Goal: Consume media (video, audio): Consume media (video, audio)

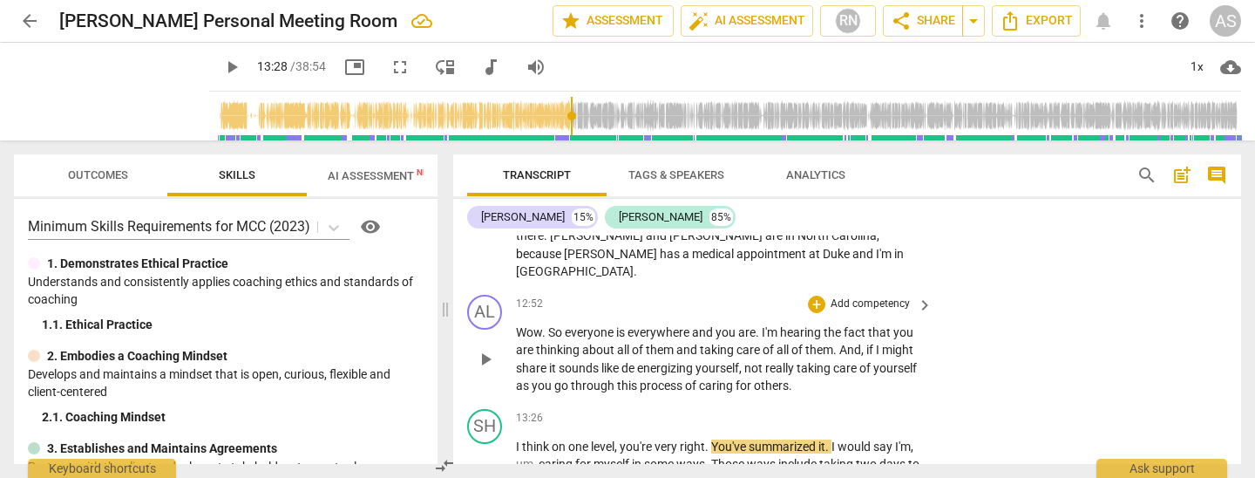
scroll to position [2780, 0]
click at [546, 325] on p "Wow . So everyone is everywhere and you are . I'm hearing the fact that you are…" at bounding box center [720, 360] width 408 height 71
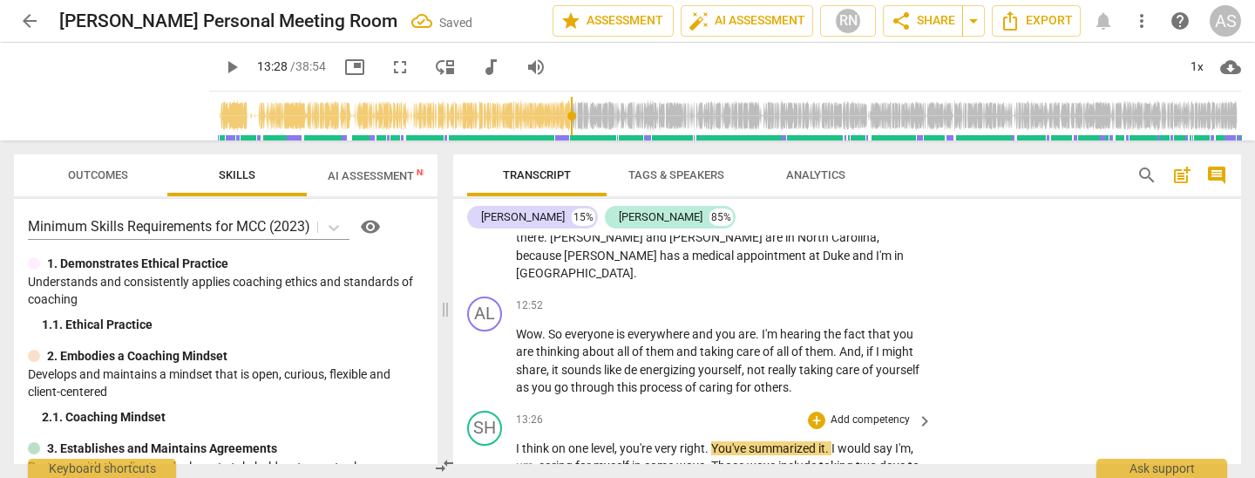
click at [643, 363] on span "energizing" at bounding box center [669, 370] width 58 height 14
click at [482, 350] on span "play_arrow" at bounding box center [485, 360] width 21 height 21
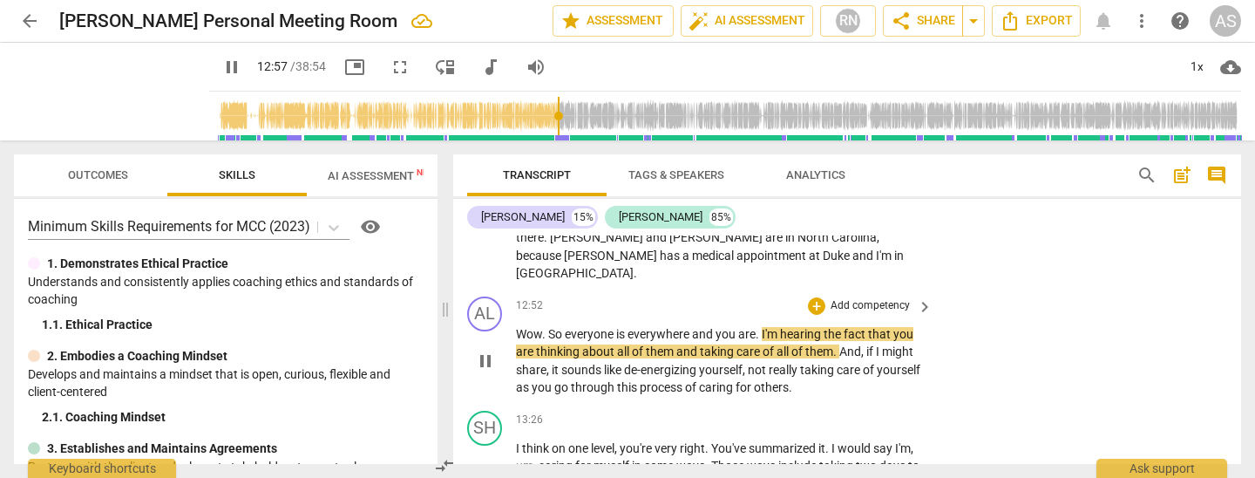
drag, startPoint x: 696, startPoint y: 265, endPoint x: 702, endPoint y: 275, distance: 12.1
click at [696, 327] on span "and" at bounding box center [704, 334] width 24 height 14
type input "779"
click at [723, 344] on span "and" at bounding box center [711, 351] width 24 height 14
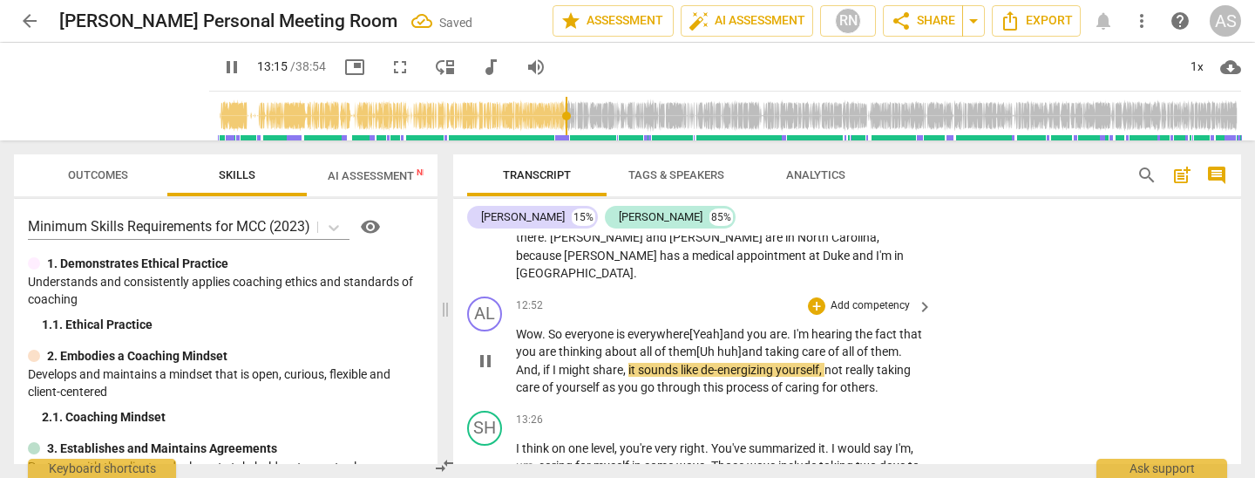
drag, startPoint x: 661, startPoint y: 301, endPoint x: 663, endPoint y: 317, distance: 16.7
click at [628, 363] on span "," at bounding box center [625, 370] width 5 height 14
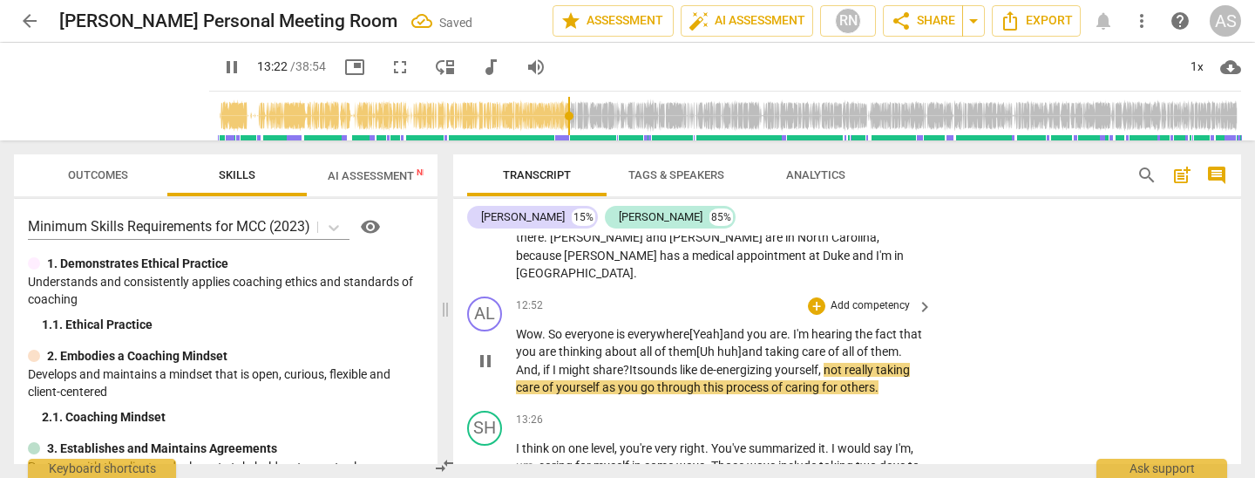
click at [618, 380] on span "as" at bounding box center [610, 387] width 16 height 14
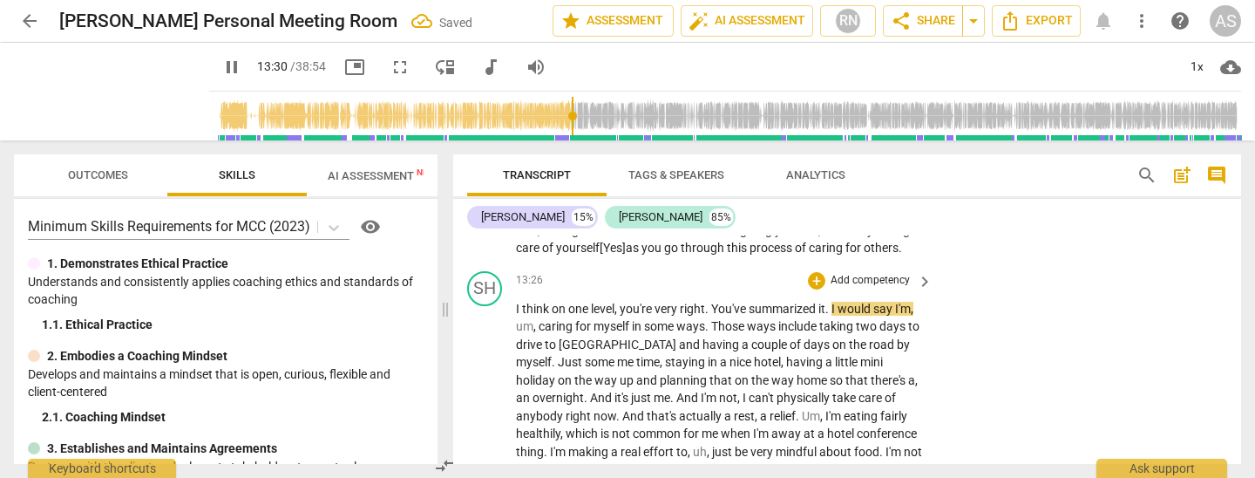
scroll to position [2923, 0]
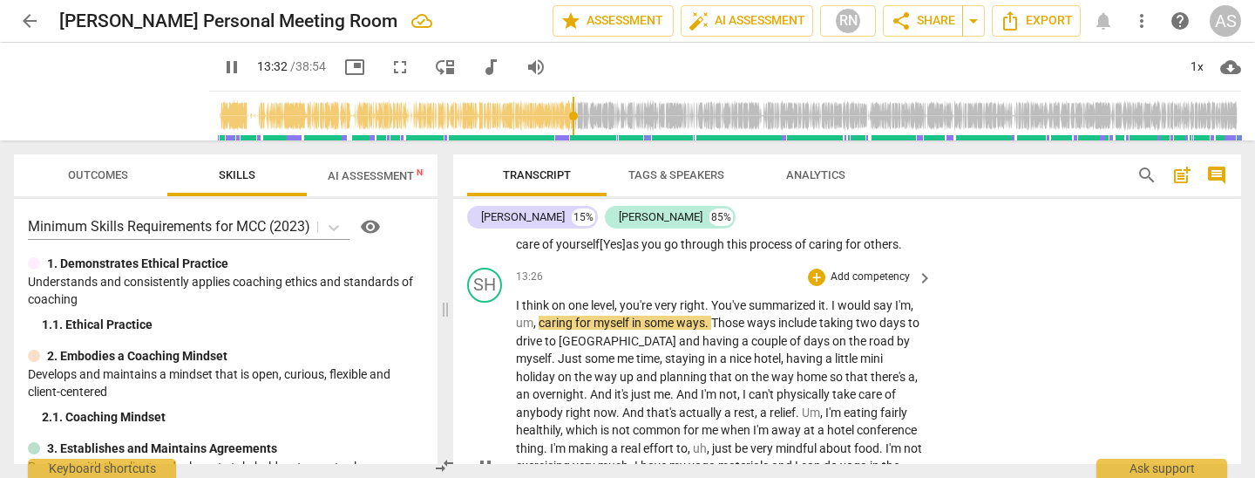
click at [539, 315] on span "caring" at bounding box center [557, 322] width 37 height 14
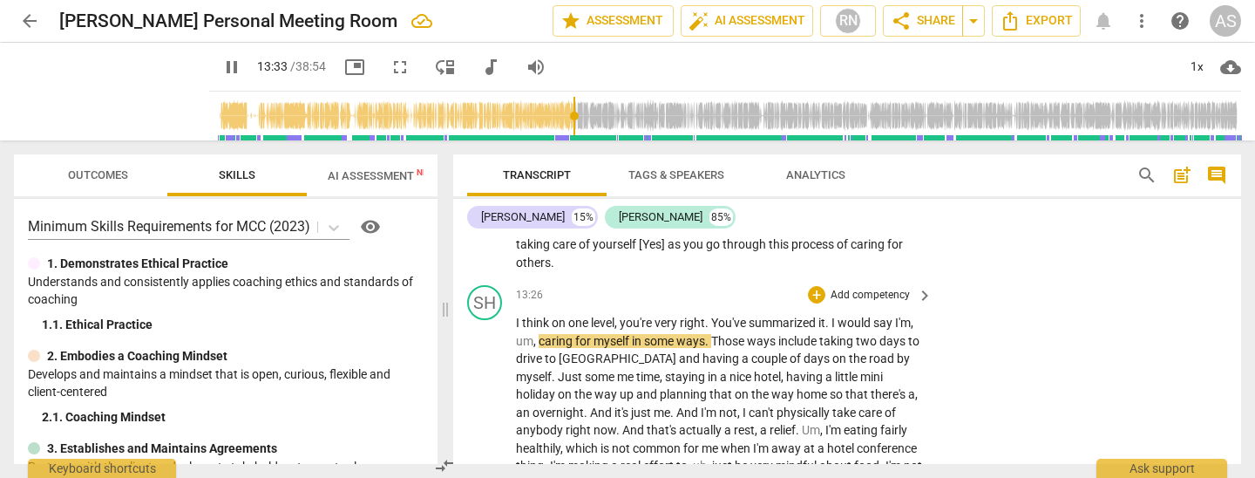
type input "814"
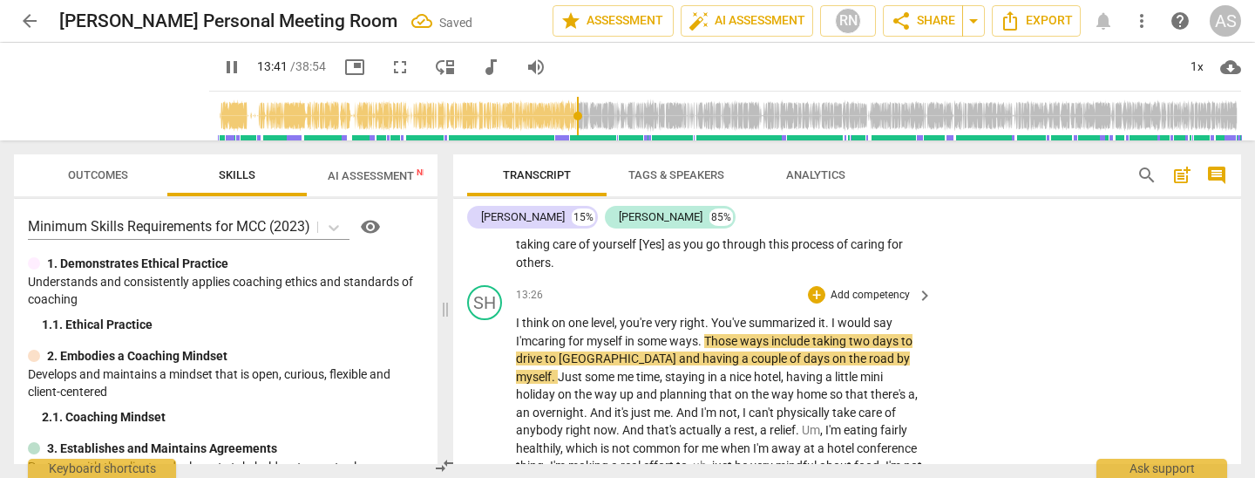
drag, startPoint x: 799, startPoint y: 271, endPoint x: 803, endPoint y: 307, distance: 35.9
click at [799, 334] on span "include" at bounding box center [791, 341] width 41 height 14
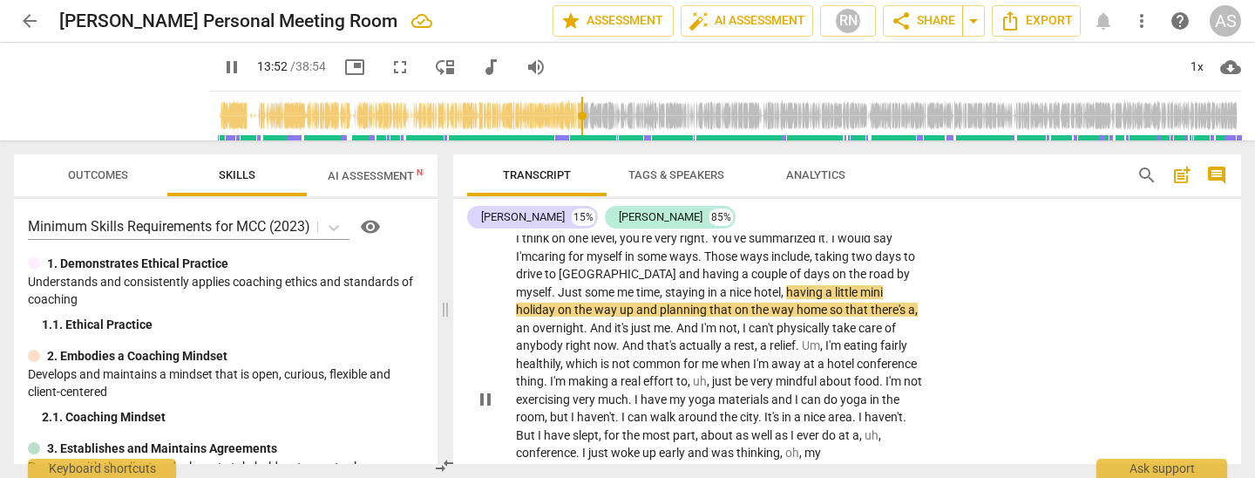
scroll to position [3004, 0]
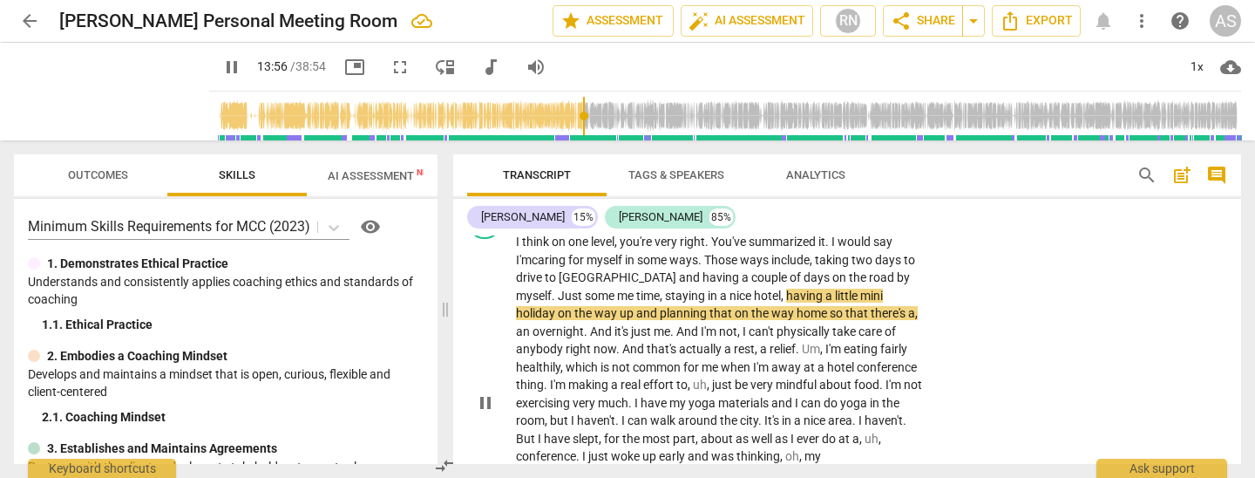
drag, startPoint x: 573, startPoint y: 243, endPoint x: 576, endPoint y: 264, distance: 21.2
click at [620, 306] on span "up" at bounding box center [628, 313] width 17 height 14
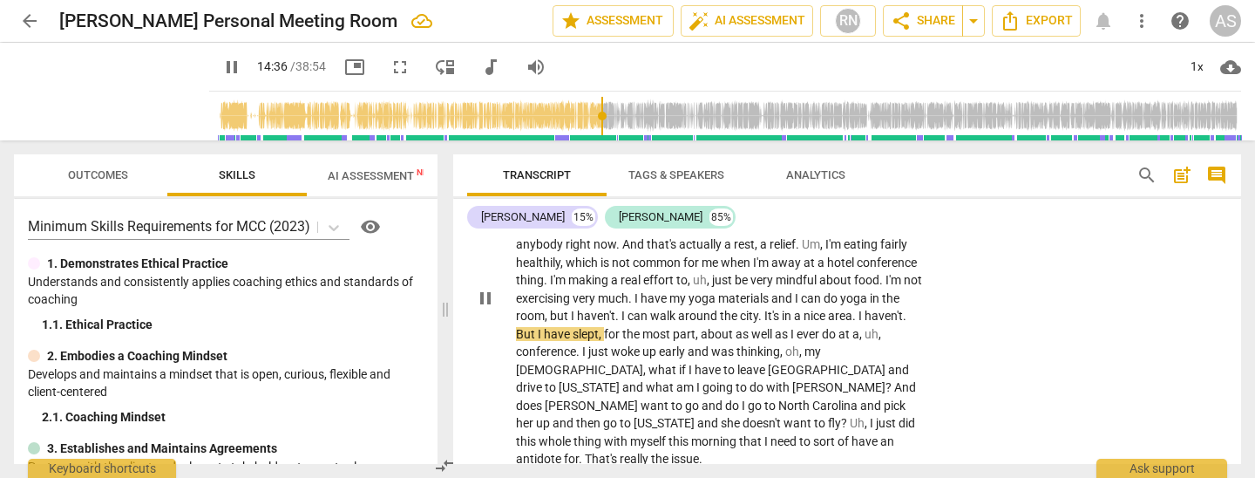
scroll to position [3111, 0]
click at [604, 324] on span "," at bounding box center [601, 331] width 5 height 14
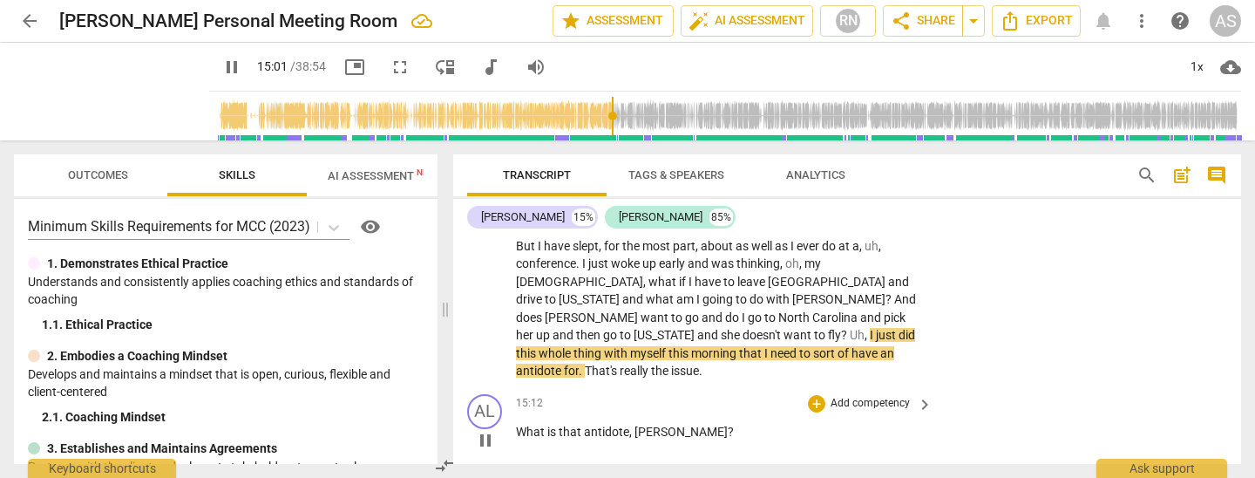
scroll to position [3196, 0]
click at [811, 347] on span "to" at bounding box center [806, 354] width 14 height 14
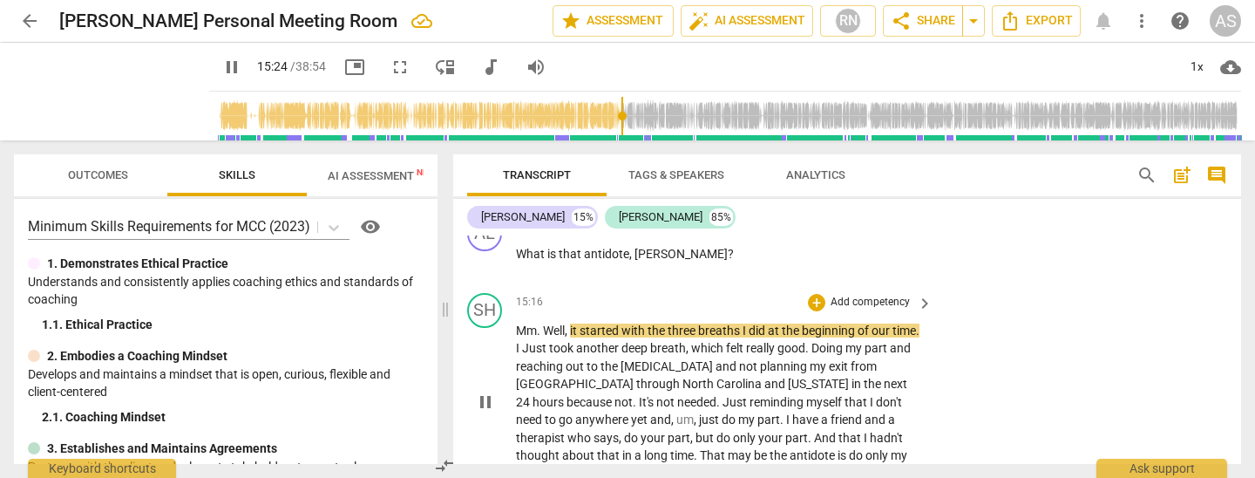
scroll to position [3378, 0]
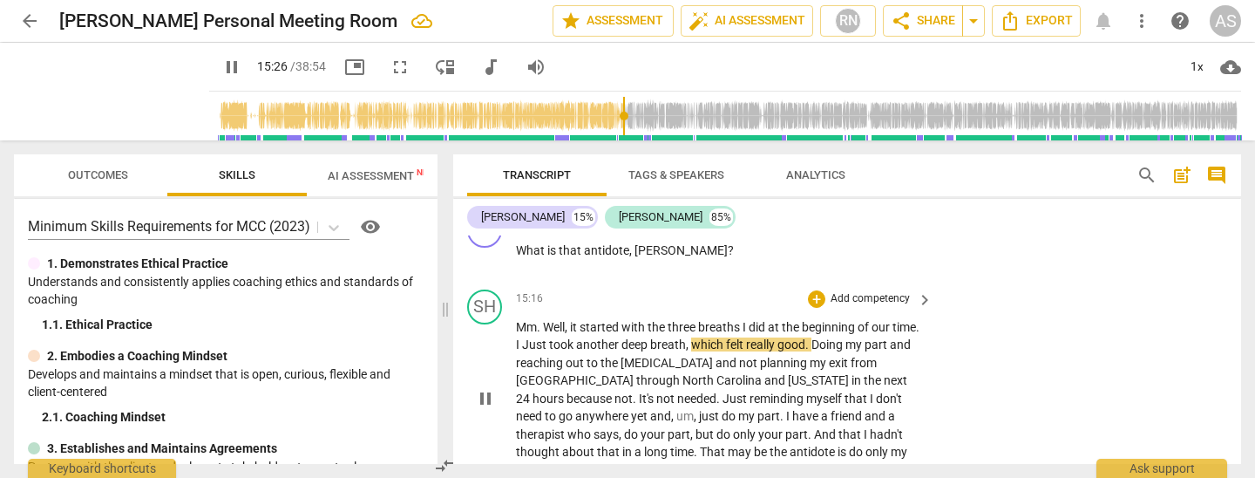
click at [549, 337] on span "Just" at bounding box center [535, 344] width 27 height 14
type input "928"
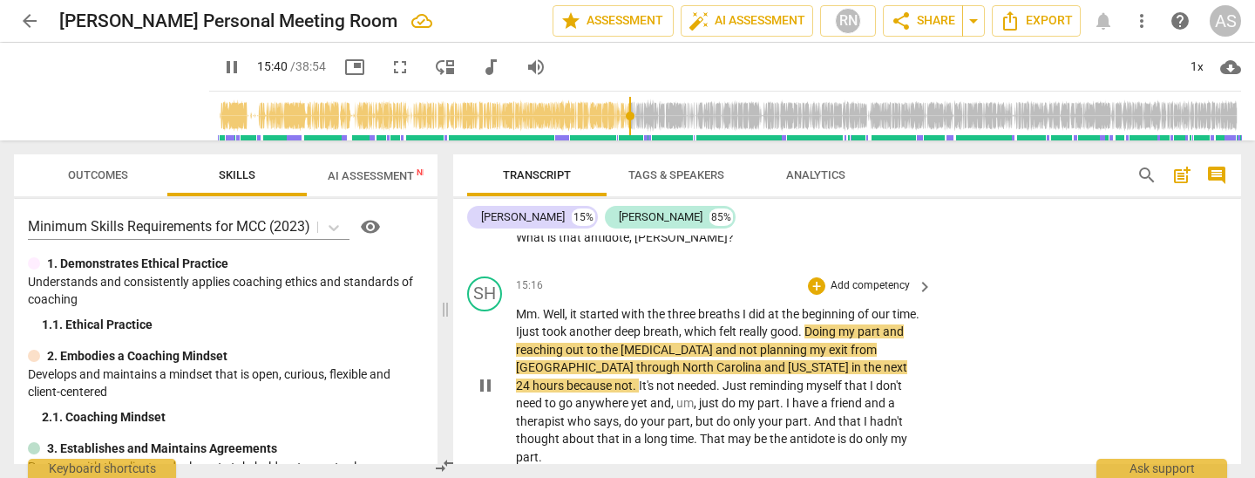
scroll to position [3389, 0]
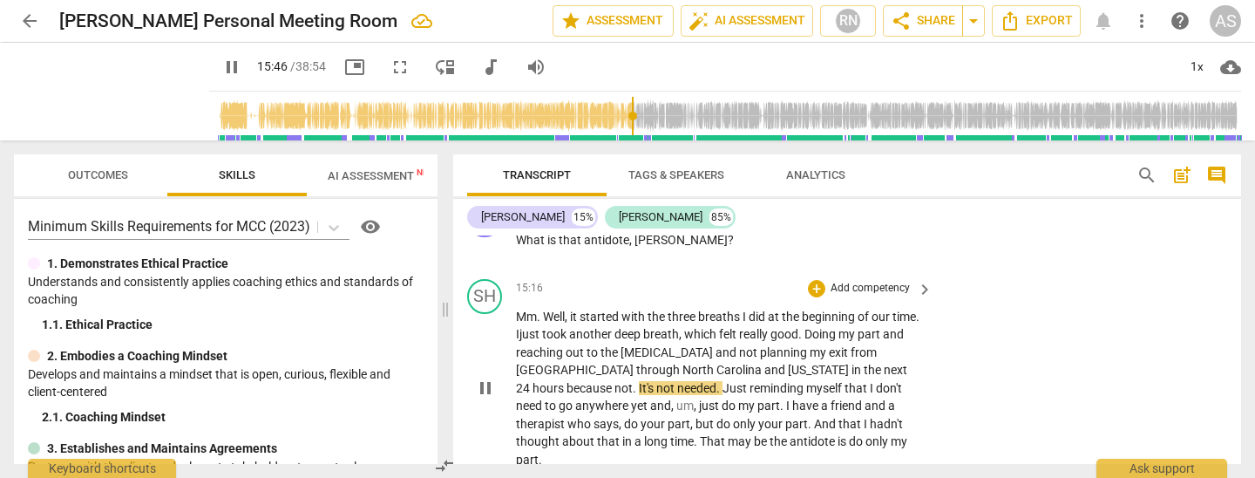
click at [639, 381] on span "It's" at bounding box center [647, 388] width 17 height 14
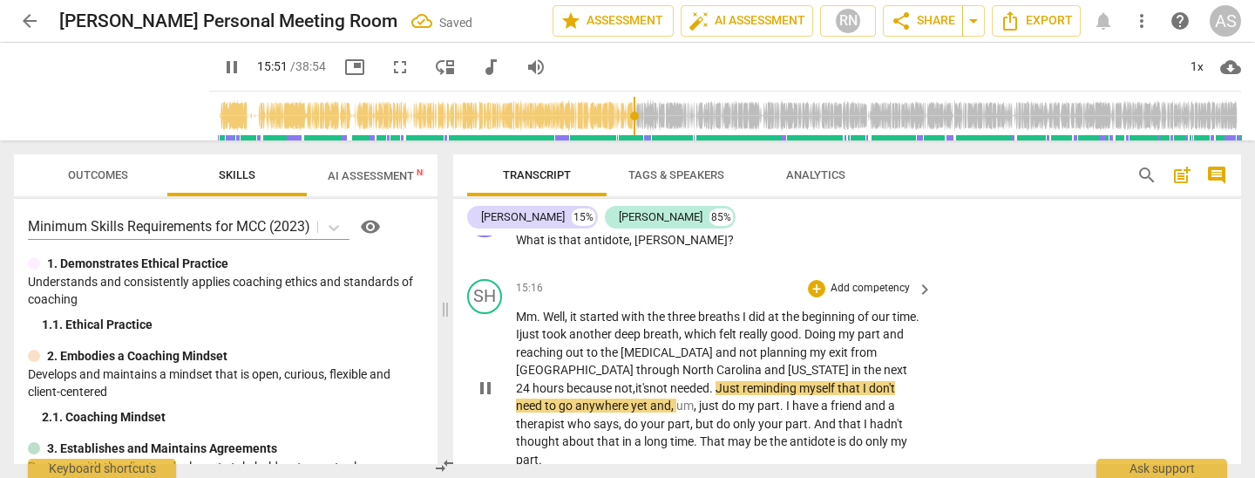
scroll to position [3402, 0]
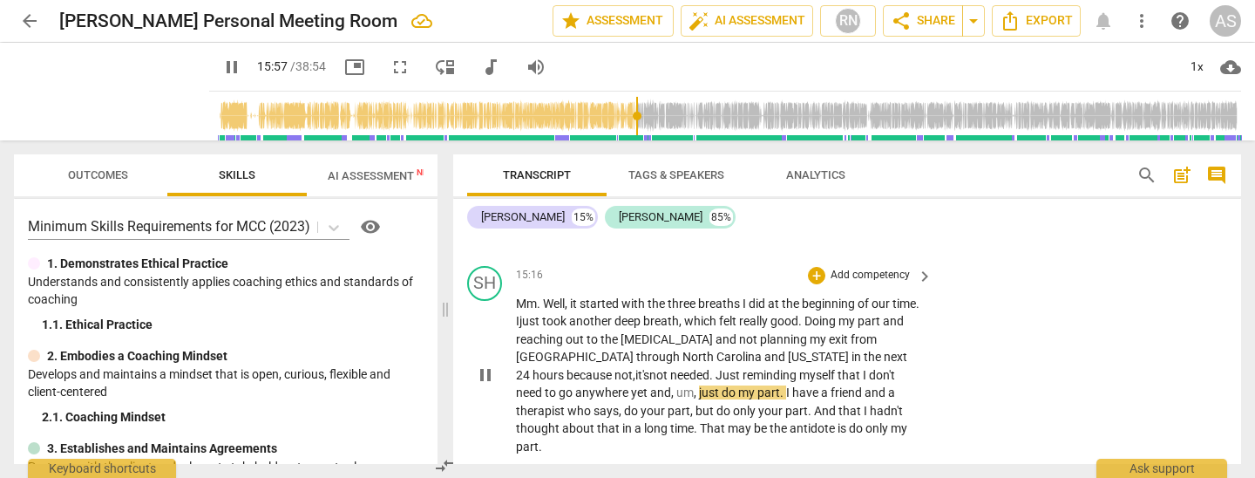
drag, startPoint x: 637, startPoint y: 295, endPoint x: 636, endPoint y: 322, distance: 26.2
click at [694, 385] on span "," at bounding box center [696, 392] width 5 height 14
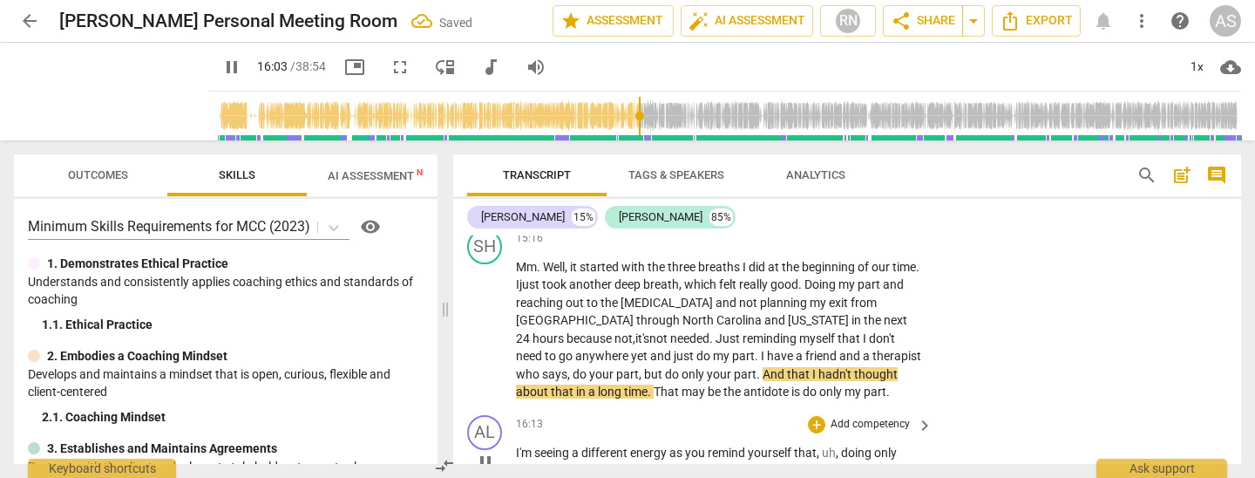
scroll to position [3448, 0]
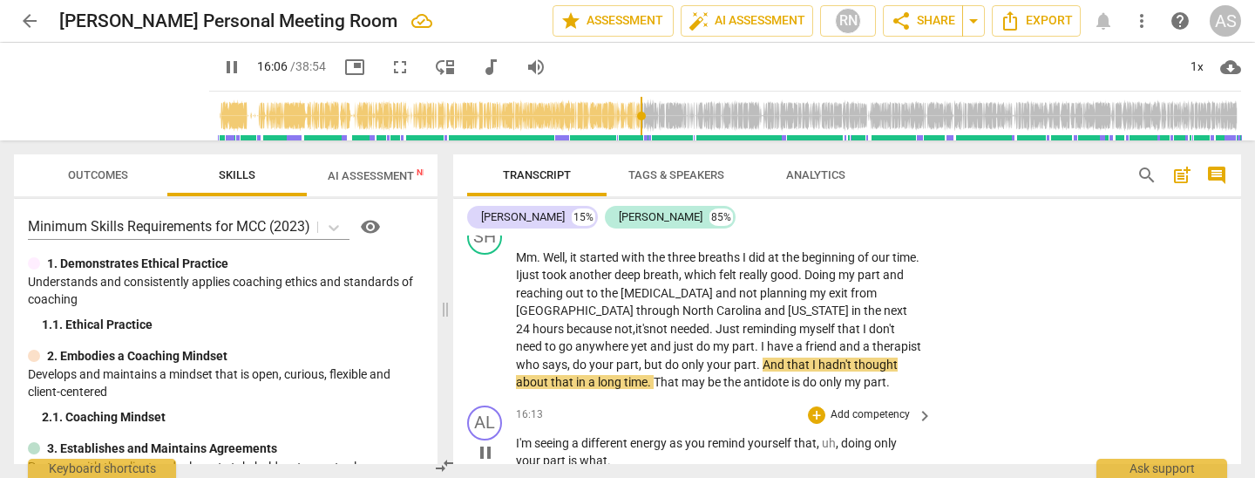
drag, startPoint x: 748, startPoint y: 265, endPoint x: 757, endPoint y: 304, distance: 40.4
click at [787, 357] on span "that" at bounding box center [799, 364] width 25 height 14
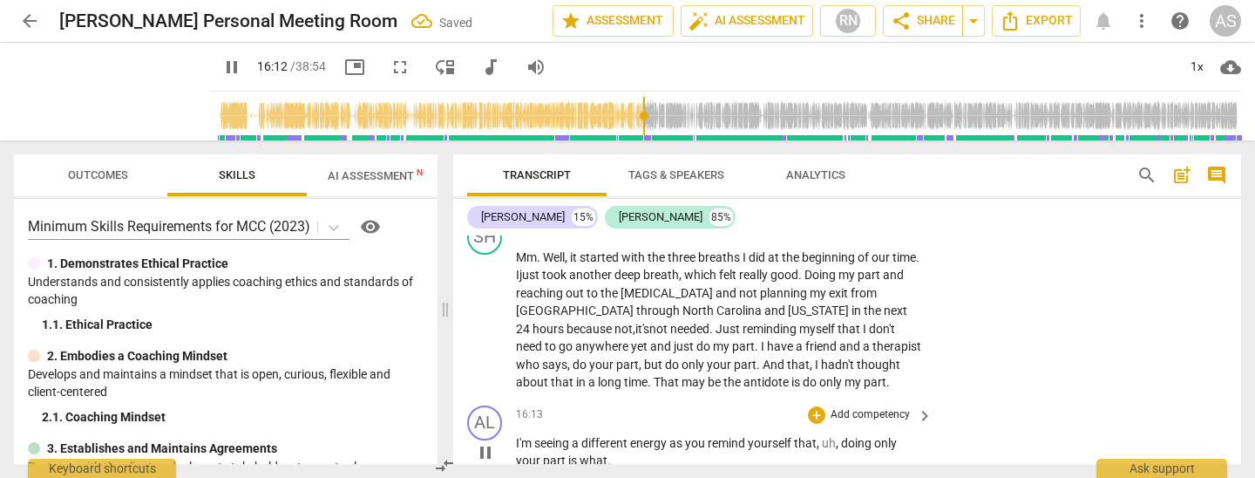
scroll to position [3490, 0]
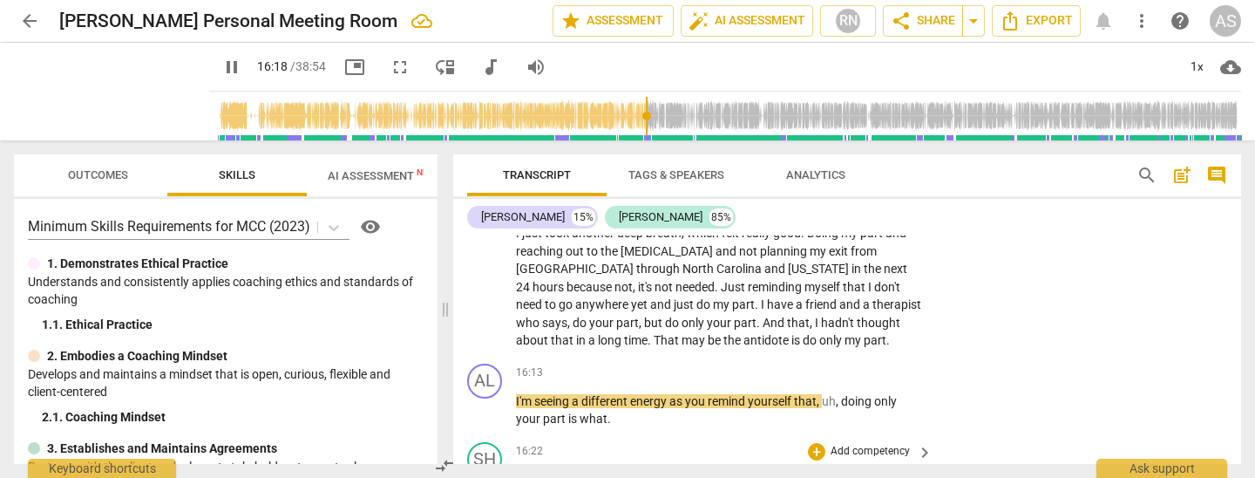
drag, startPoint x: 843, startPoint y: 302, endPoint x: 851, endPoint y: 341, distance: 39.3
click at [843, 394] on span "doing" at bounding box center [857, 401] width 33 height 14
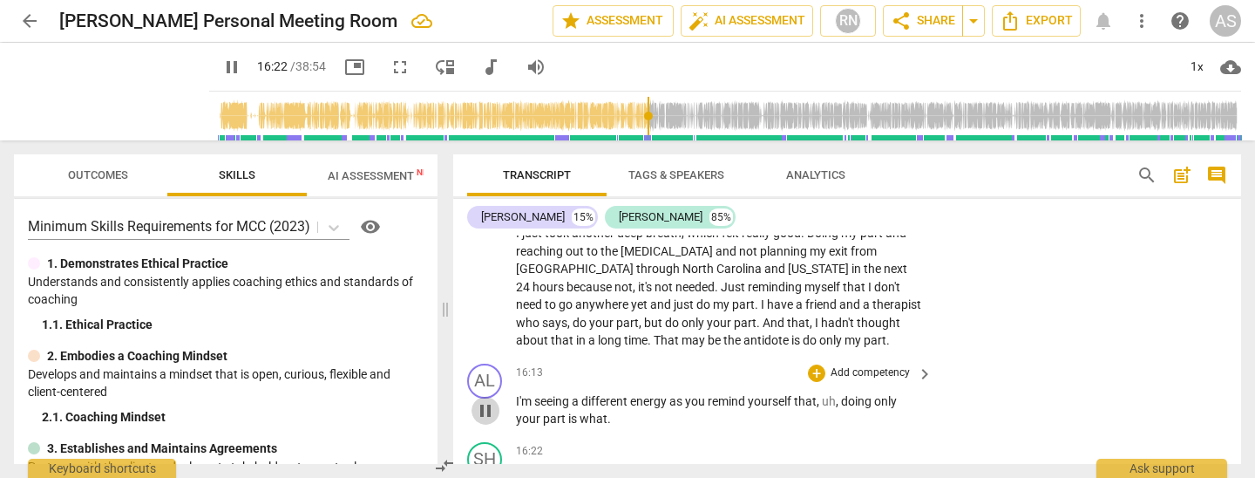
click at [484, 400] on span "pause" at bounding box center [485, 410] width 21 height 21
type input "983"
drag, startPoint x: 843, startPoint y: 304, endPoint x: 837, endPoint y: 319, distance: 16.0
click at [843, 394] on span "doing" at bounding box center [857, 401] width 33 height 14
drag, startPoint x: 608, startPoint y: 320, endPoint x: 614, endPoint y: 327, distance: 9.3
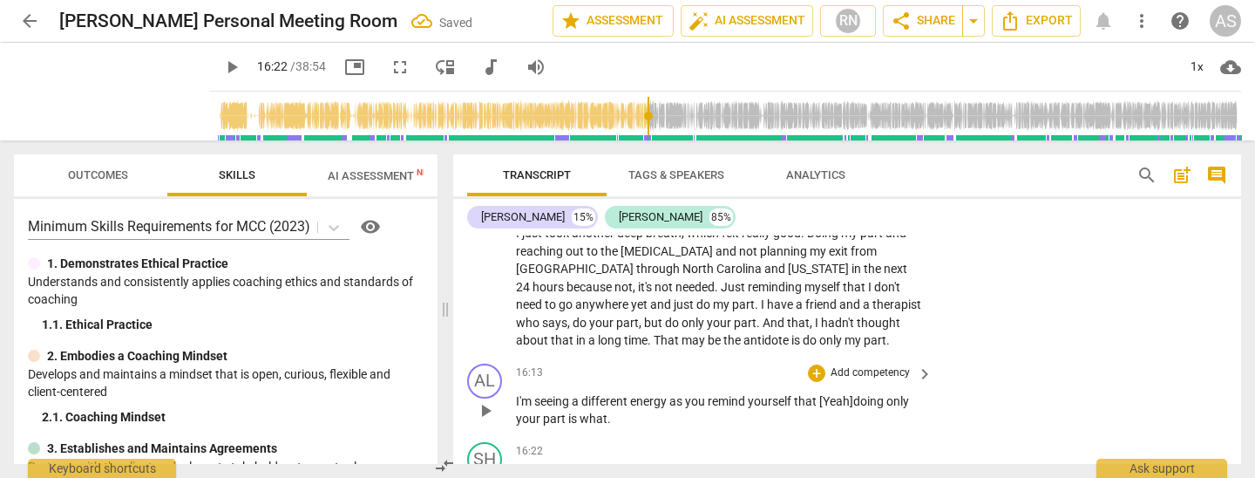
click at [609, 411] on span "." at bounding box center [608, 418] width 3 height 14
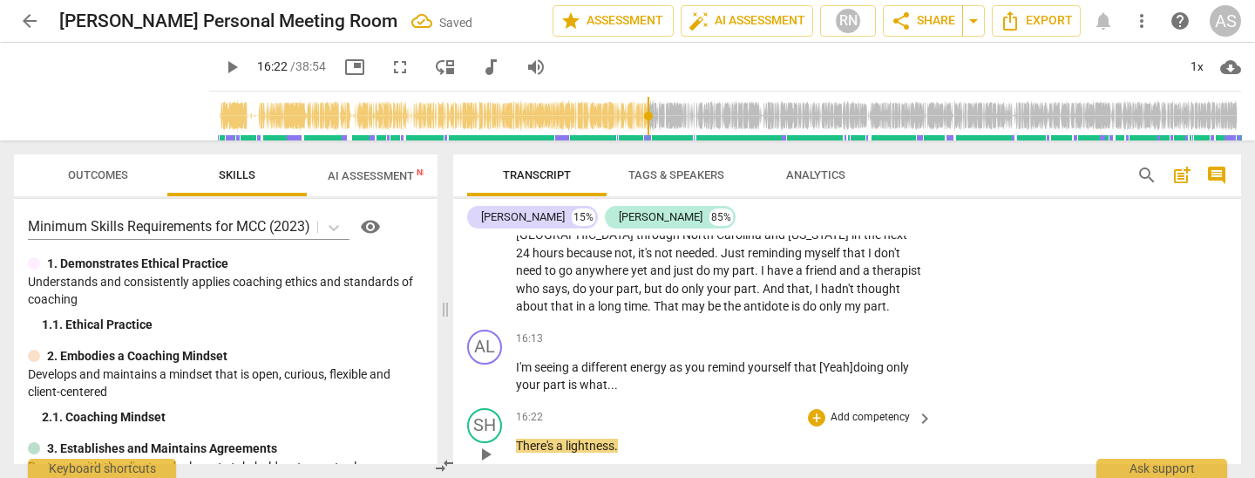
scroll to position [3522, 0]
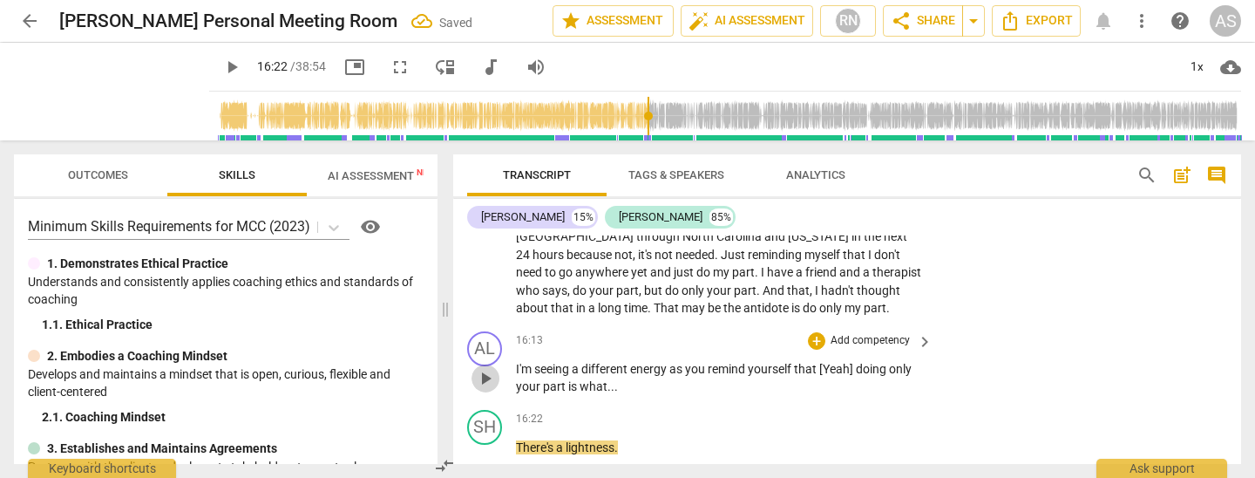
click at [483, 368] on span "play_arrow" at bounding box center [485, 378] width 21 height 21
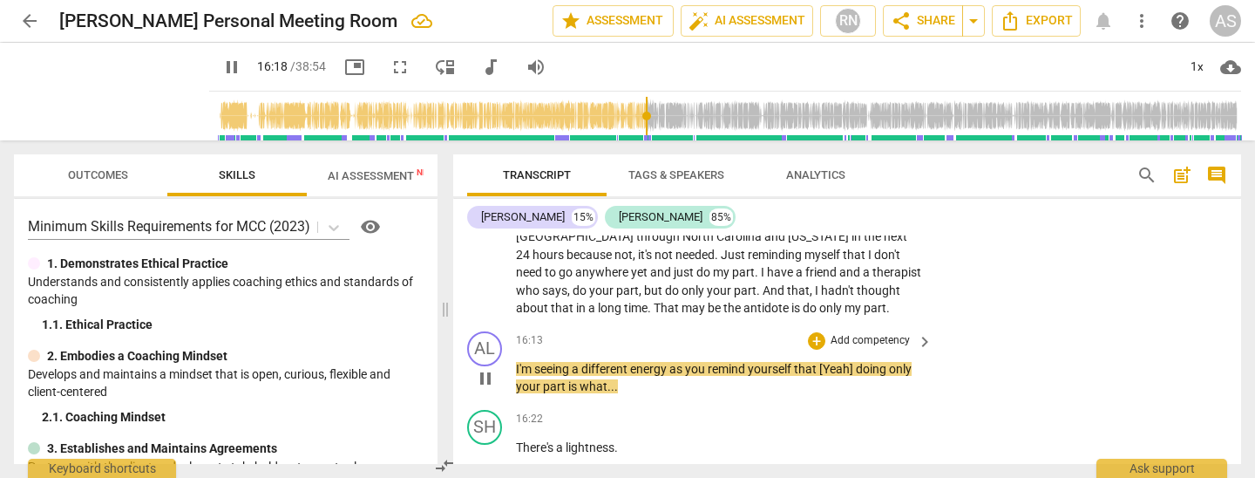
click at [492, 368] on span "pause" at bounding box center [485, 378] width 21 height 21
click at [838, 362] on span "[Yeah]" at bounding box center [837, 369] width 37 height 14
click at [488, 368] on span "pause" at bounding box center [485, 378] width 21 height 21
type input "981"
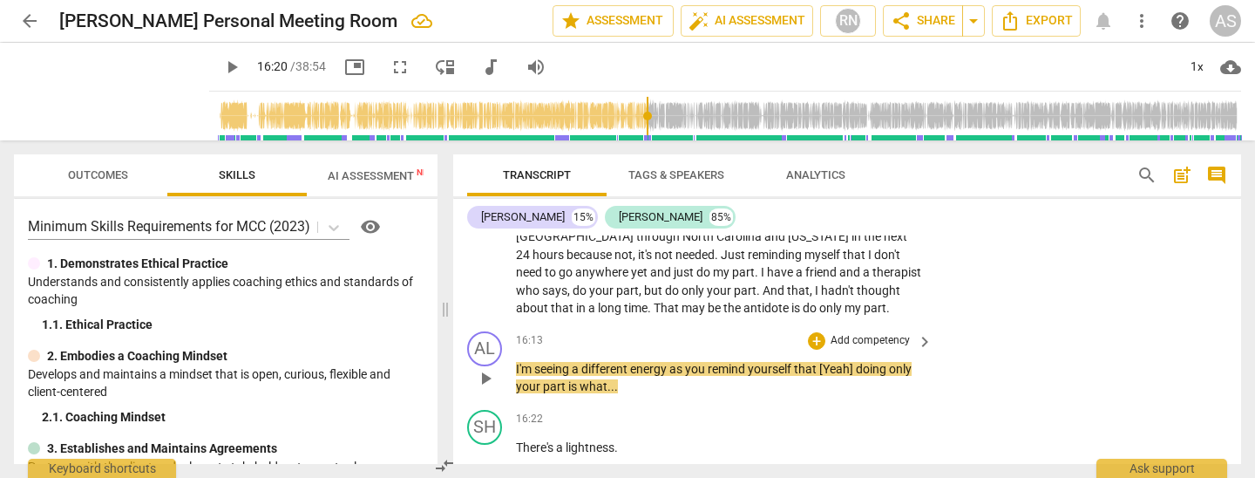
click at [850, 362] on span "[Yeah]" at bounding box center [837, 369] width 37 height 14
click at [802, 362] on span "that" at bounding box center [806, 369] width 25 height 14
drag, startPoint x: 818, startPoint y: 273, endPoint x: 827, endPoint y: 308, distance: 35.9
click at [826, 360] on p "I'm seeing a different energy as you remind yourself that [Mhm] doing only your…" at bounding box center [720, 378] width 408 height 36
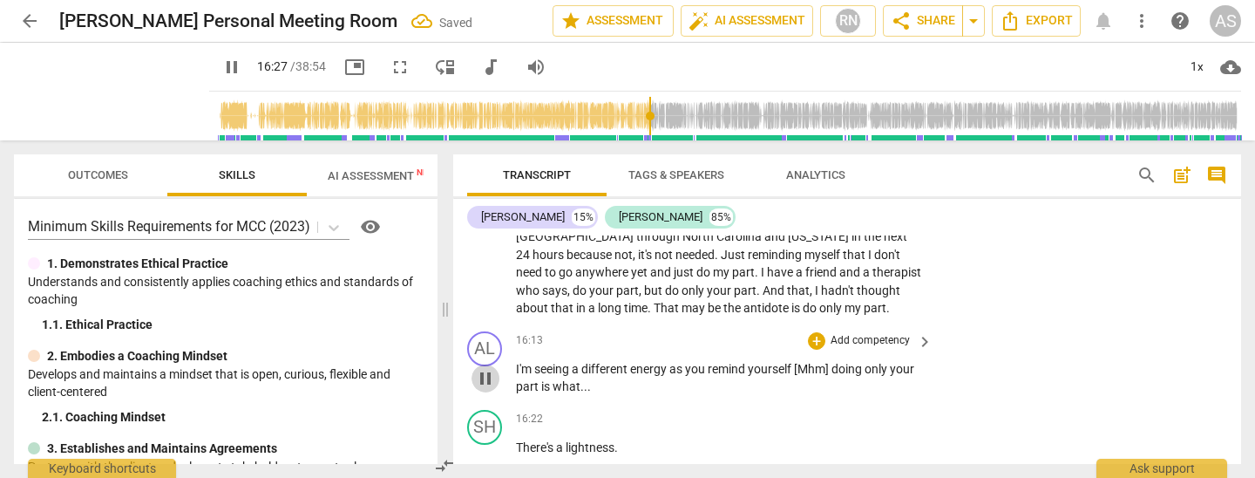
click at [479, 368] on span "pause" at bounding box center [485, 378] width 21 height 21
type input "988"
click at [837, 362] on span "doing" at bounding box center [847, 369] width 33 height 14
click at [483, 368] on span "play_arrow" at bounding box center [485, 378] width 21 height 21
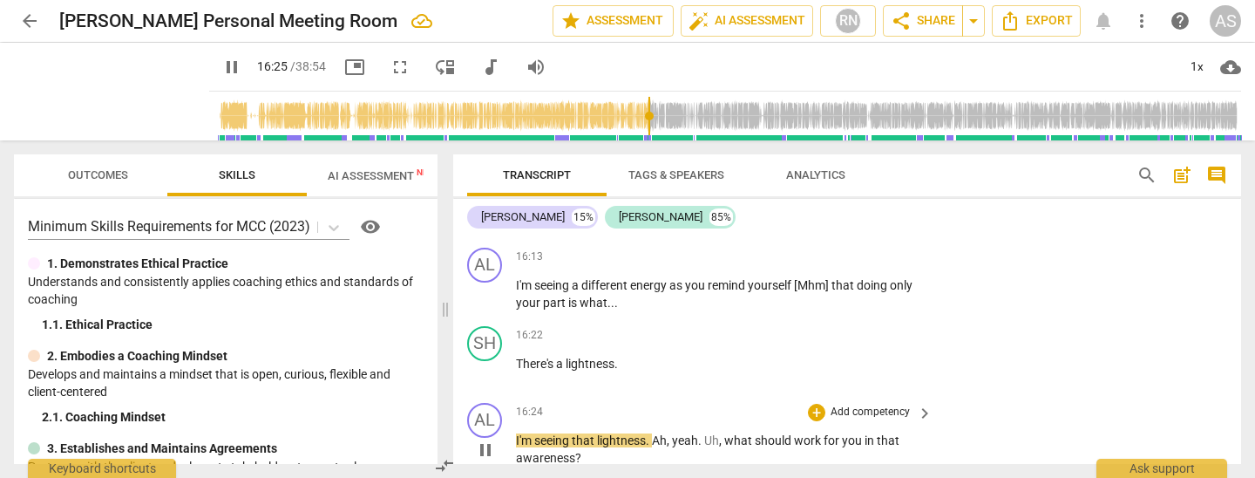
scroll to position [3624, 0]
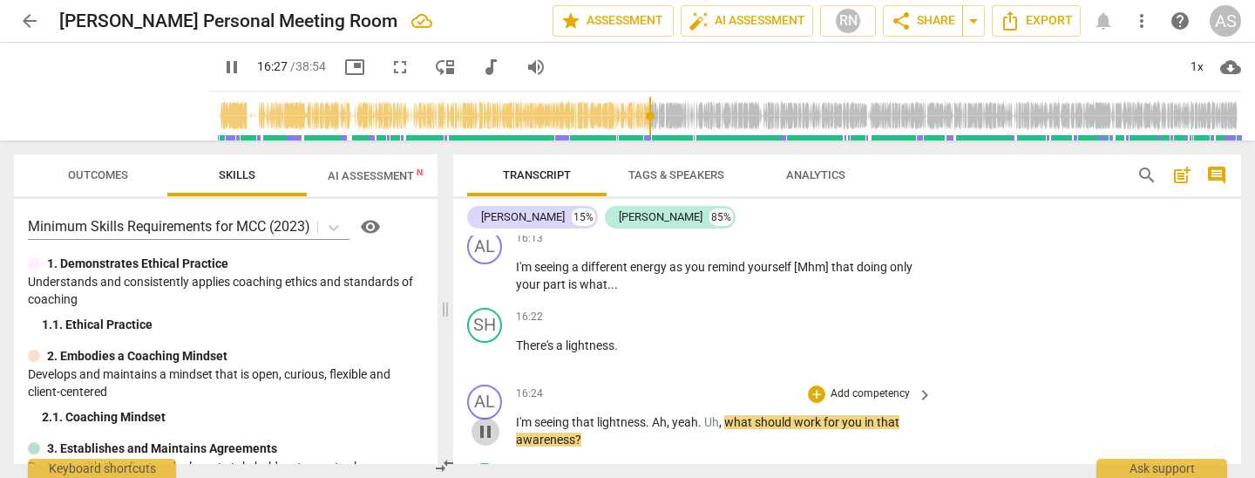
click at [486, 421] on span "pause" at bounding box center [485, 431] width 21 height 21
type input "988"
click at [678, 415] on span "yeah" at bounding box center [685, 422] width 26 height 14
drag, startPoint x: 716, startPoint y: 327, endPoint x: 451, endPoint y: 351, distance: 266.1
click at [716, 415] on span "what" at bounding box center [724, 422] width 31 height 14
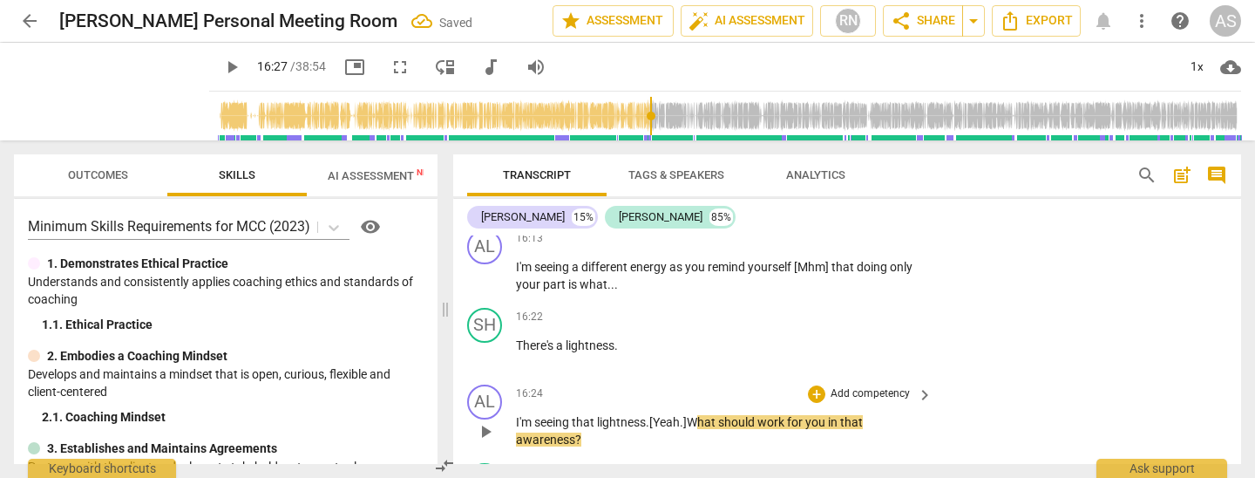
click at [486, 421] on span "play_arrow" at bounding box center [485, 431] width 21 height 21
click at [488, 421] on span "pause" at bounding box center [485, 431] width 21 height 21
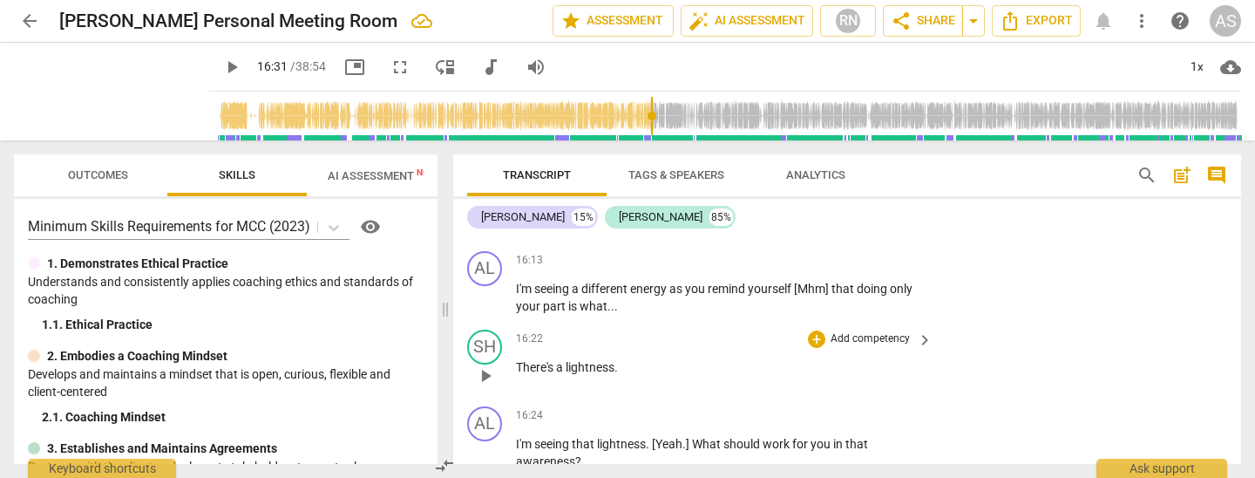
scroll to position [3601, 0]
click at [484, 366] on span "play_arrow" at bounding box center [485, 376] width 21 height 21
click at [482, 366] on span "pause" at bounding box center [485, 376] width 21 height 21
type input "990"
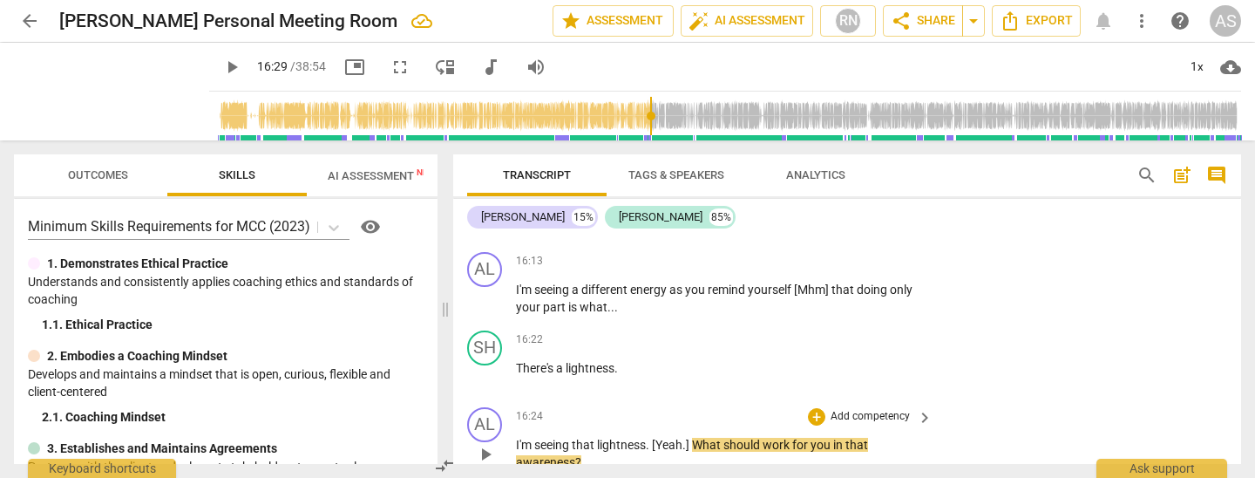
drag, startPoint x: 685, startPoint y: 346, endPoint x: 695, endPoint y: 361, distance: 18.1
click at [688, 436] on p "I'm seeing that lightness . [Yeah . ] What should work for you in that awarenes…" at bounding box center [720, 454] width 408 height 36
drag, startPoint x: 772, startPoint y: 348, endPoint x: 843, endPoint y: 348, distance: 70.6
click at [845, 436] on p "I'm seeing that lightness . [Yeah . It's like.. ] What should work for you in t…" at bounding box center [720, 454] width 408 height 36
click at [793, 438] on span "should" at bounding box center [784, 445] width 39 height 14
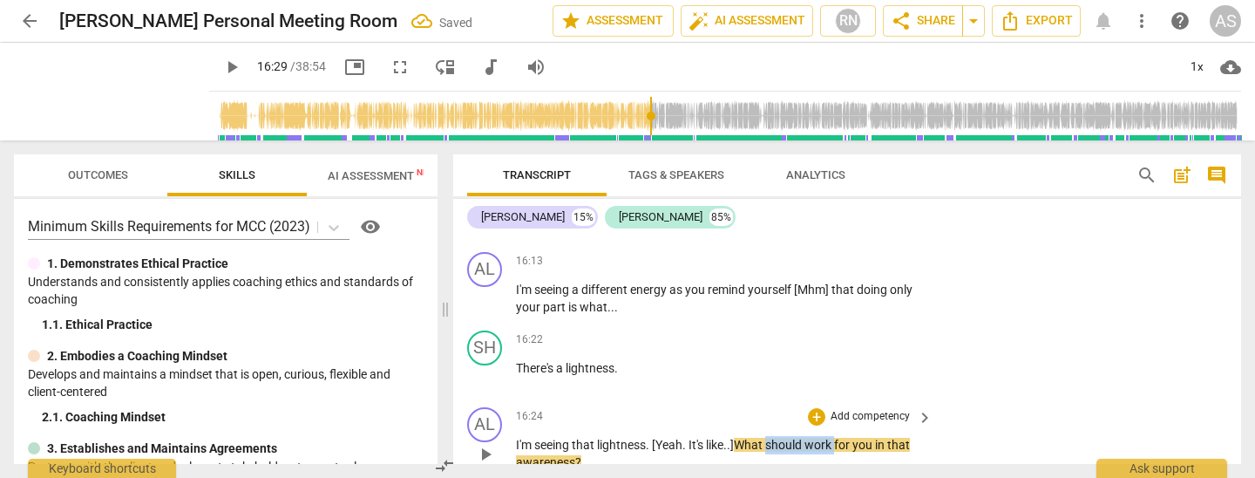
drag, startPoint x: 770, startPoint y: 348, endPoint x: 847, endPoint y: 342, distance: 76.9
click at [839, 436] on p "I'm seeing that lightness . [Yeah . It's like.. ] What should work for you in t…" at bounding box center [720, 454] width 408 height 36
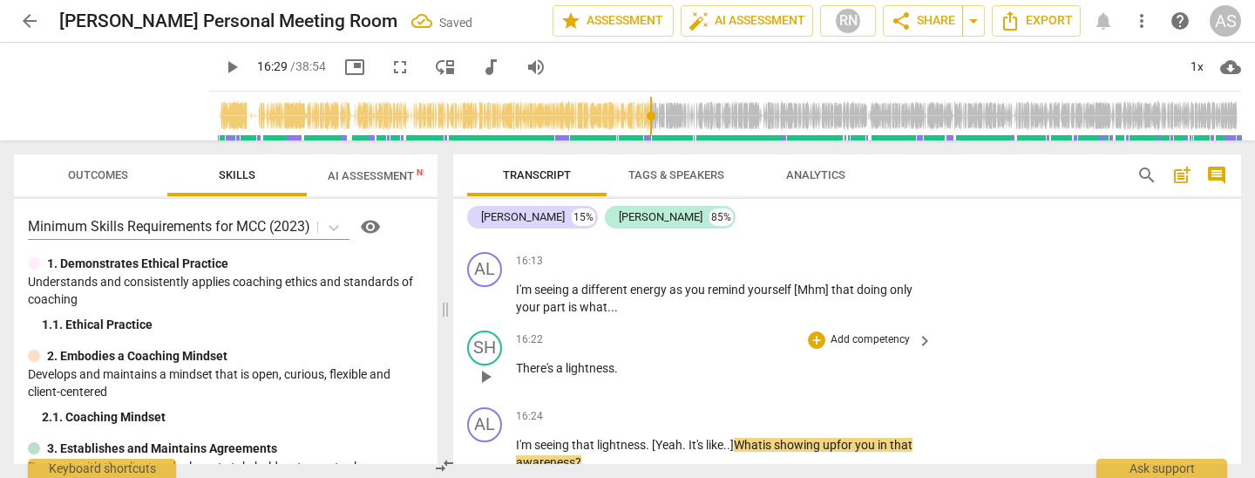
click at [482, 366] on span "play_arrow" at bounding box center [485, 376] width 21 height 21
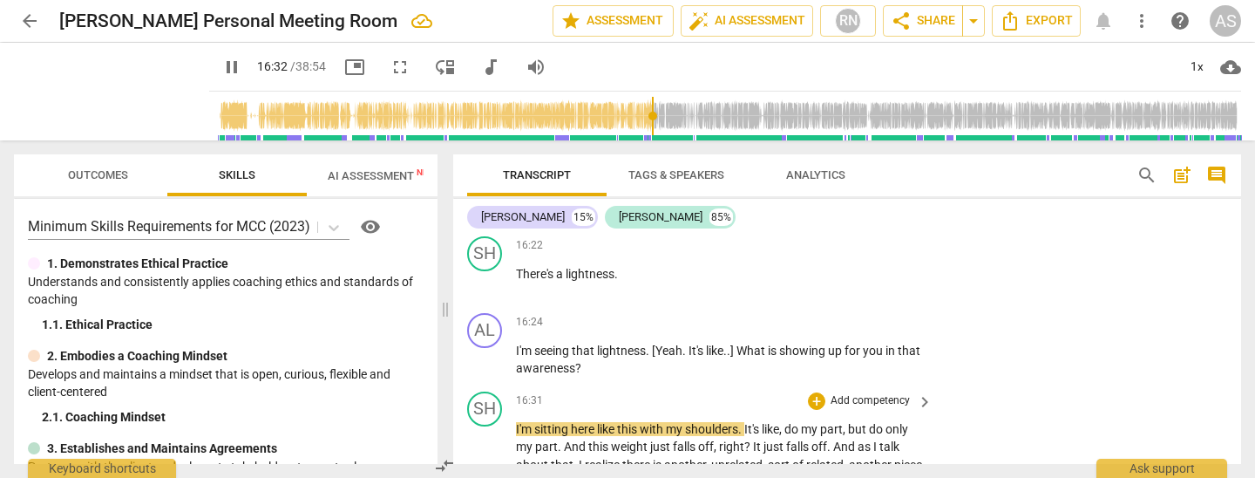
scroll to position [3697, 0]
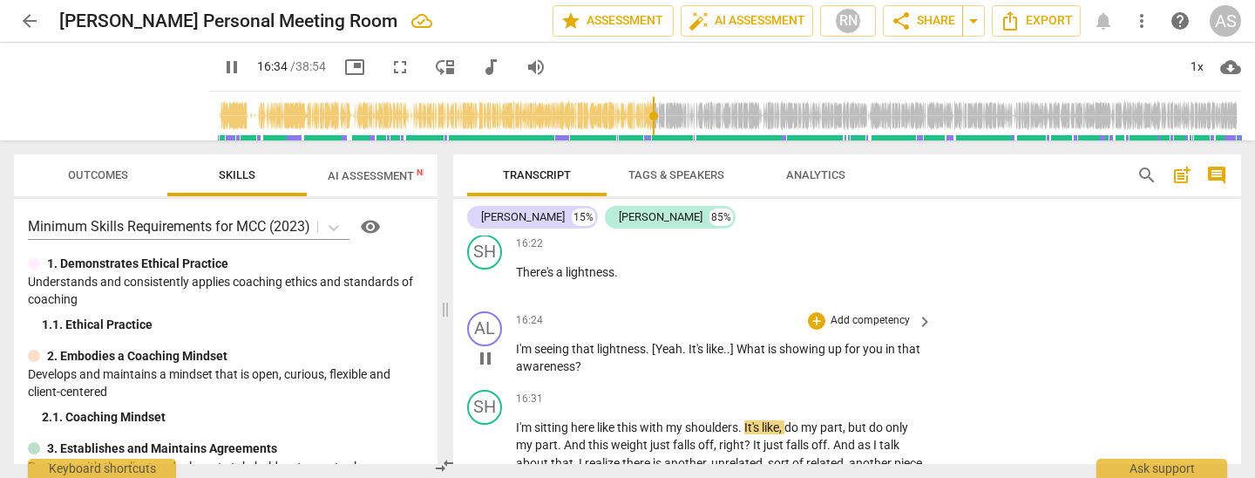
click at [486, 348] on span "pause" at bounding box center [485, 358] width 21 height 21
type input "995"
click at [518, 420] on span "I'm" at bounding box center [525, 427] width 18 height 14
click at [485, 348] on span "play_arrow" at bounding box center [485, 358] width 21 height 21
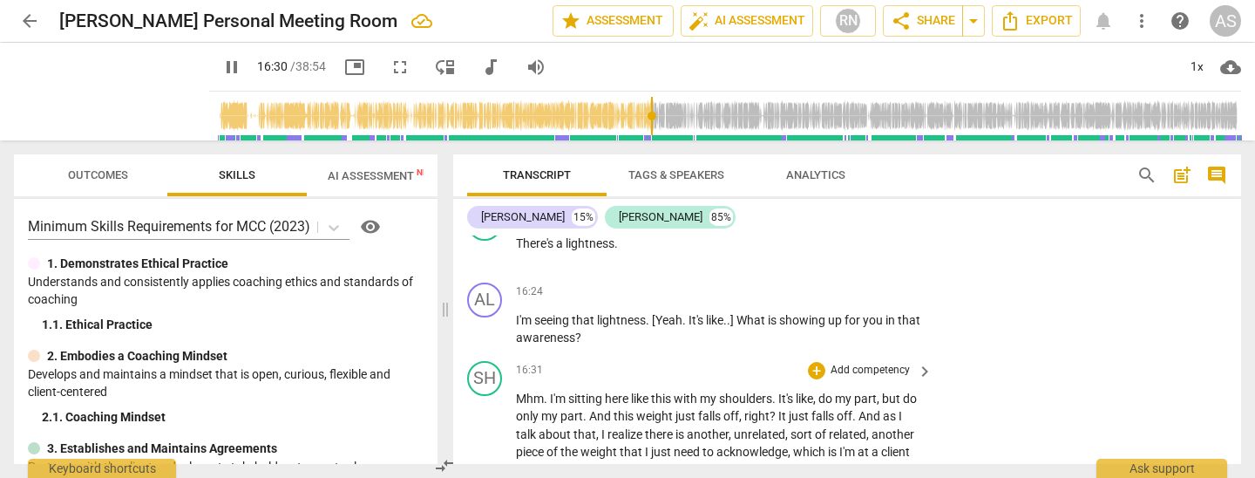
scroll to position [3725, 0]
type input "996"
drag, startPoint x: 657, startPoint y: 299, endPoint x: 660, endPoint y: 327, distance: 28.0
click at [657, 392] on span "this" at bounding box center [662, 399] width 23 height 14
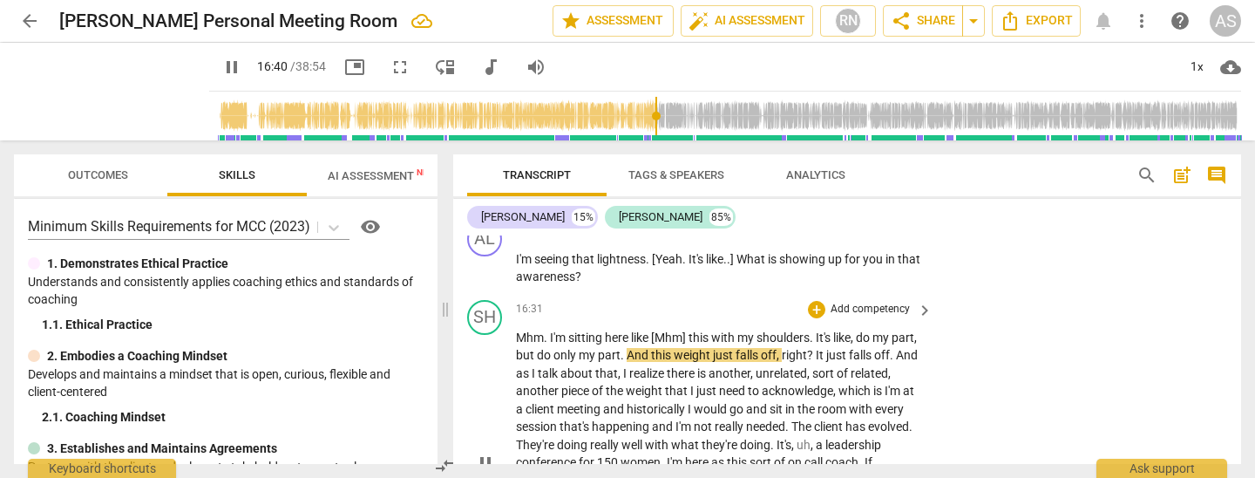
scroll to position [3794, 0]
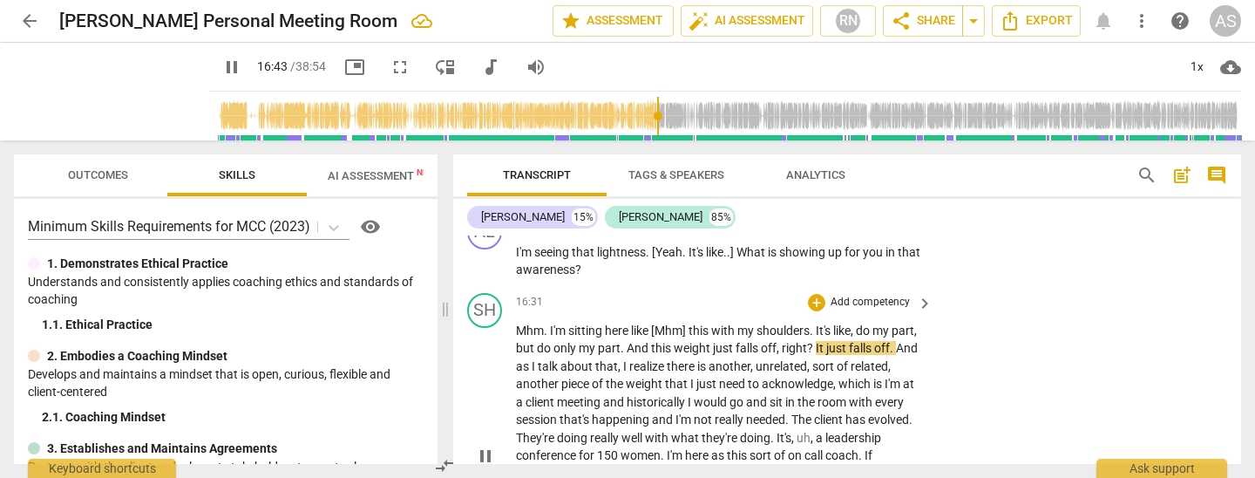
drag, startPoint x: 805, startPoint y: 251, endPoint x: 821, endPoint y: 277, distance: 30.5
click at [782, 341] on span "," at bounding box center [779, 348] width 5 height 14
type input "1005"
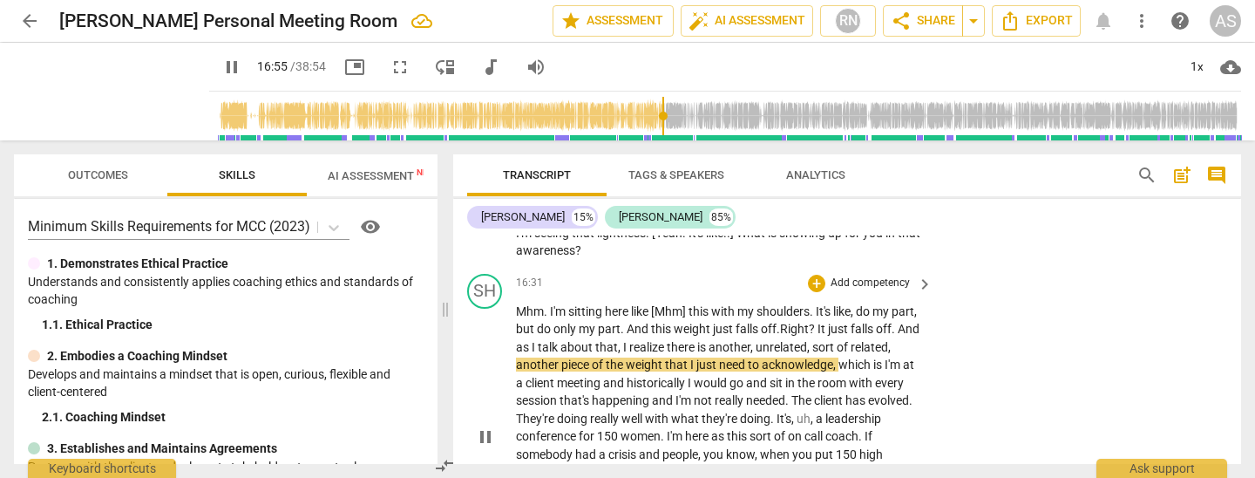
scroll to position [3825, 0]
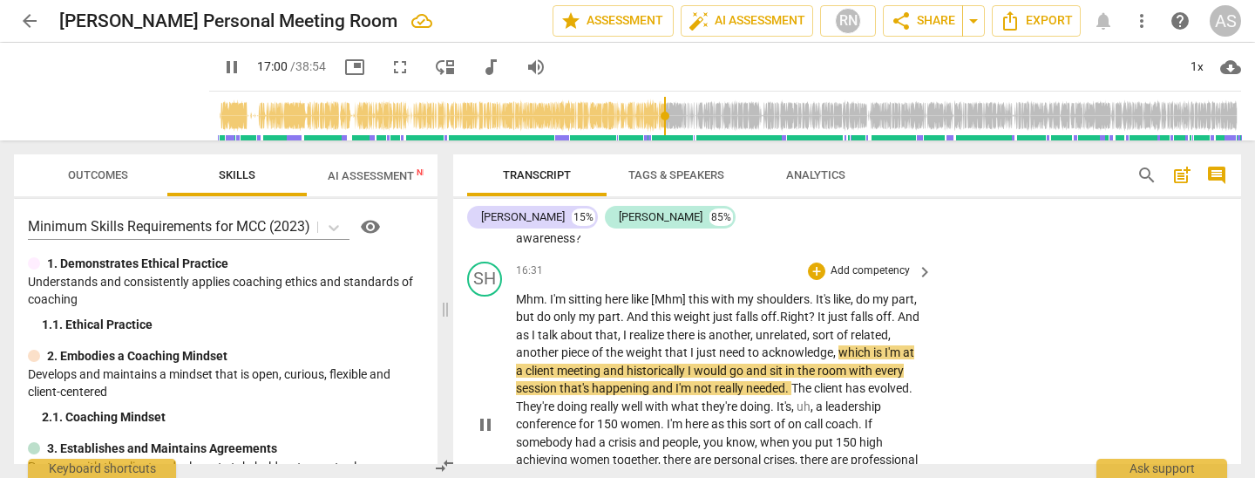
drag, startPoint x: 522, startPoint y: 266, endPoint x: 538, endPoint y: 279, distance: 20.4
click at [873, 345] on span "is" at bounding box center [878, 352] width 11 height 14
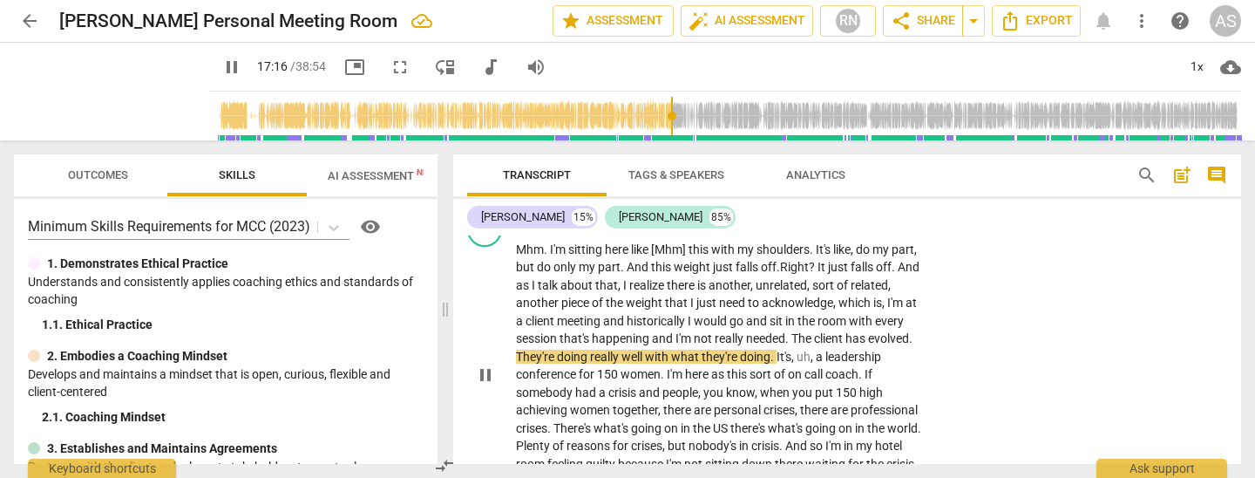
scroll to position [3881, 0]
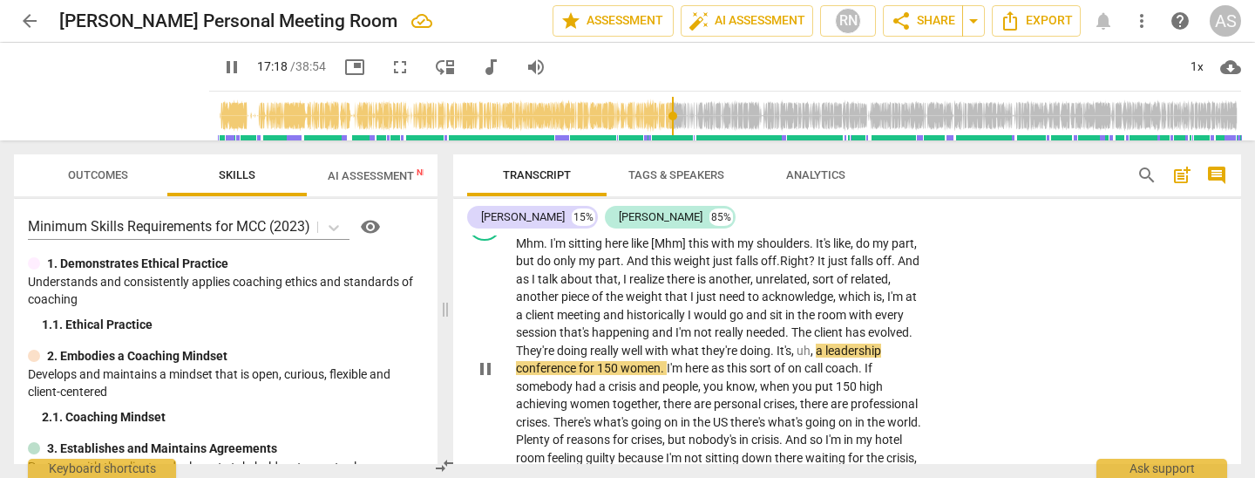
drag, startPoint x: 887, startPoint y: 248, endPoint x: 886, endPoint y: 264, distance: 16.6
click at [816, 343] on span "," at bounding box center [813, 350] width 5 height 14
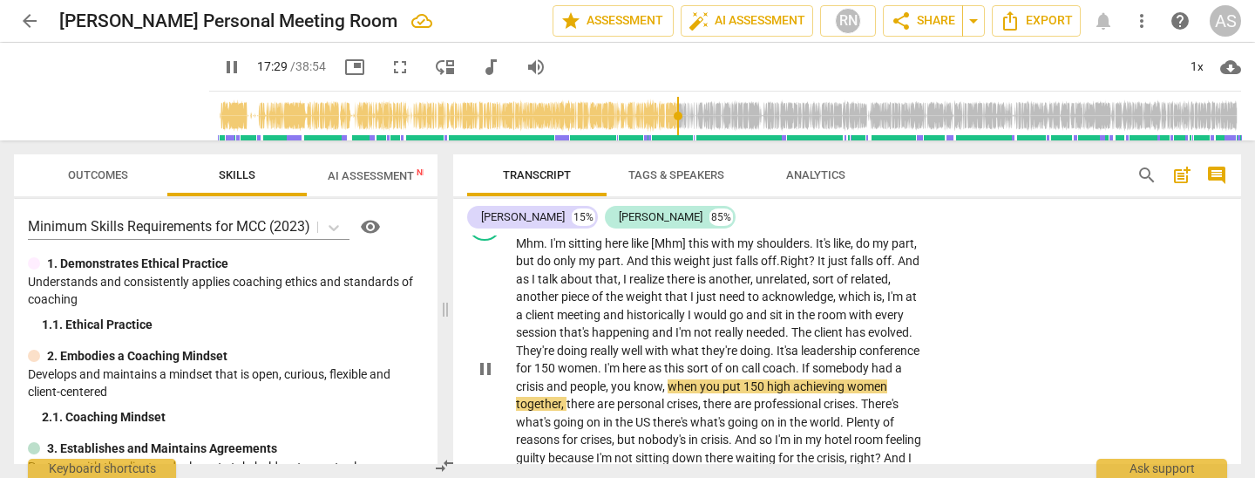
click at [546, 379] on span "crisis" at bounding box center [531, 386] width 31 height 14
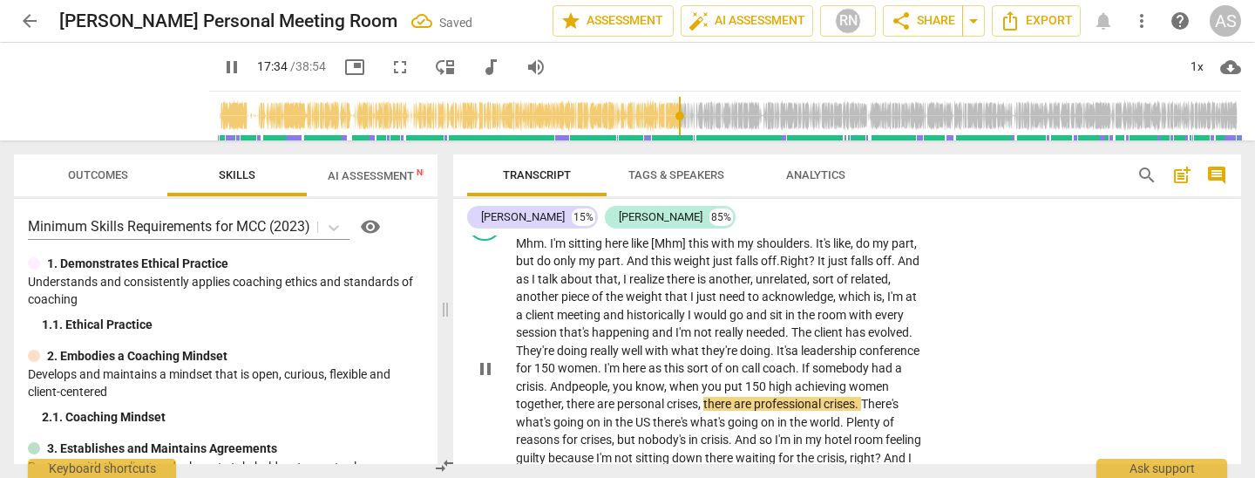
scroll to position [3885, 0]
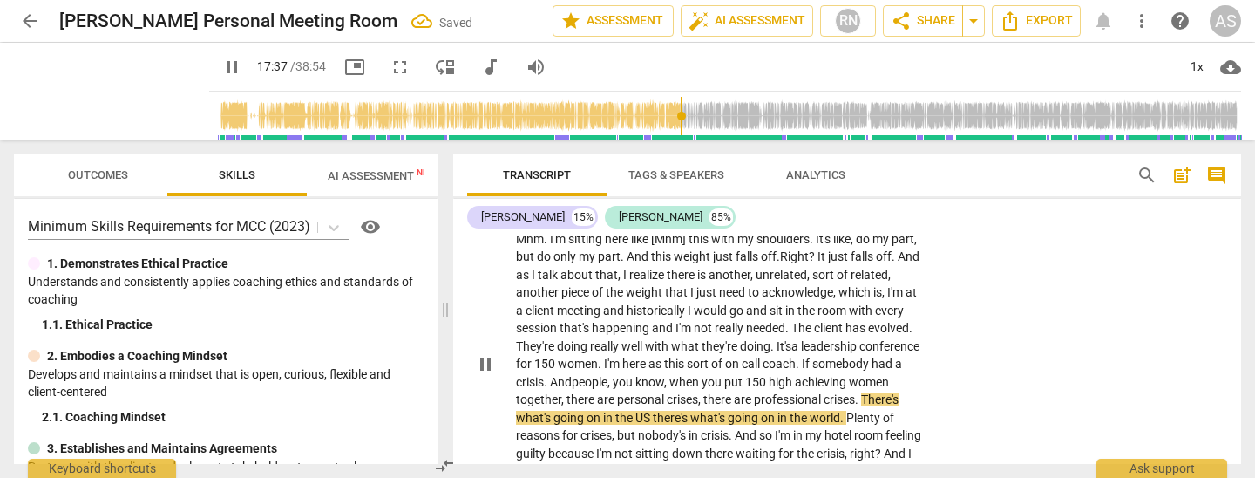
click at [653, 410] on span "US" at bounding box center [643, 417] width 17 height 14
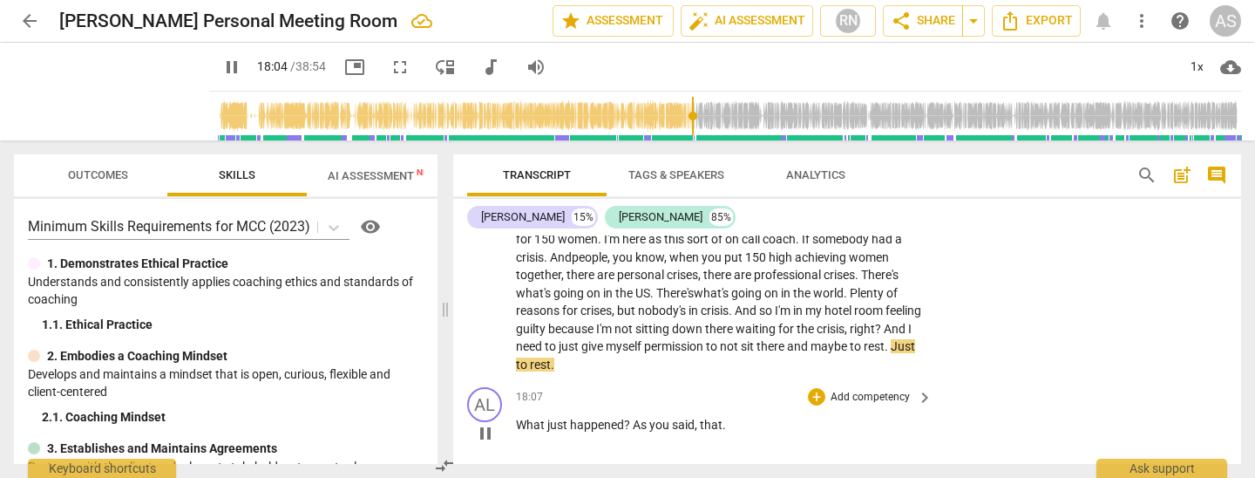
scroll to position [4016, 0]
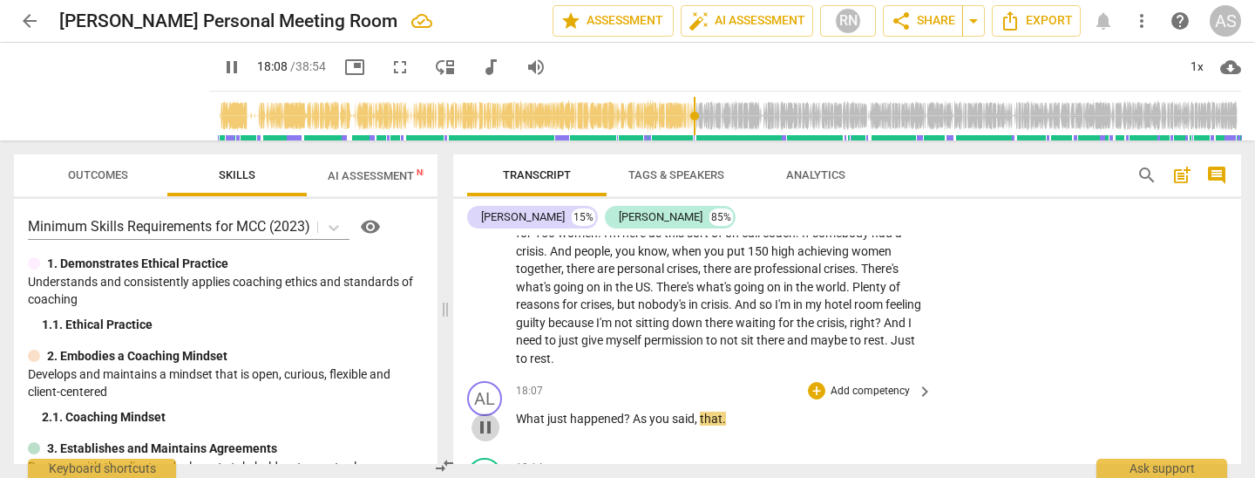
click at [490, 417] on span "pause" at bounding box center [485, 427] width 21 height 21
type input "1089"
drag, startPoint x: 640, startPoint y: 316, endPoint x: 640, endPoint y: 331, distance: 14.8
click at [640, 411] on span "As" at bounding box center [641, 418] width 17 height 14
click at [729, 410] on p "What just happened a s you said , that ." at bounding box center [720, 419] width 408 height 18
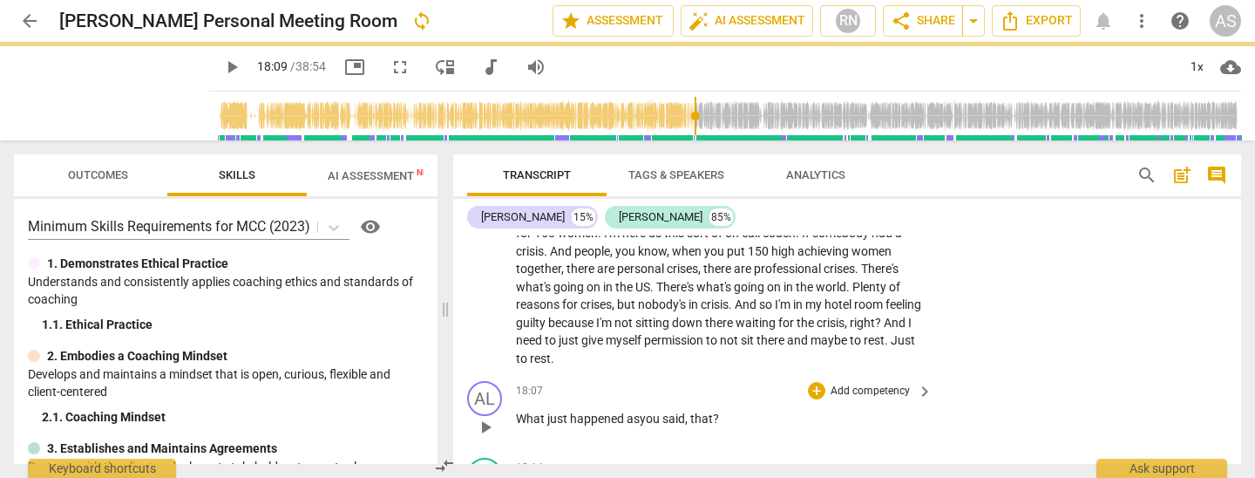
click at [486, 417] on span "play_arrow" at bounding box center [485, 427] width 21 height 21
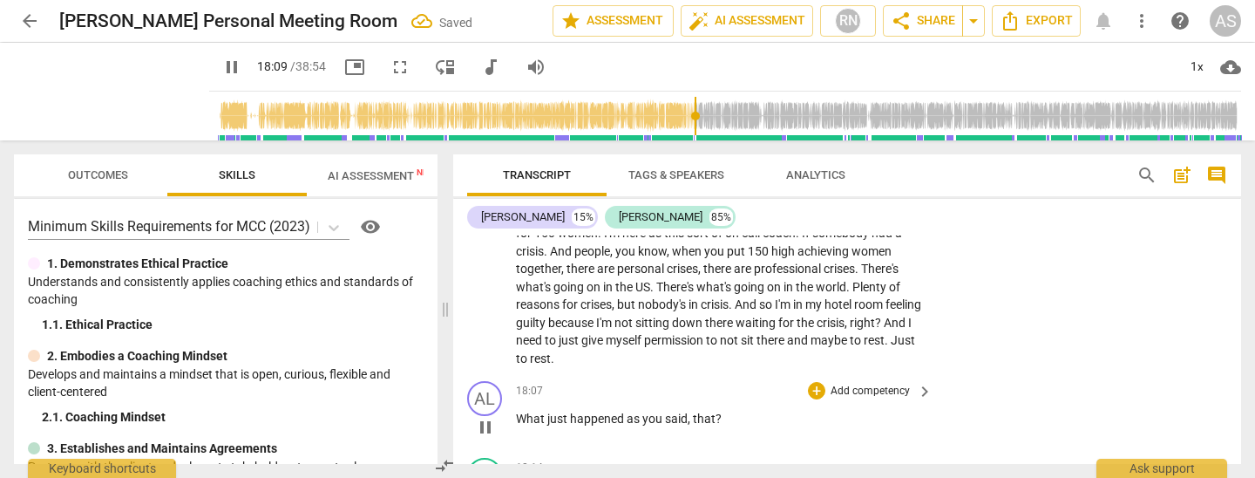
click at [693, 411] on span "that" at bounding box center [704, 418] width 23 height 14
type input "1091"
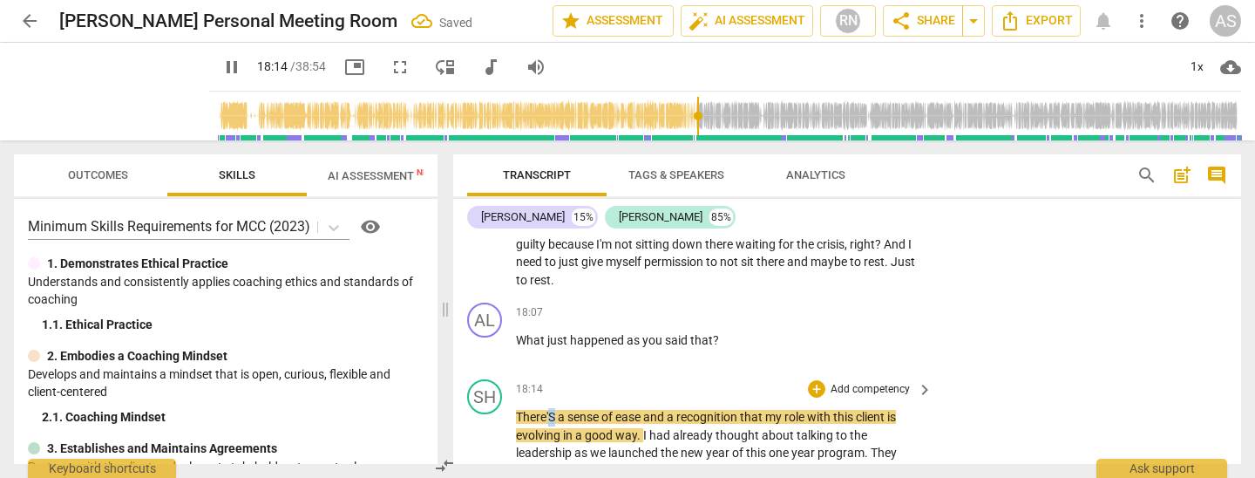
click at [554, 410] on span "There'S" at bounding box center [537, 417] width 42 height 14
type input "1096"
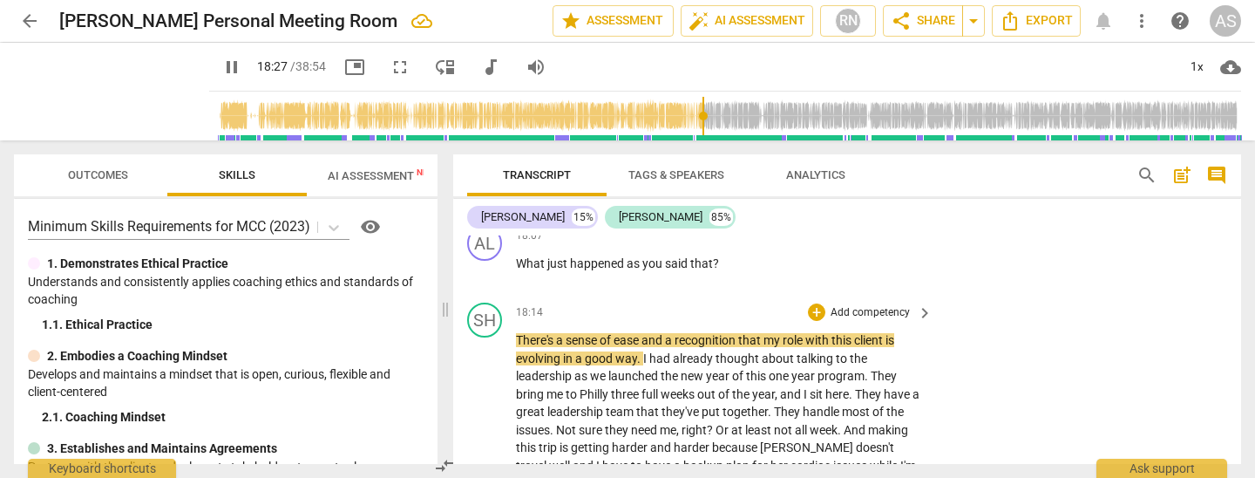
scroll to position [4169, 0]
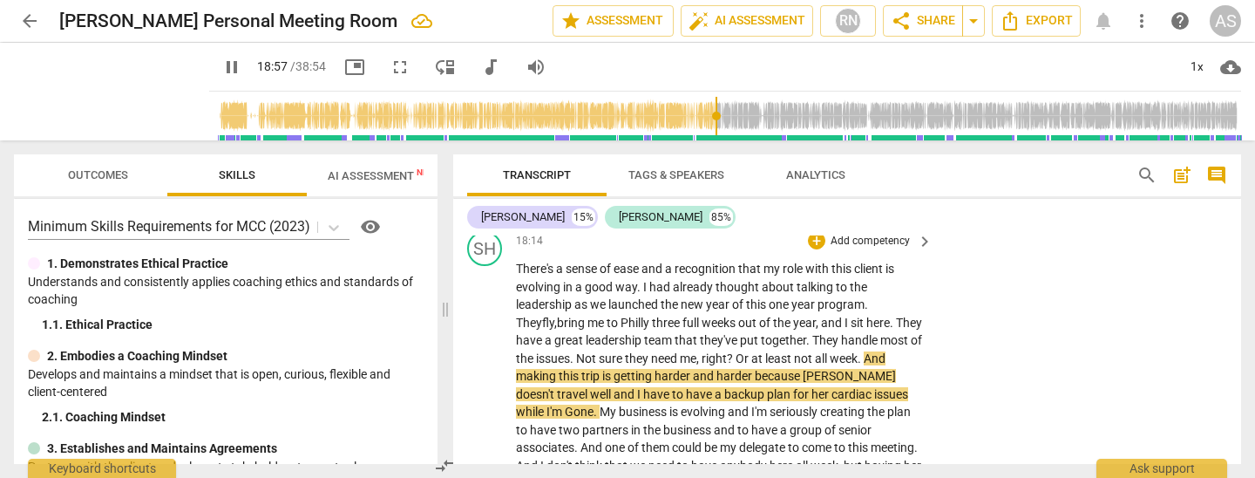
scroll to position [4247, 0]
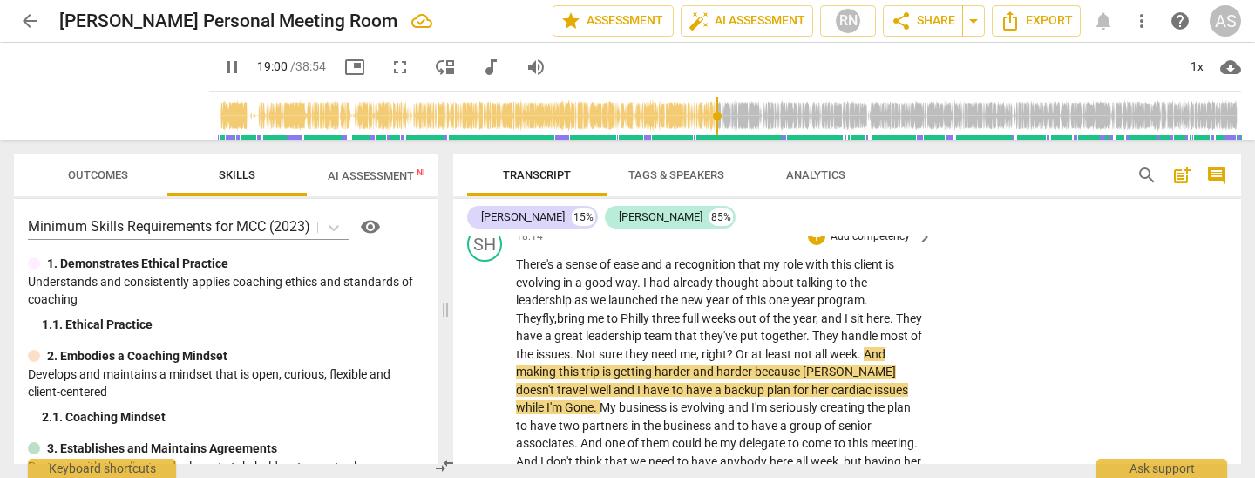
drag, startPoint x: 869, startPoint y: 242, endPoint x: 872, endPoint y: 261, distance: 19.5
click at [869, 347] on span "And" at bounding box center [875, 354] width 22 height 14
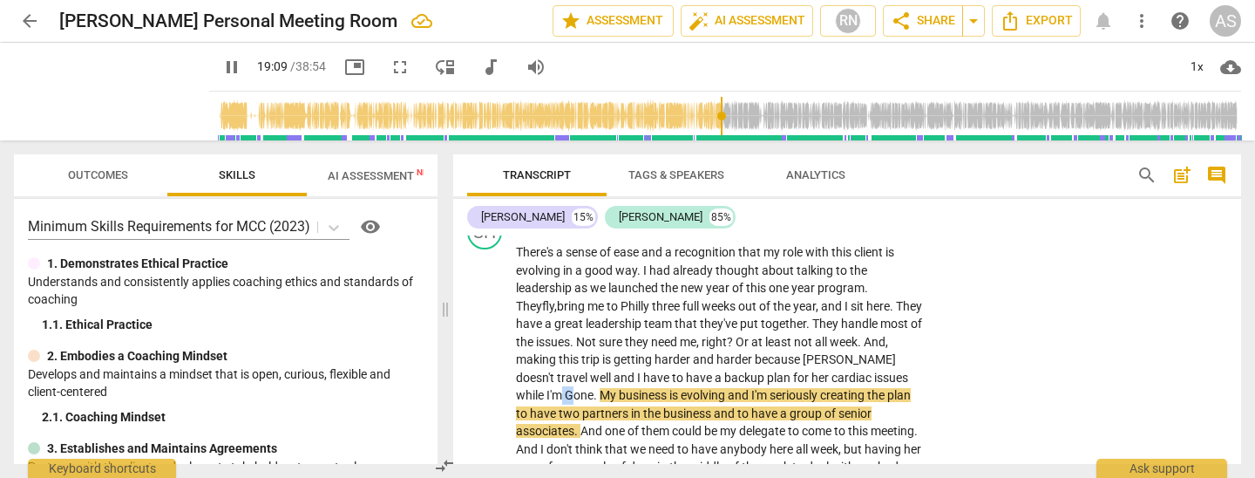
drag, startPoint x: 840, startPoint y: 268, endPoint x: 849, endPoint y: 268, distance: 8.8
click at [572, 388] on span "I'm g" at bounding box center [558, 395] width 25 height 14
click at [679, 388] on span "evolving" at bounding box center [702, 395] width 47 height 14
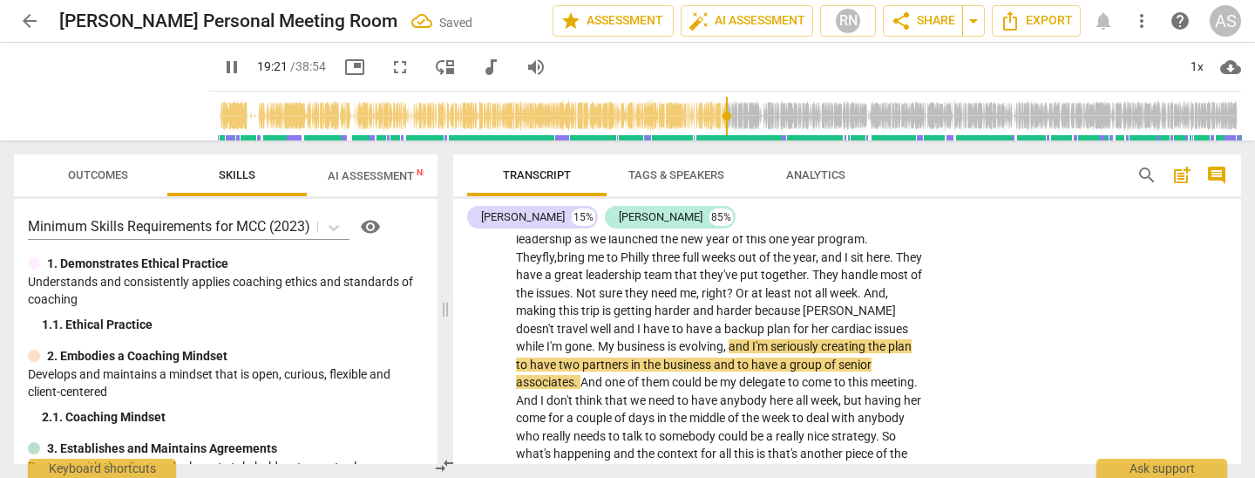
scroll to position [4312, 0]
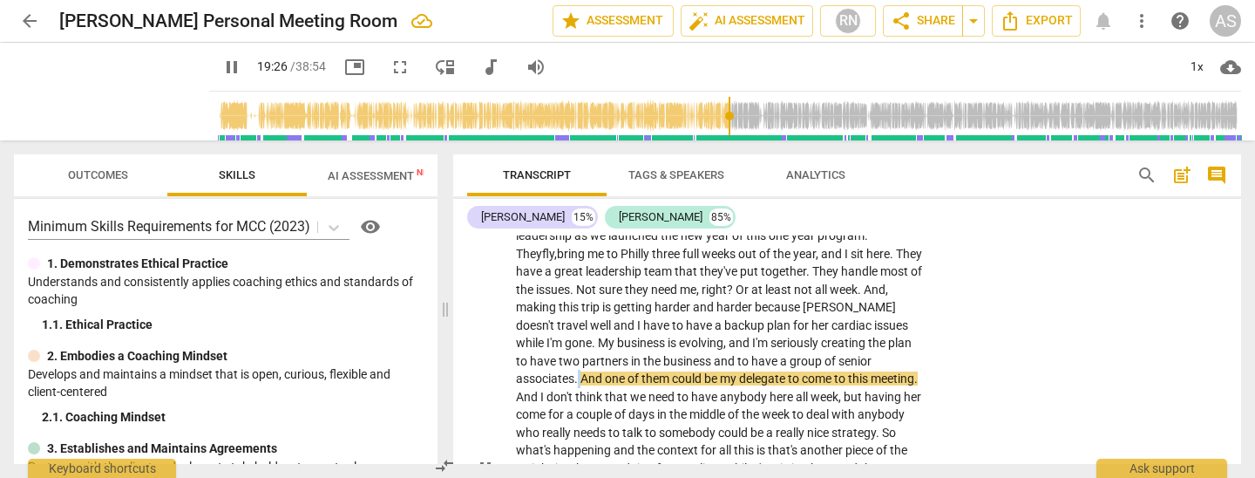
drag, startPoint x: 873, startPoint y: 251, endPoint x: 885, endPoint y: 263, distance: 16.7
click at [874, 251] on p "There's a sense of ease and a recognition that my role with this client is evol…" at bounding box center [720, 468] width 408 height 554
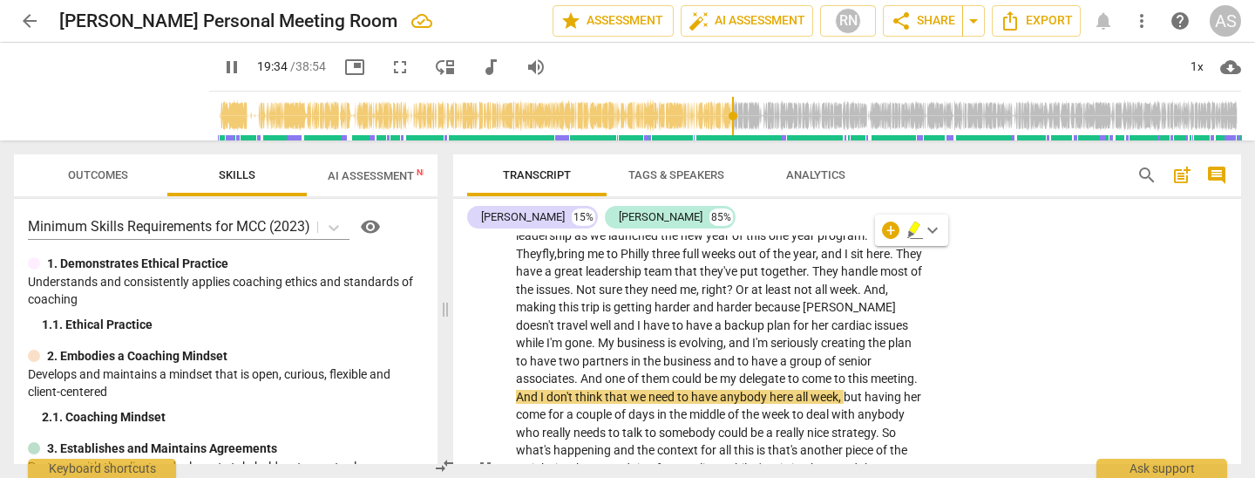
drag, startPoint x: 668, startPoint y: 268, endPoint x: 679, endPoint y: 282, distance: 18.1
click at [739, 371] on span "delegate" at bounding box center [763, 378] width 49 height 14
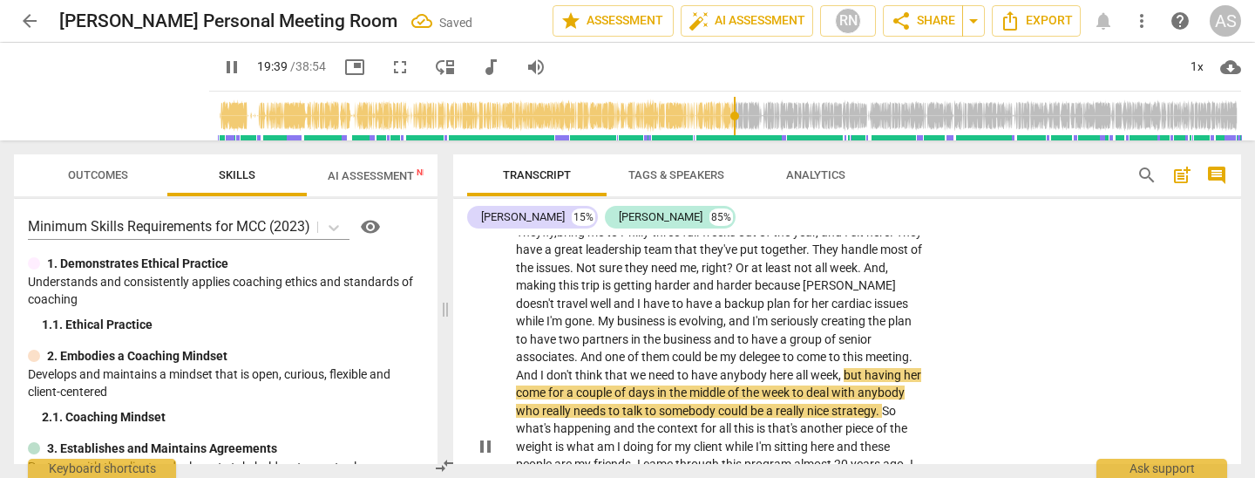
scroll to position [4335, 0]
click at [844, 366] on span "but" at bounding box center [854, 373] width 21 height 14
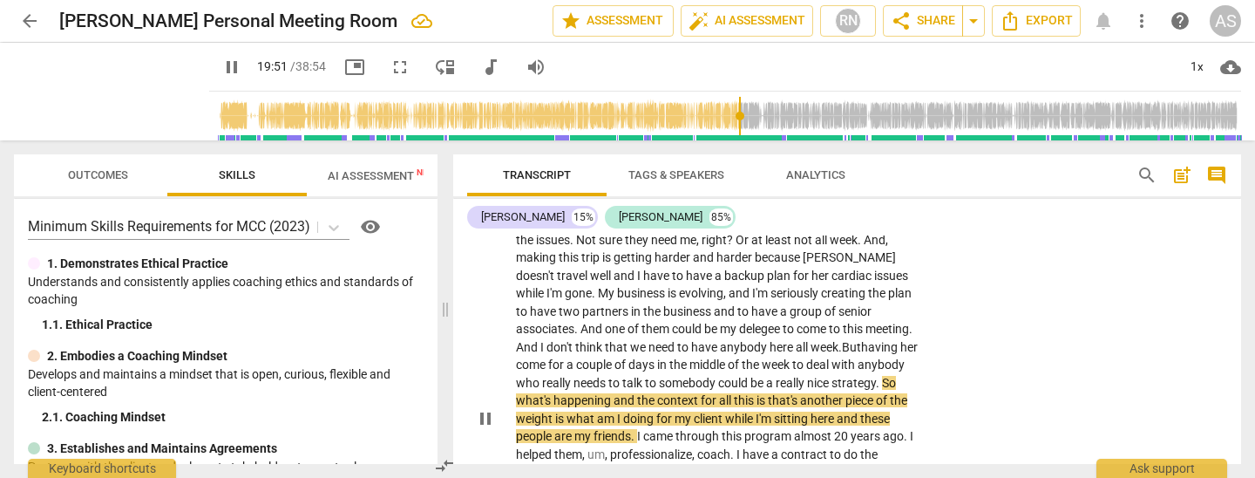
click at [882, 376] on span "So" at bounding box center [889, 383] width 14 height 14
drag, startPoint x: 729, startPoint y: 291, endPoint x: 738, endPoint y: 332, distance: 41.9
click at [756, 393] on span "is" at bounding box center [761, 400] width 11 height 14
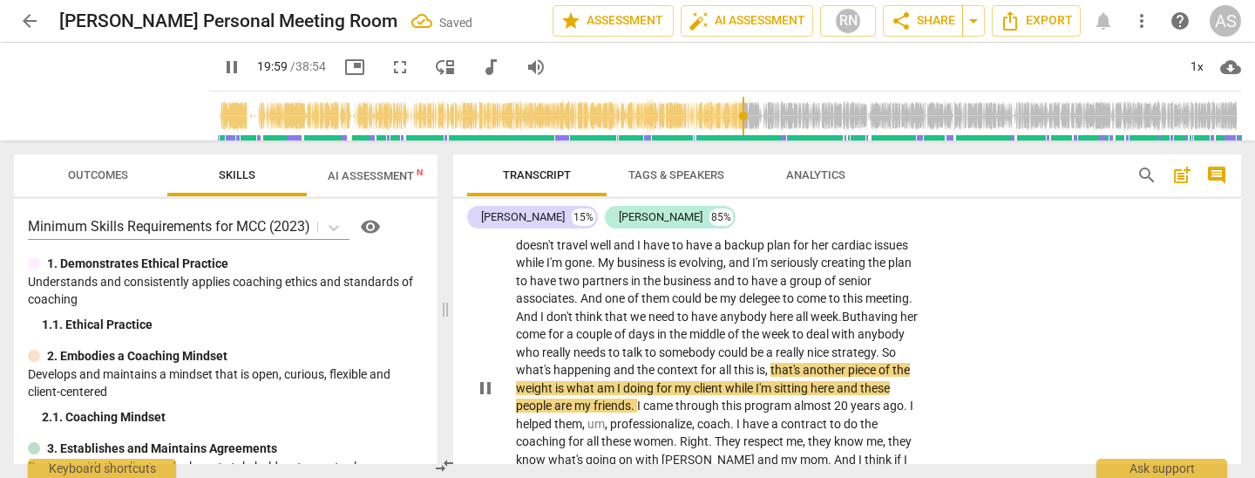
scroll to position [4401, 0]
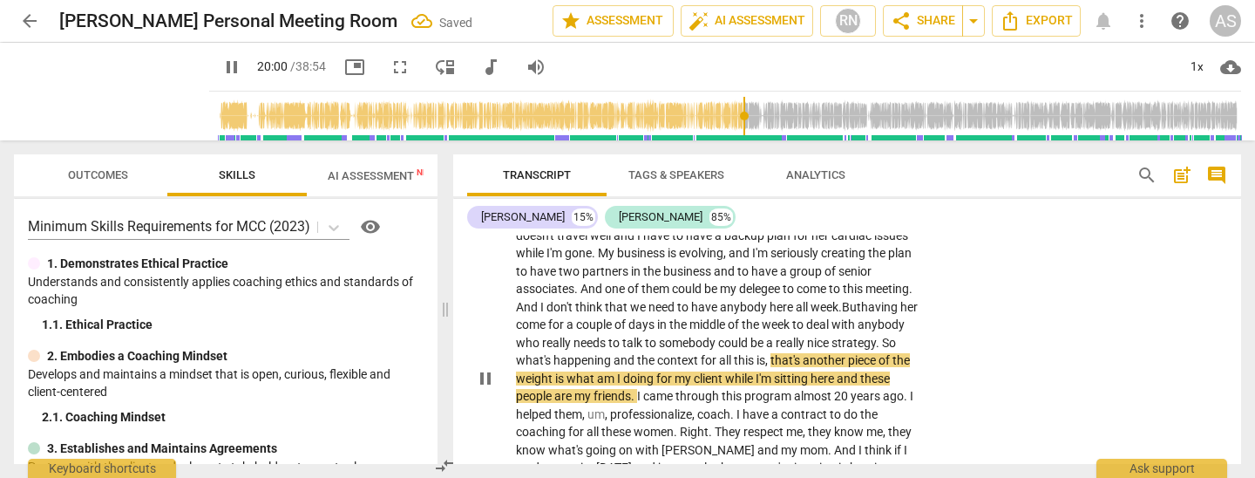
drag, startPoint x: 794, startPoint y: 265, endPoint x: 800, endPoint y: 288, distance: 23.5
click at [811, 371] on span "here" at bounding box center [824, 378] width 26 height 14
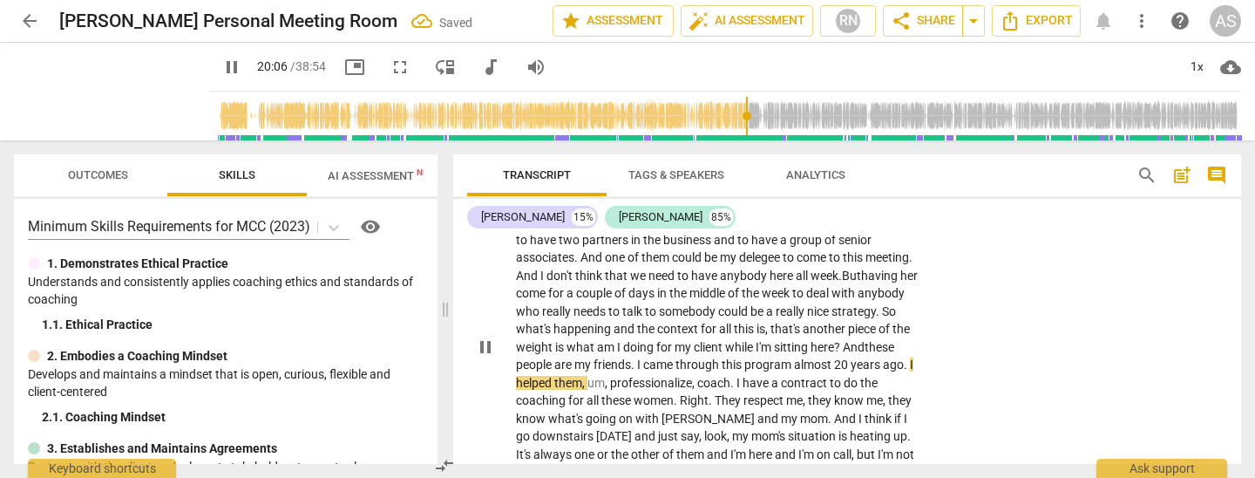
scroll to position [4438, 0]
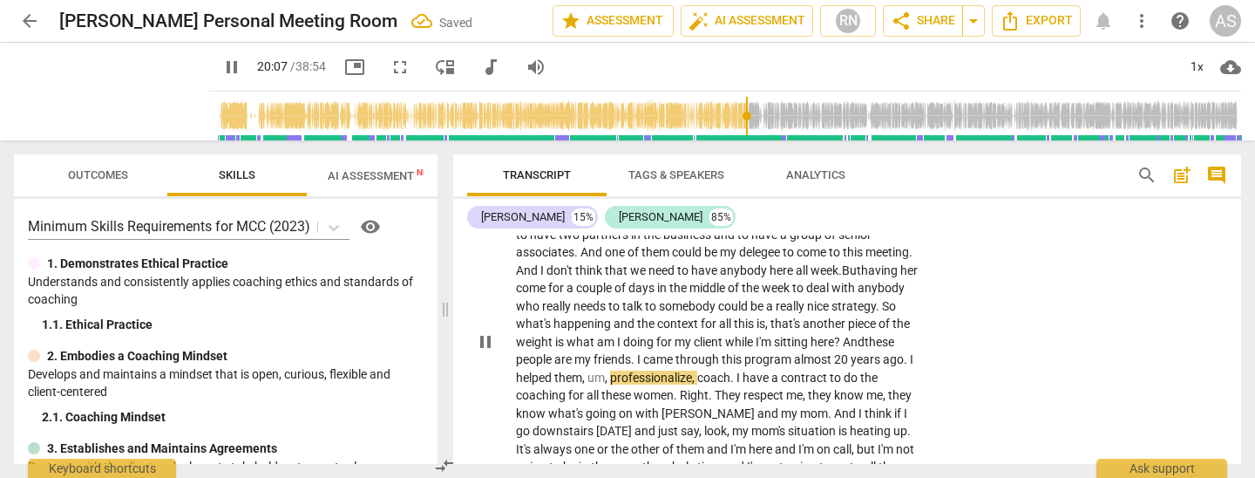
click at [605, 370] on span "," at bounding box center [607, 377] width 5 height 14
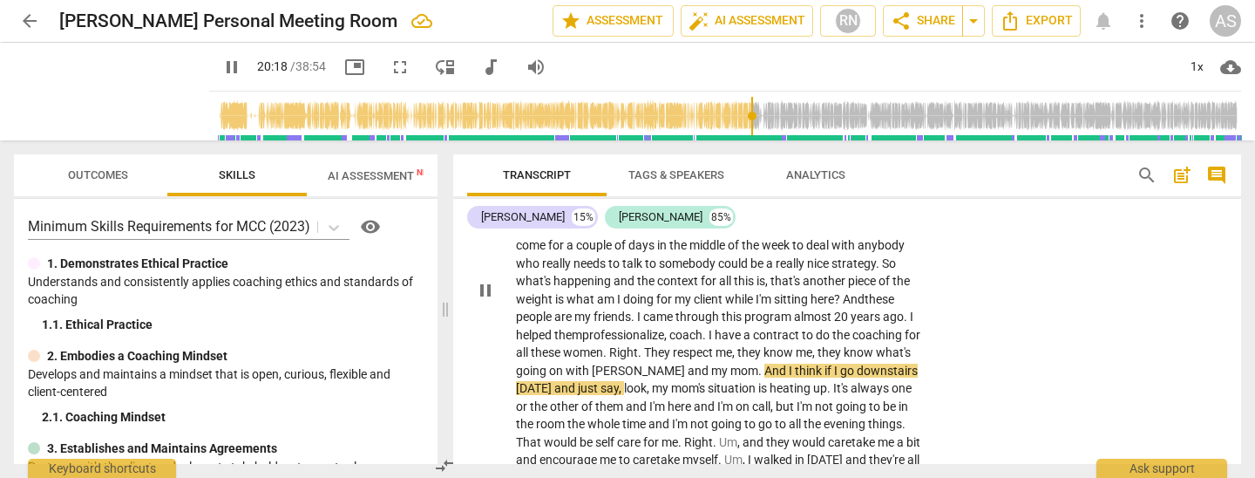
scroll to position [4482, 0]
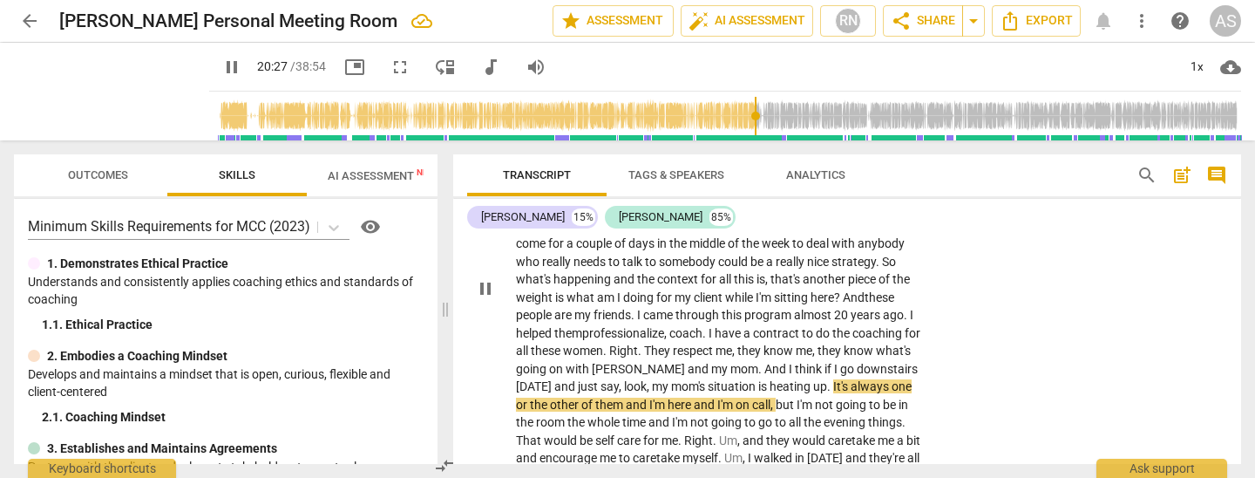
drag, startPoint x: 554, startPoint y: 288, endPoint x: 559, endPoint y: 322, distance: 33.4
click at [595, 397] on span "them" at bounding box center [610, 404] width 31 height 14
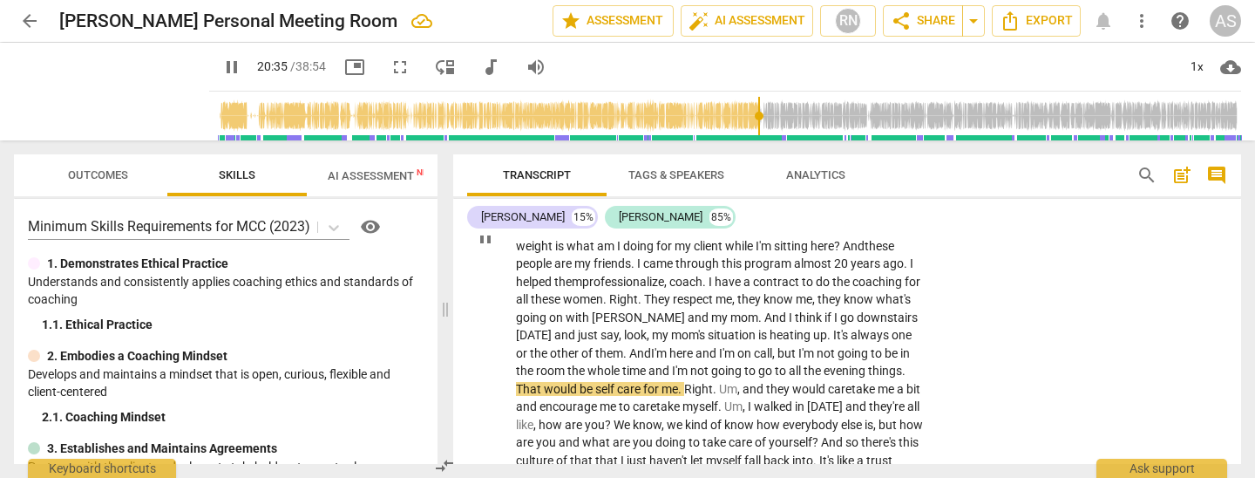
scroll to position [4535, 0]
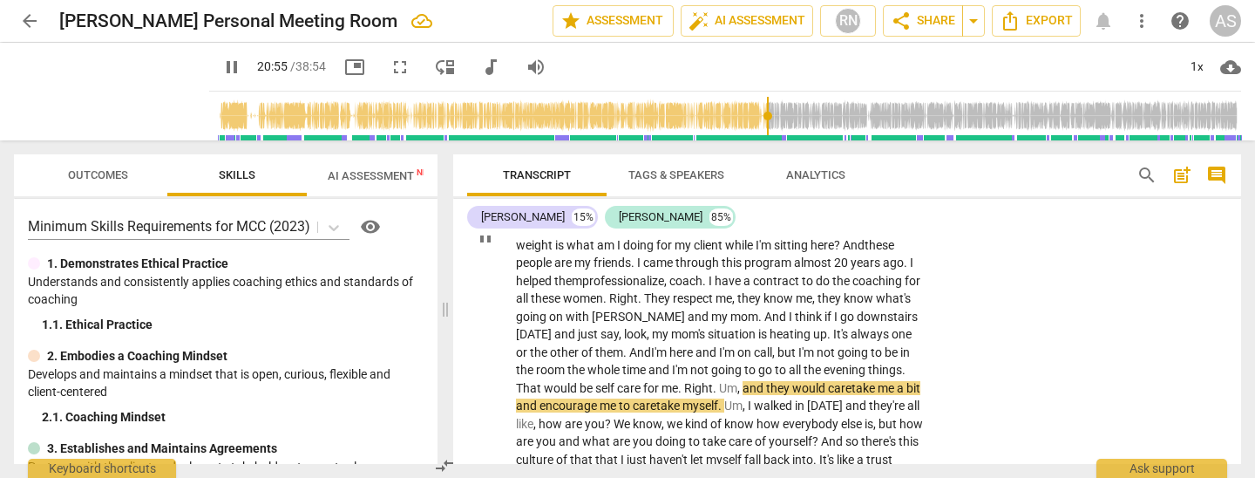
drag, startPoint x: 896, startPoint y: 275, endPoint x: 894, endPoint y: 283, distance: 8.9
click at [894, 283] on p "There's a sense of ease and a recognition that my role with this client is evol…" at bounding box center [720, 236] width 408 height 536
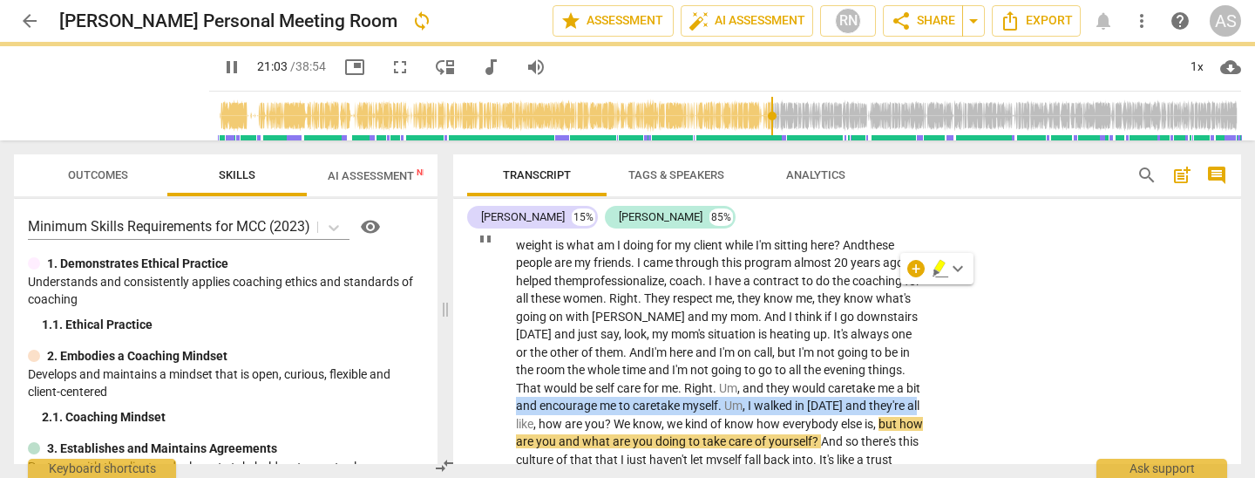
click at [790, 316] on p "There's a sense of ease and a recognition that my role with this client is evol…" at bounding box center [720, 236] width 408 height 536
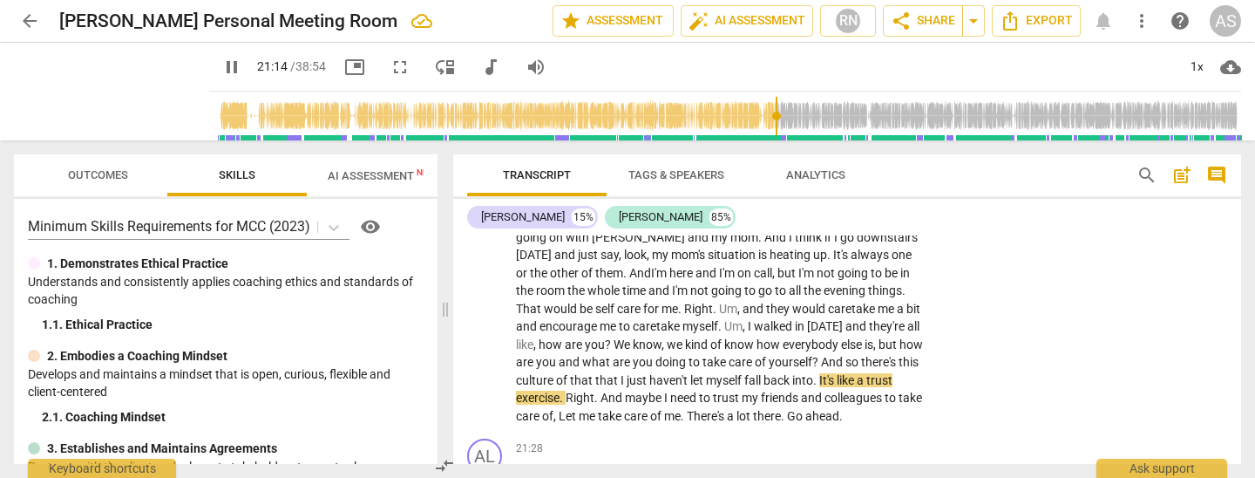
scroll to position [4617, 0]
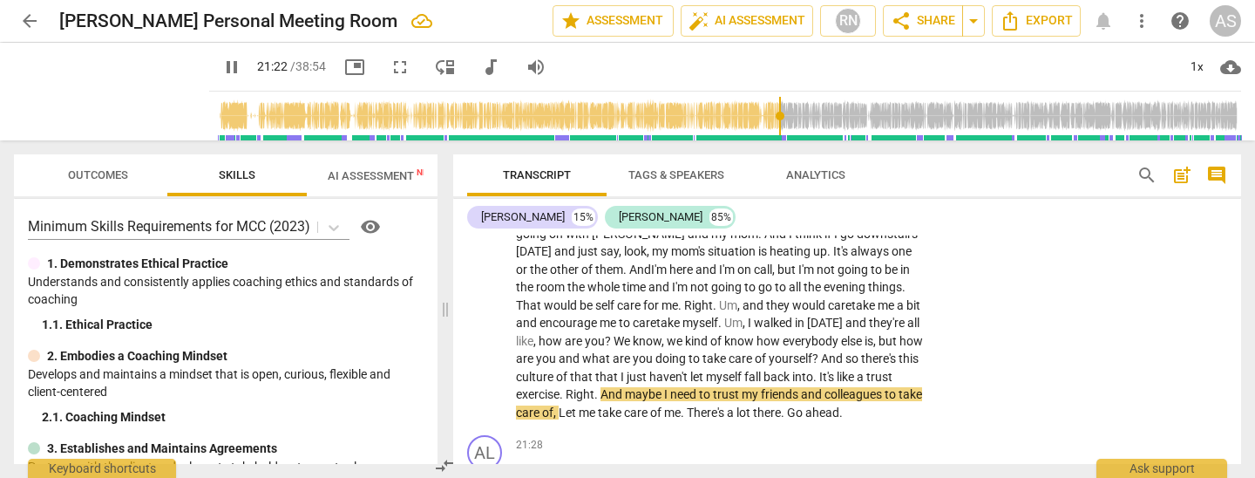
click at [579, 405] on span "Let" at bounding box center [569, 412] width 20 height 14
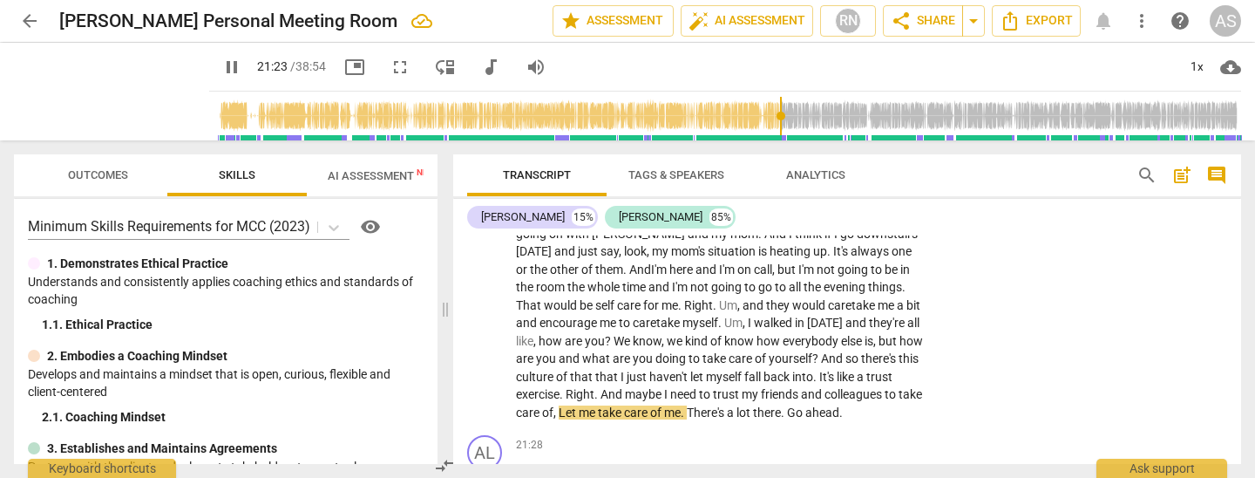
drag, startPoint x: 655, startPoint y: 295, endPoint x: 665, endPoint y: 315, distance: 21.4
click at [559, 405] on span "," at bounding box center [555, 412] width 5 height 14
drag, startPoint x: 665, startPoint y: 295, endPoint x: 663, endPoint y: 311, distance: 15.8
click at [579, 405] on span "Let" at bounding box center [569, 412] width 20 height 14
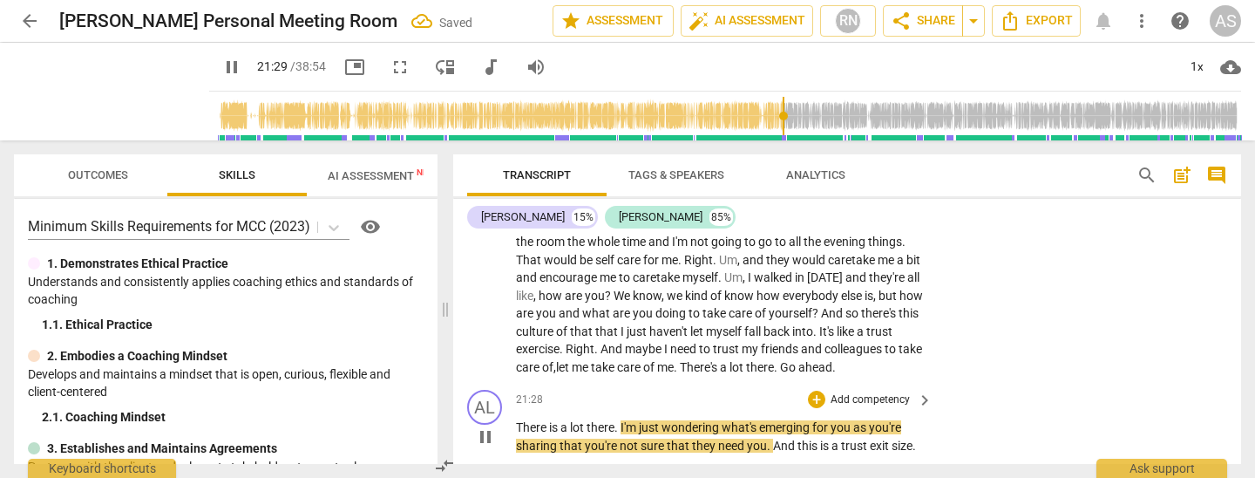
scroll to position [4661, 0]
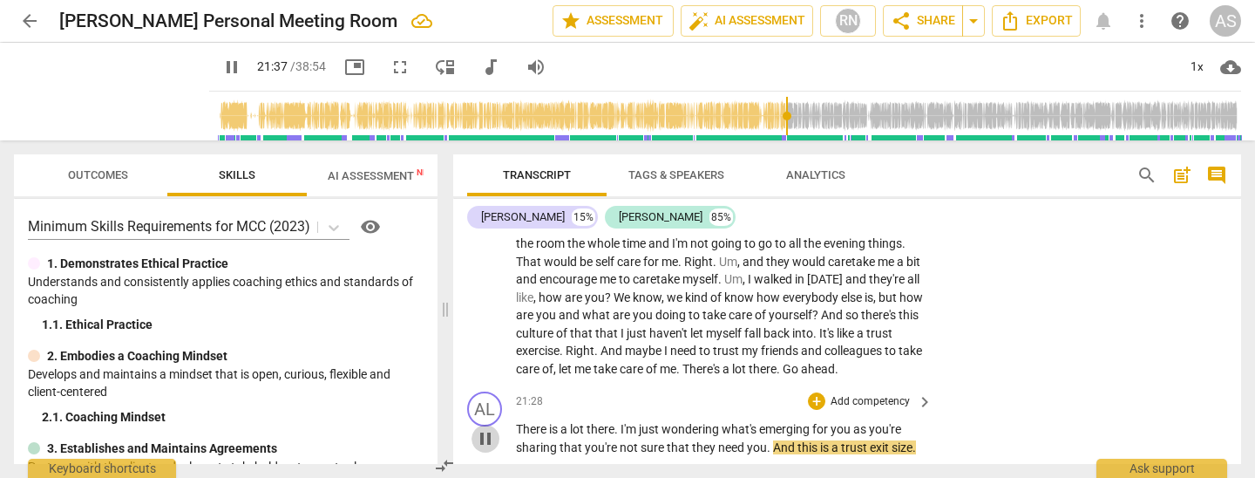
click at [488, 428] on span "pause" at bounding box center [485, 438] width 21 height 21
type input "1298"
drag, startPoint x: 774, startPoint y: 348, endPoint x: 772, endPoint y: 368, distance: 20.1
click at [774, 440] on span "And" at bounding box center [785, 447] width 24 height 14
click at [897, 440] on span "size" at bounding box center [895, 447] width 21 height 14
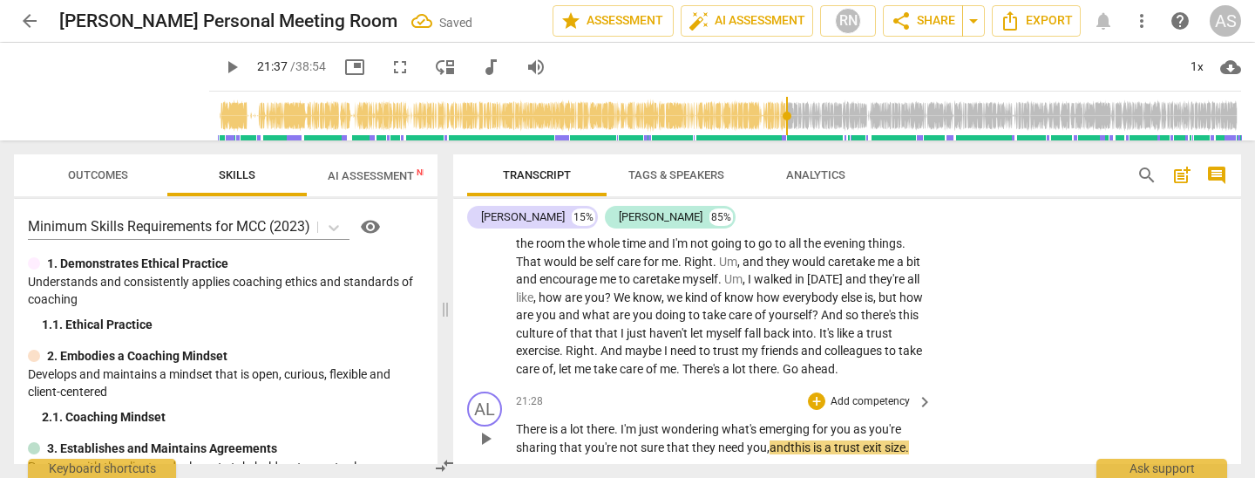
click at [899, 440] on span "size" at bounding box center [895, 447] width 21 height 14
drag, startPoint x: 869, startPoint y: 345, endPoint x: 912, endPoint y: 347, distance: 42.7
click at [912, 420] on p "There is a lot there . I'm just wondering what's emerging for you as you're sha…" at bounding box center [720, 438] width 408 height 36
click at [485, 428] on span "play_arrow" at bounding box center [485, 438] width 21 height 21
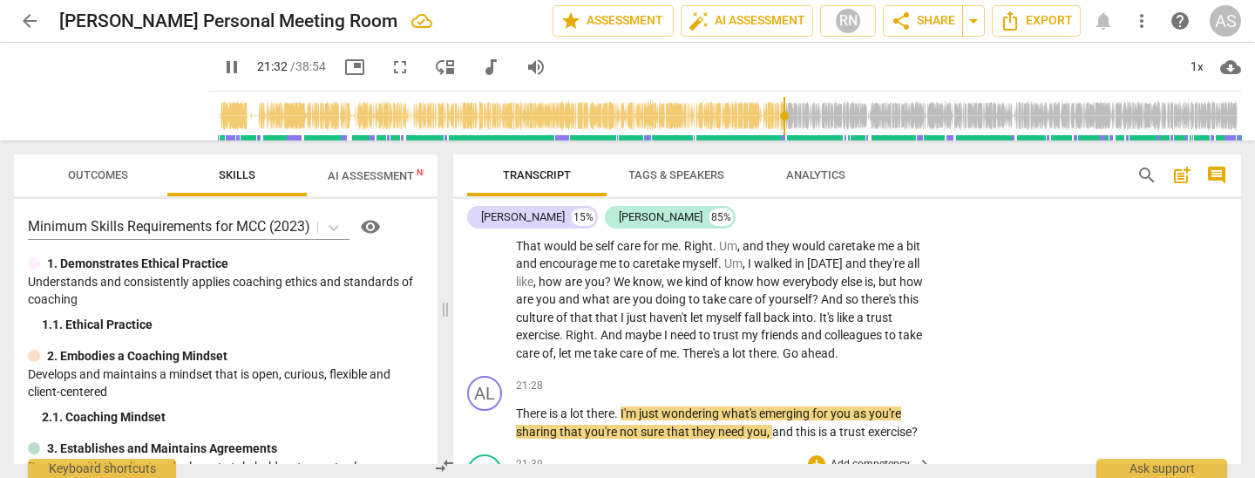
scroll to position [4679, 0]
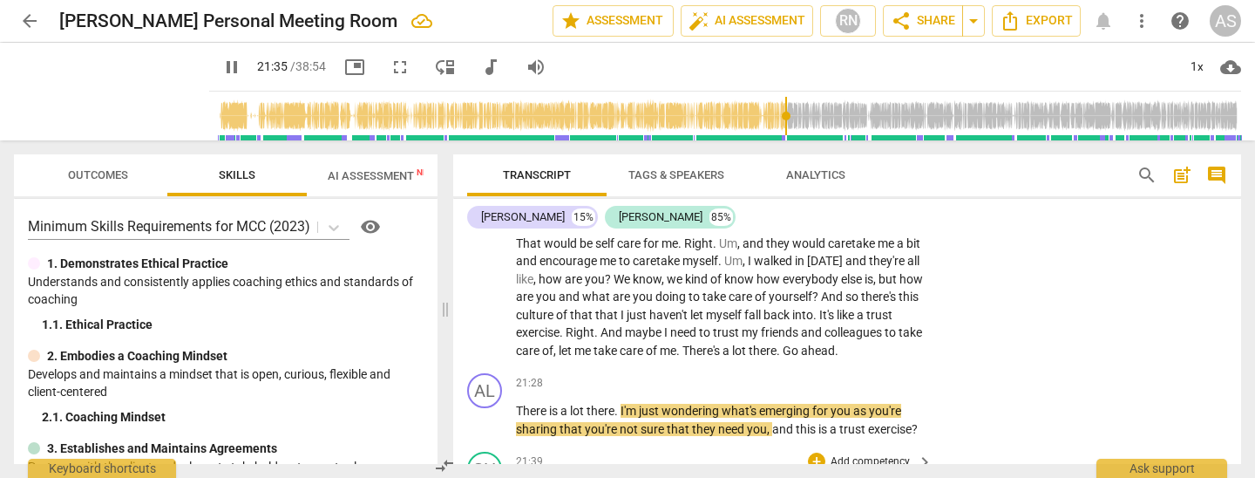
drag, startPoint x: 580, startPoint y: 327, endPoint x: 587, endPoint y: 371, distance: 45.1
click at [582, 422] on span "that" at bounding box center [572, 429] width 25 height 14
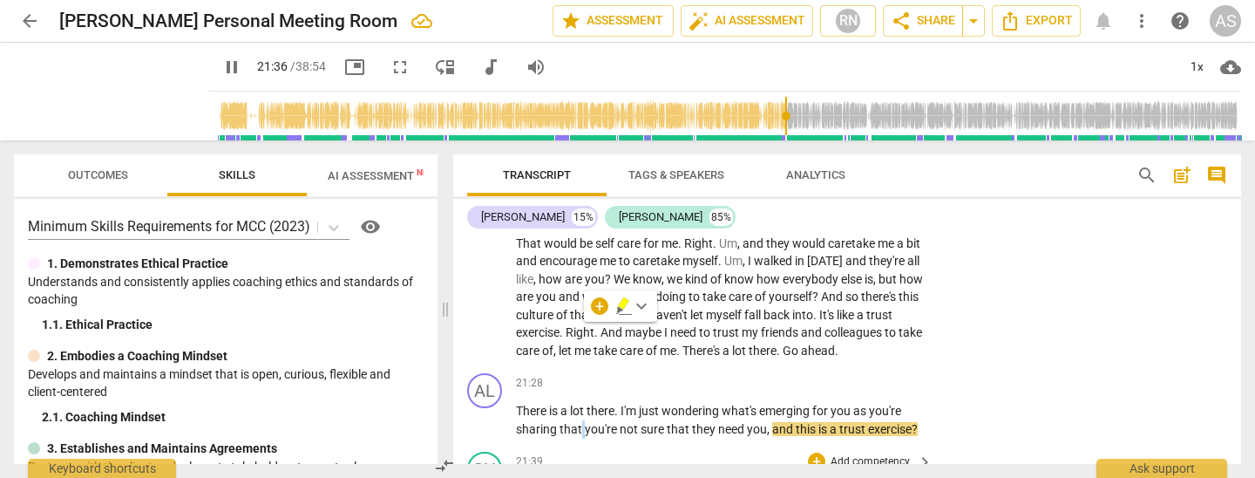
type input "1297"
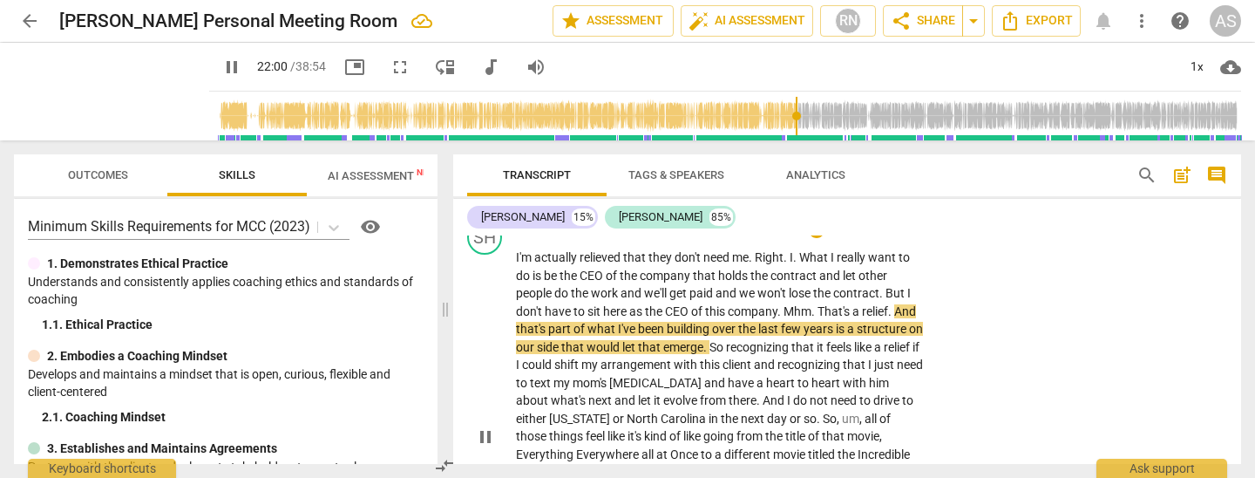
scroll to position [4913, 0]
click at [836, 320] on span "years" at bounding box center [820, 327] width 32 height 14
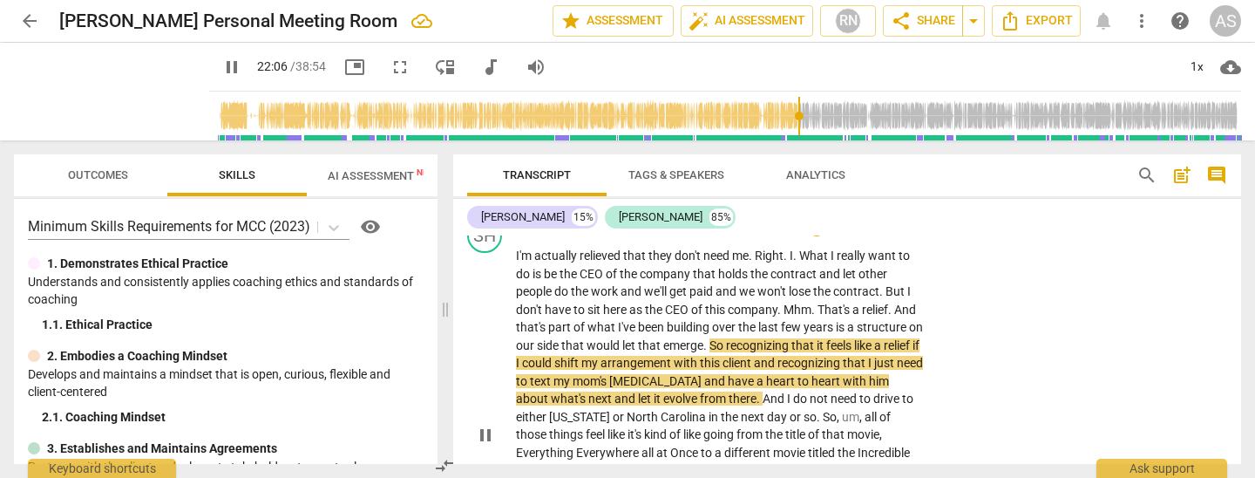
scroll to position [4909, 0]
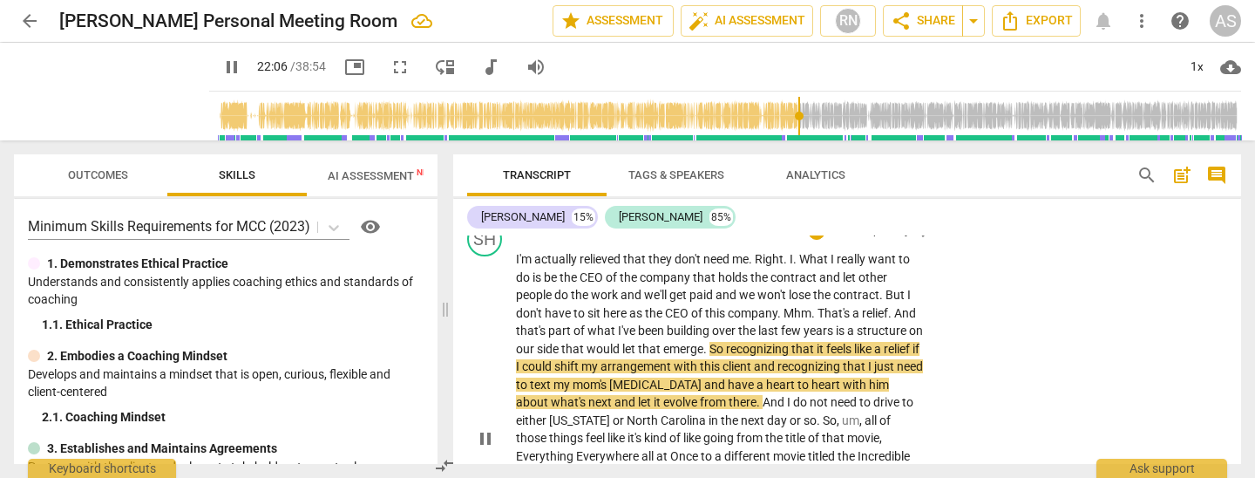
type input "1327"
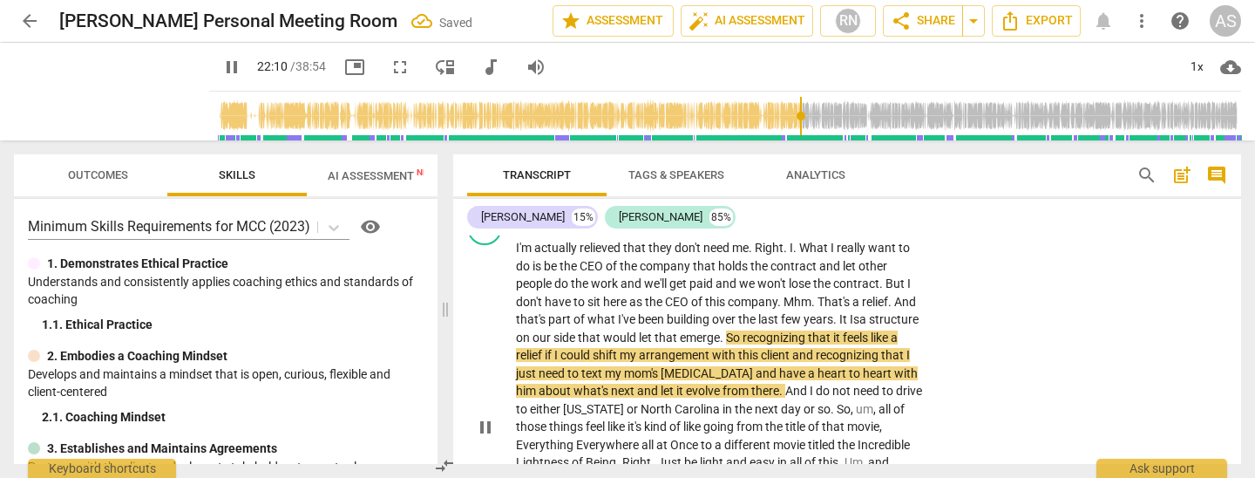
scroll to position [4922, 0]
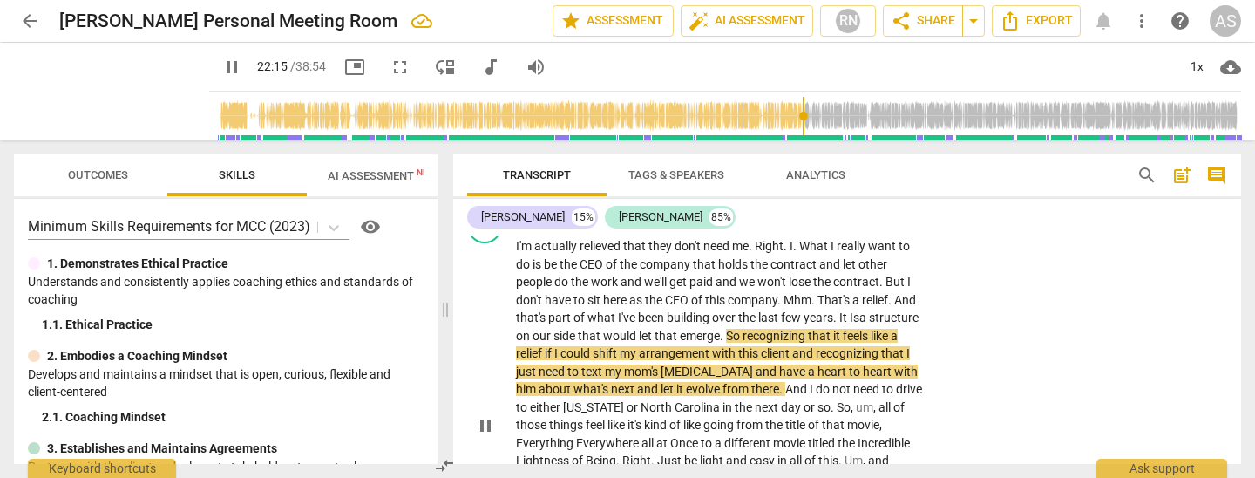
drag, startPoint x: 855, startPoint y: 268, endPoint x: 858, endPoint y: 286, distance: 18.5
click at [856, 268] on p "I'm actually relieved that they don't need me . Right . I . What I really want …" at bounding box center [720, 425] width 408 height 376
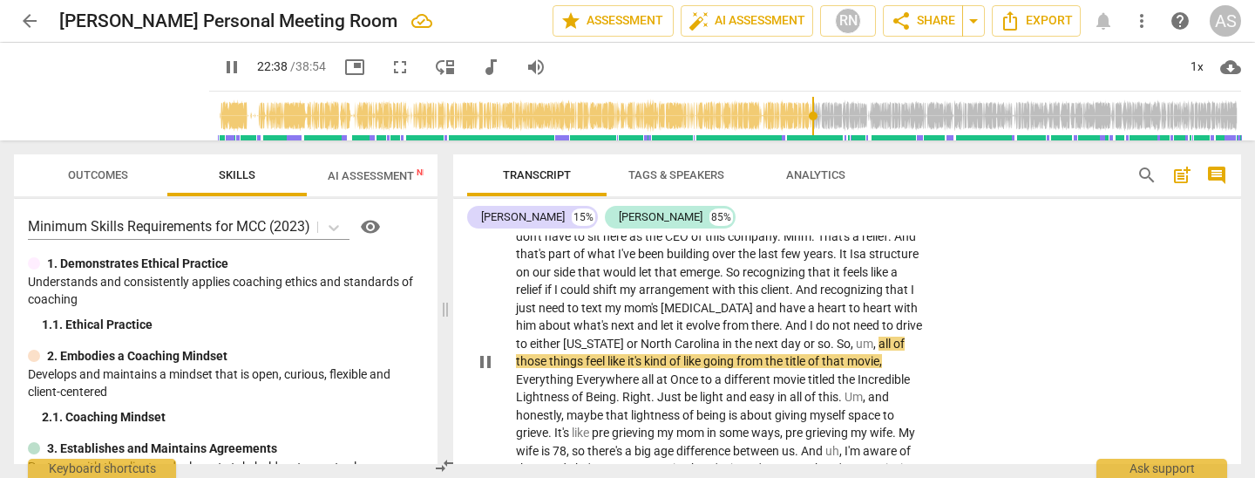
scroll to position [4987, 0]
click at [879, 336] on span "all" at bounding box center [886, 343] width 15 height 14
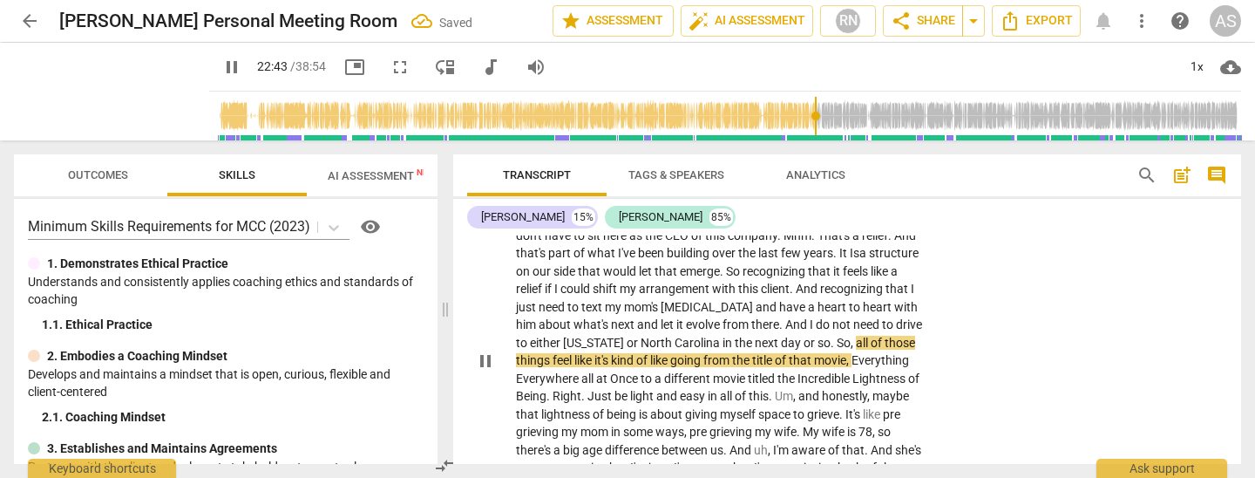
click at [594, 353] on span "like" at bounding box center [584, 360] width 20 height 14
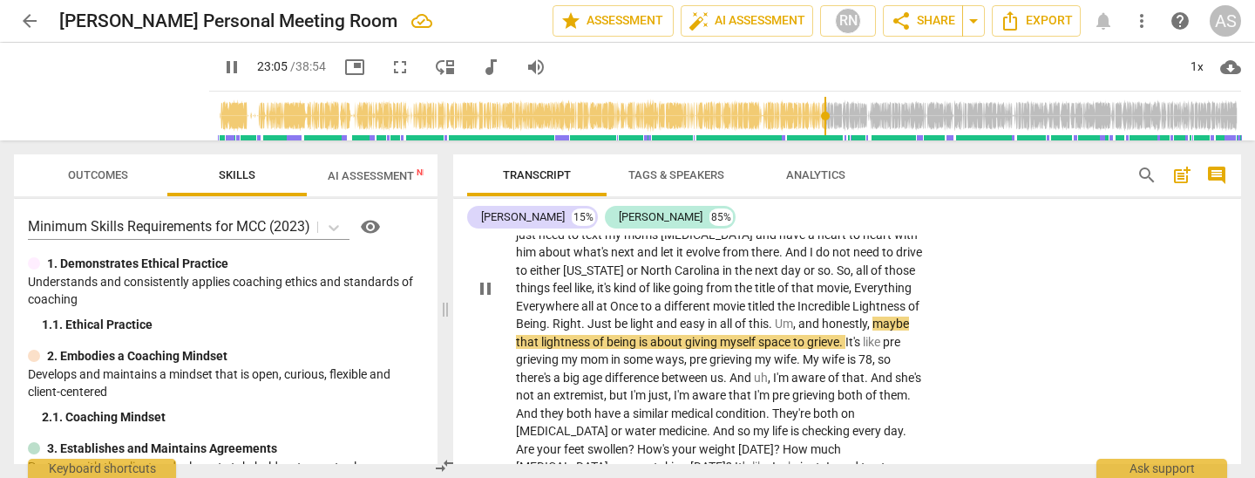
scroll to position [5060, 0]
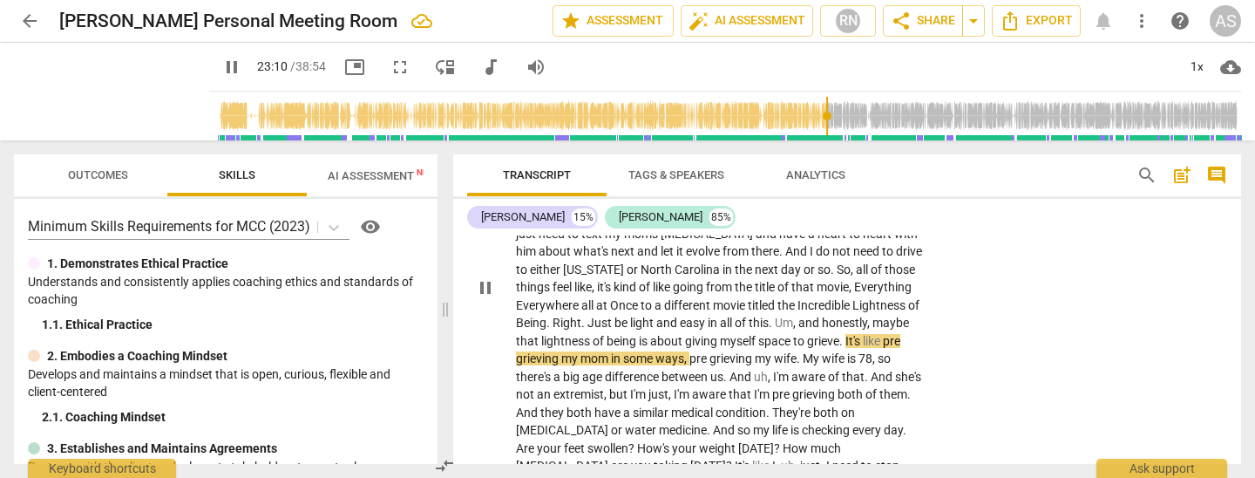
click at [561, 351] on span "grieving" at bounding box center [538, 358] width 45 height 14
drag, startPoint x: 758, startPoint y: 269, endPoint x: 758, endPoint y: 295, distance: 25.3
click at [611, 351] on span "mom" at bounding box center [595, 358] width 31 height 14
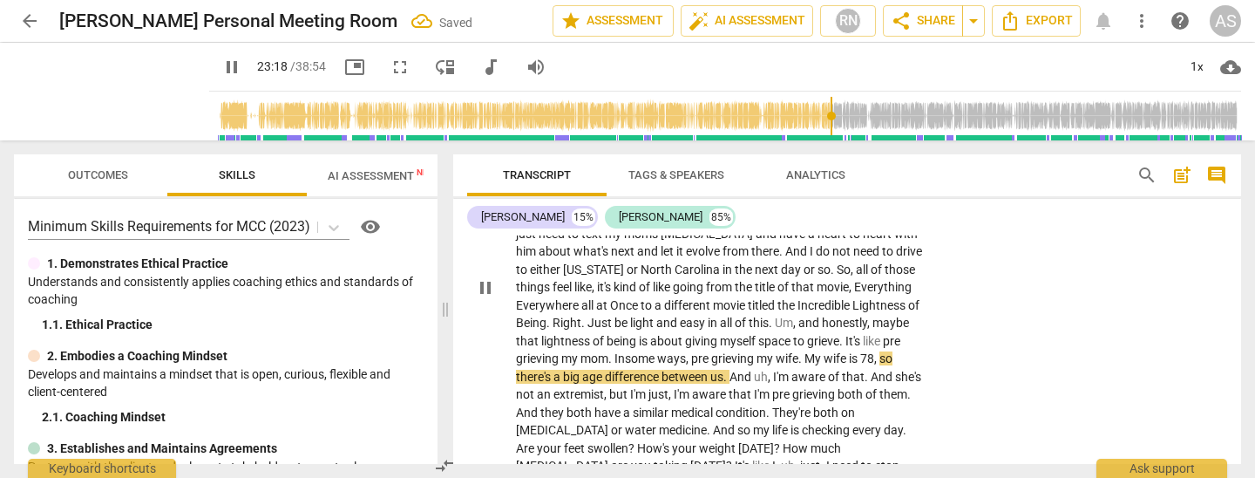
scroll to position [5079, 0]
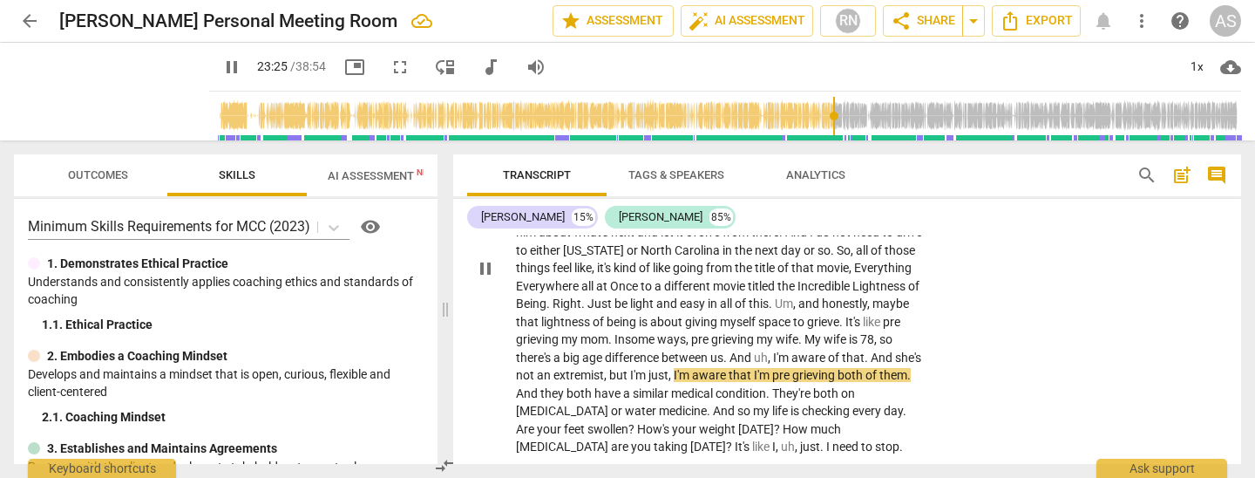
click at [553, 368] on span "an" at bounding box center [545, 375] width 17 height 14
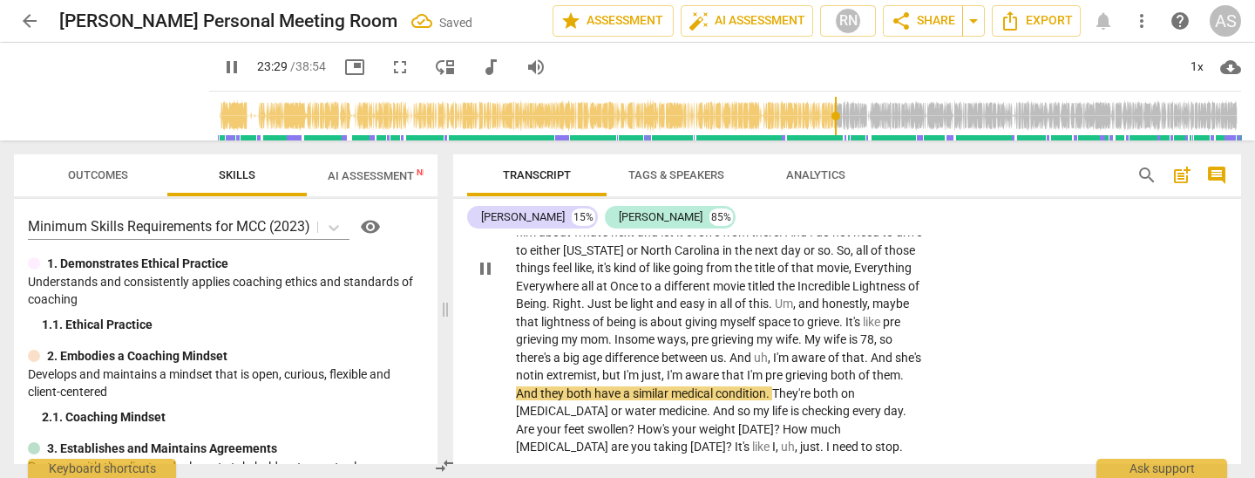
click at [602, 368] on span "," at bounding box center [599, 375] width 5 height 14
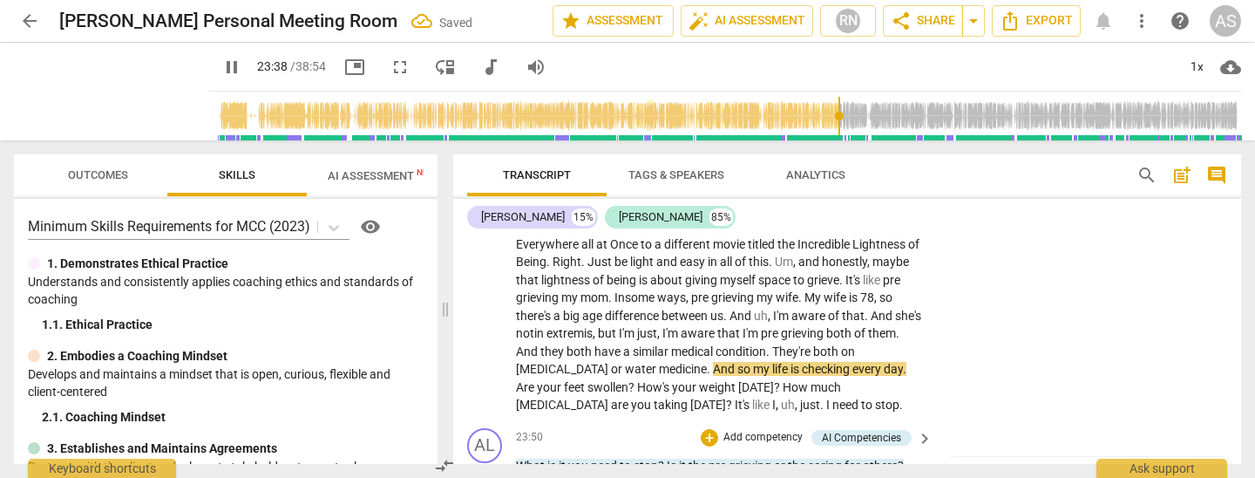
scroll to position [5120, 0]
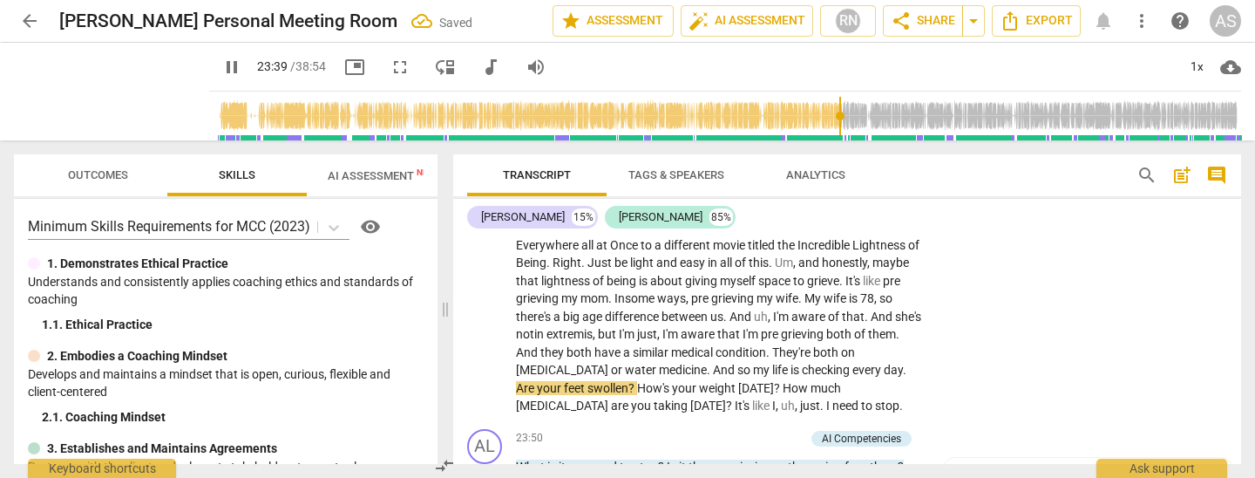
drag, startPoint x: 572, startPoint y: 299, endPoint x: 561, endPoint y: 316, distance: 20.3
click at [903, 363] on span "." at bounding box center [904, 370] width 3 height 14
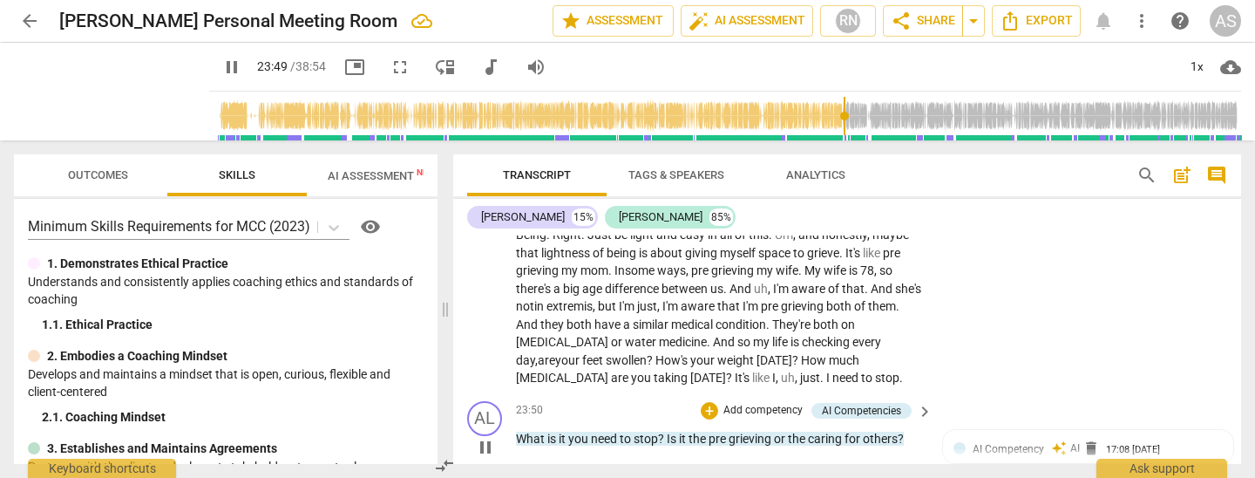
scroll to position [5151, 0]
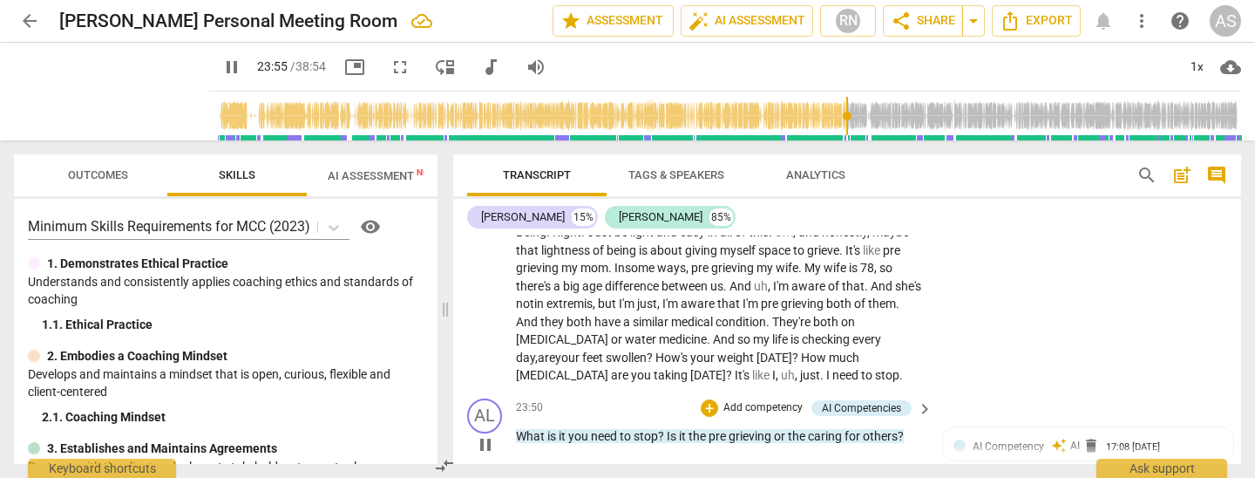
click at [488, 434] on span "pause" at bounding box center [485, 444] width 21 height 21
click at [488, 434] on span "play_arrow" at bounding box center [485, 444] width 21 height 21
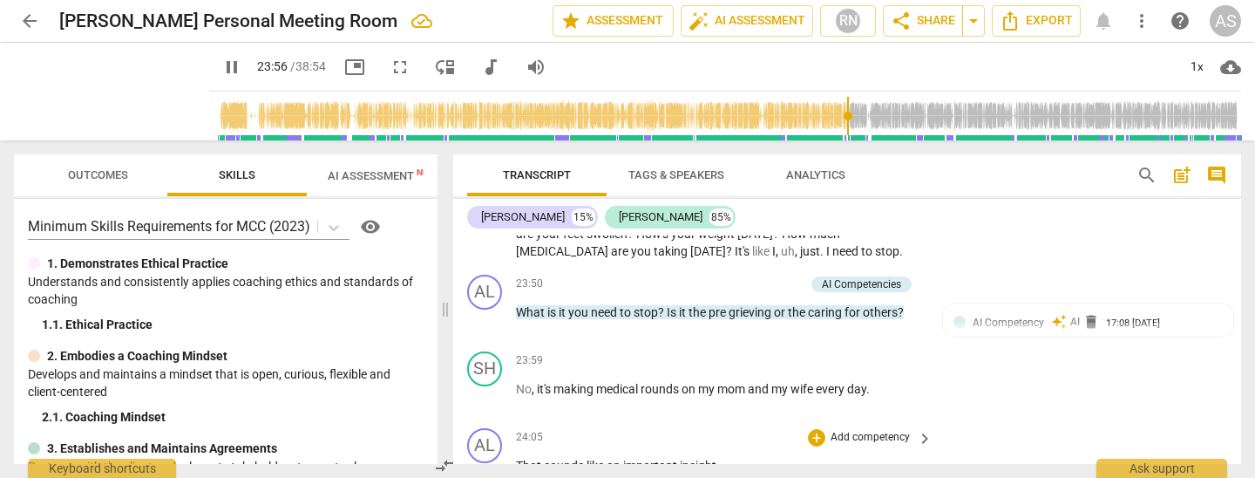
scroll to position [5275, 0]
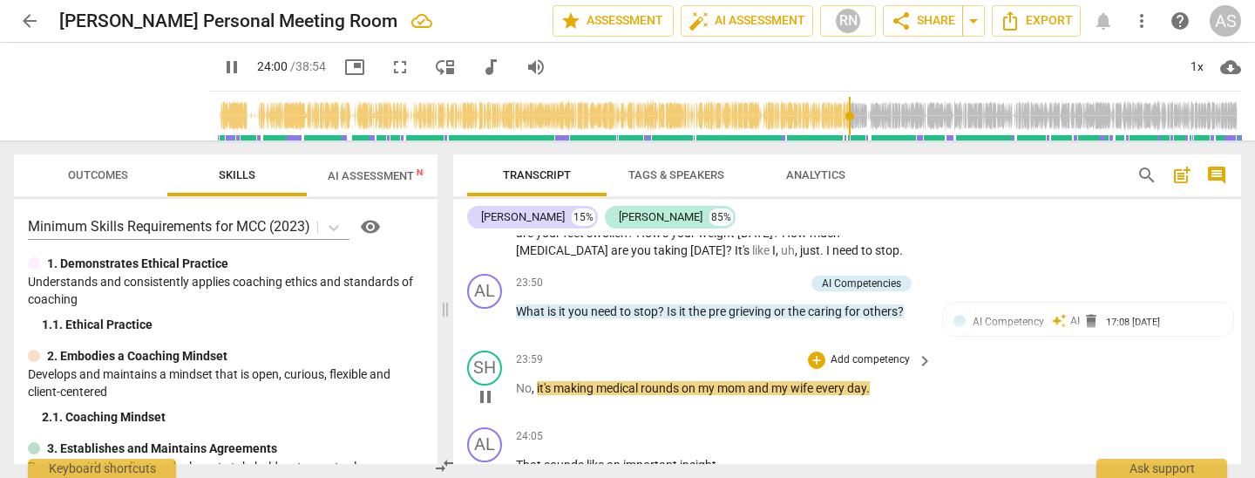
click at [518, 381] on span "No" at bounding box center [524, 388] width 16 height 14
type input "1442"
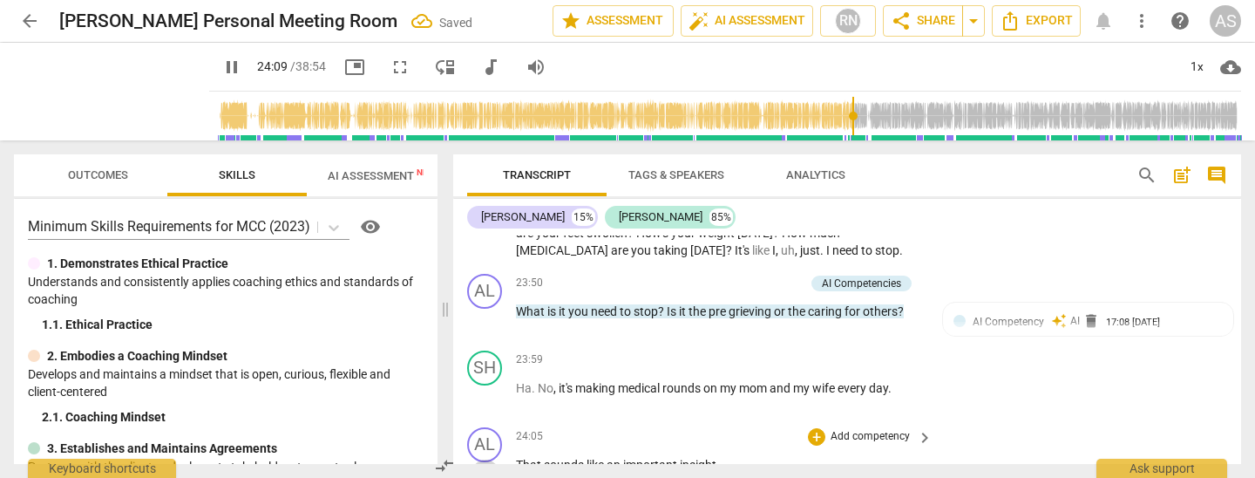
click at [487, 463] on span "pause" at bounding box center [485, 473] width 21 height 21
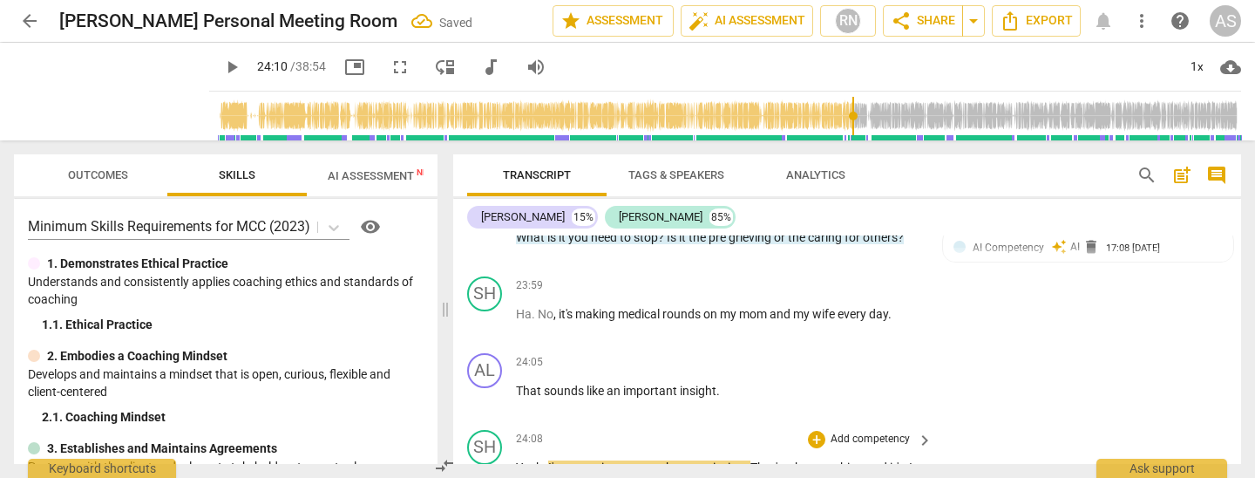
scroll to position [5348, 0]
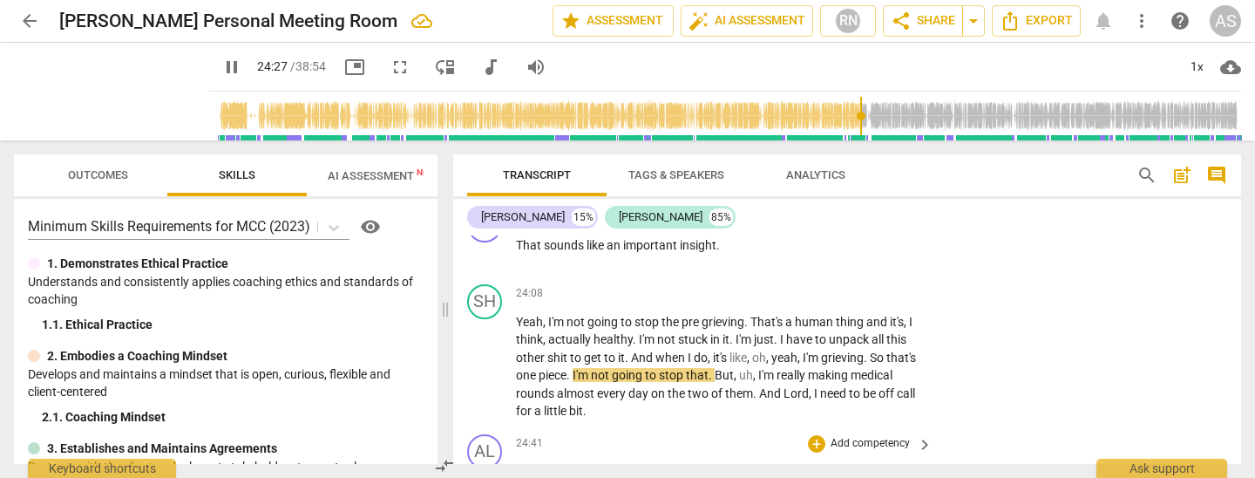
scroll to position [5496, 0]
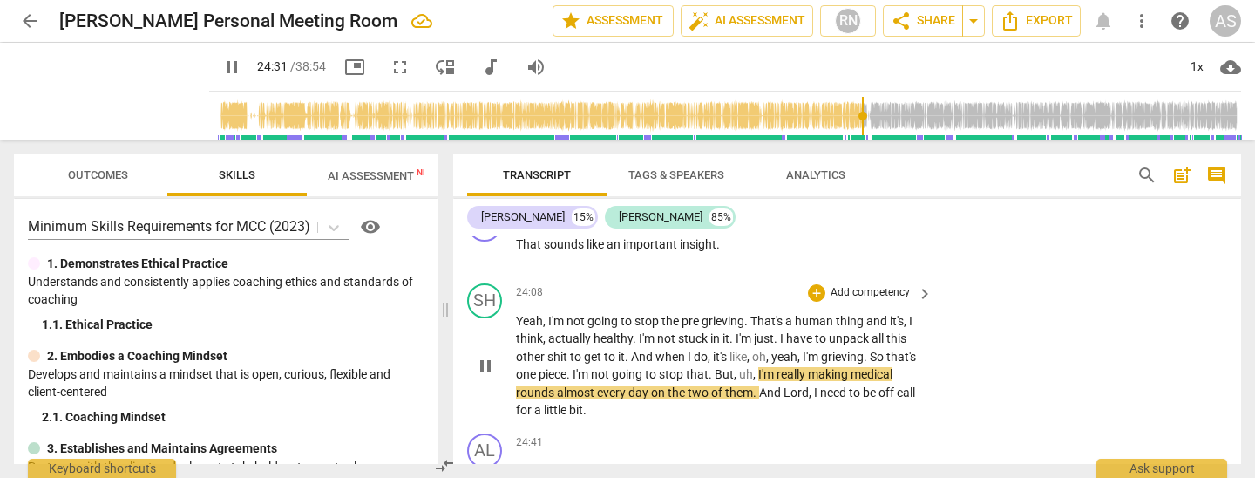
drag, startPoint x: 790, startPoint y: 280, endPoint x: 790, endPoint y: 321, distance: 41.0
click at [777, 367] on span "I'm" at bounding box center [767, 374] width 18 height 14
type input "1473"
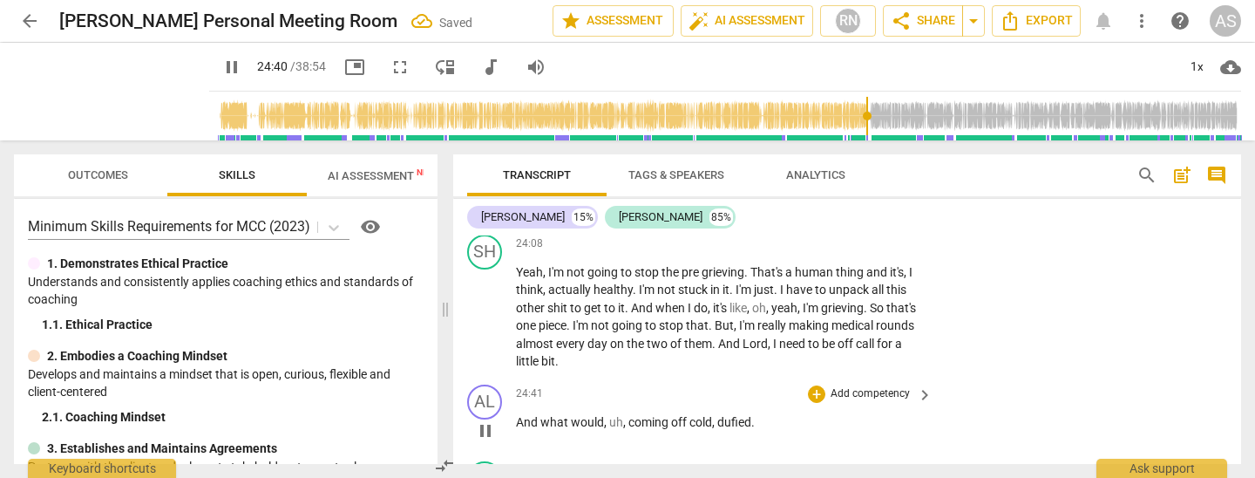
scroll to position [5553, 0]
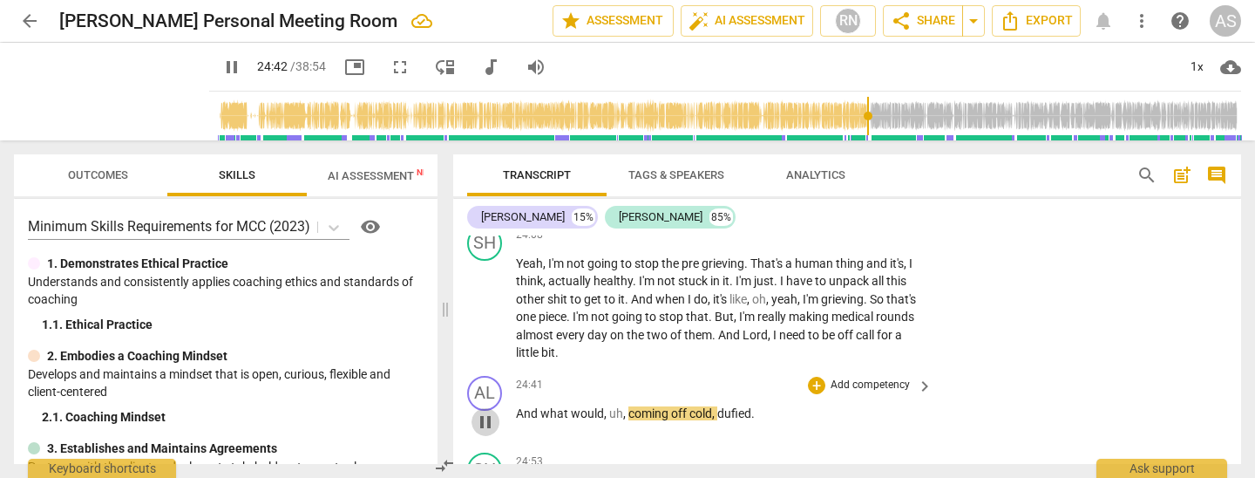
click at [482, 411] on span "pause" at bounding box center [485, 421] width 21 height 21
type input "1483"
click at [519, 406] on span "And" at bounding box center [528, 413] width 24 height 14
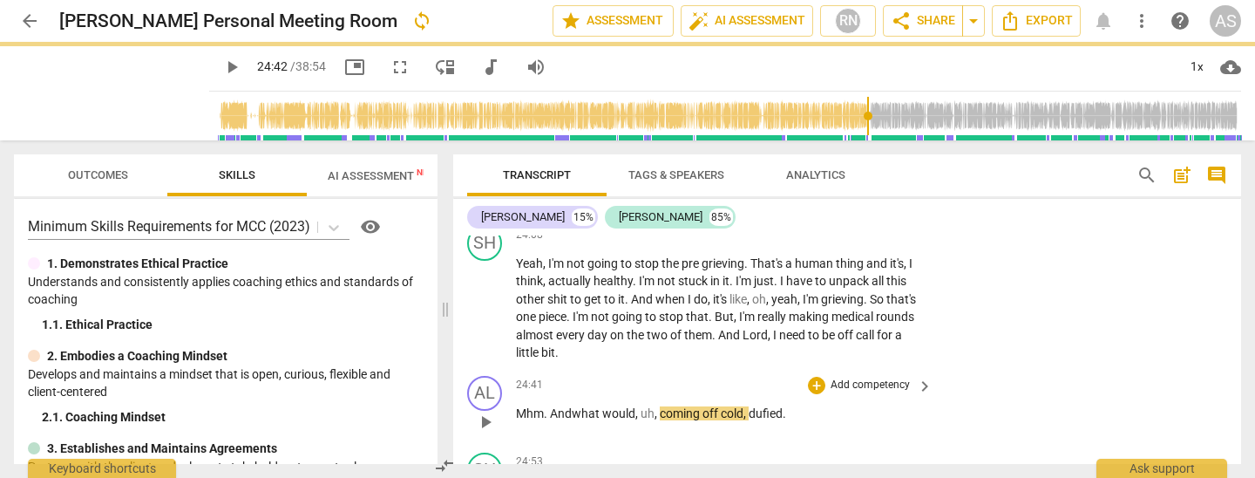
click at [662, 406] on span "coming" at bounding box center [681, 413] width 43 height 14
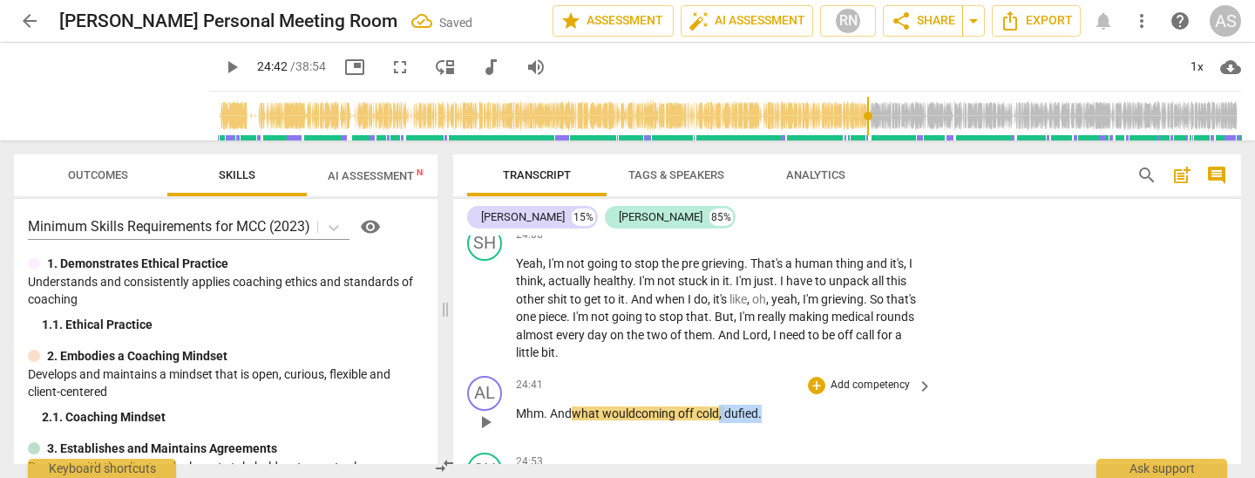
click at [770, 404] on p "Mhm. And what would coming off cold , dufied ." at bounding box center [720, 413] width 408 height 18
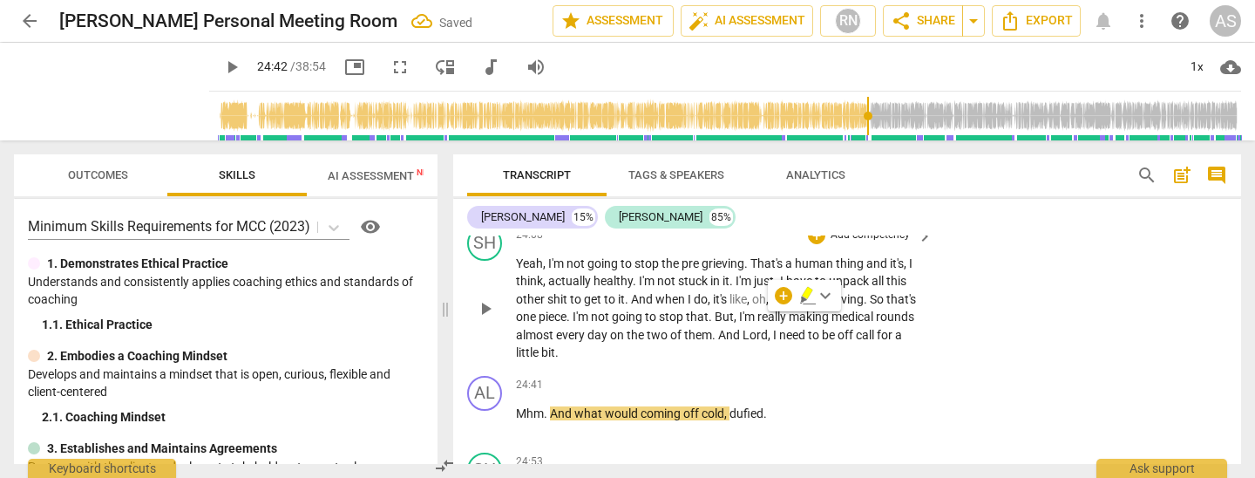
click at [555, 345] on span "bit" at bounding box center [548, 352] width 14 height 14
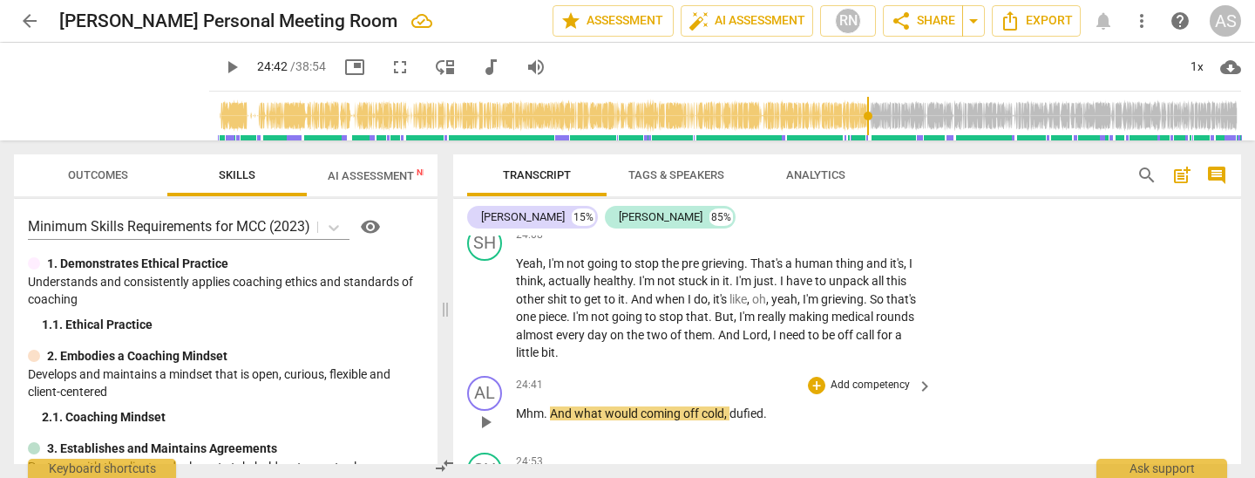
click at [487, 411] on span "play_arrow" at bounding box center [485, 421] width 21 height 21
click at [487, 411] on span "pause" at bounding box center [485, 421] width 21 height 21
type input "1484"
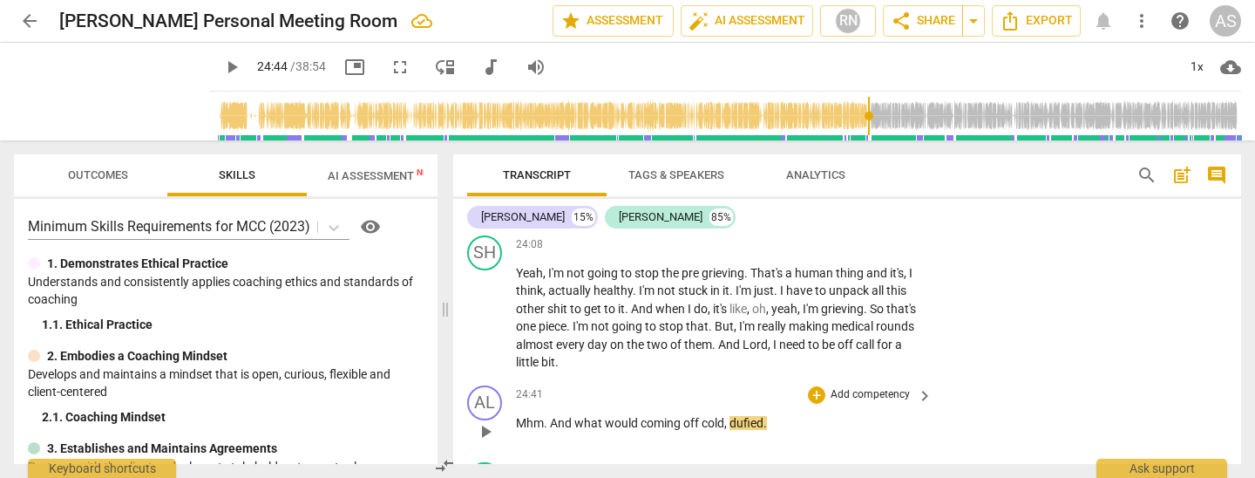
scroll to position [5543, 0]
click at [745, 417] on span "dufied" at bounding box center [746, 424] width 34 height 14
click at [735, 417] on span "dufied" at bounding box center [746, 424] width 34 height 14
drag, startPoint x: 702, startPoint y: 326, endPoint x: 786, endPoint y: 328, distance: 83.7
click at [786, 415] on p "Mhm . And what would coming off cold , dufied ." at bounding box center [720, 424] width 408 height 18
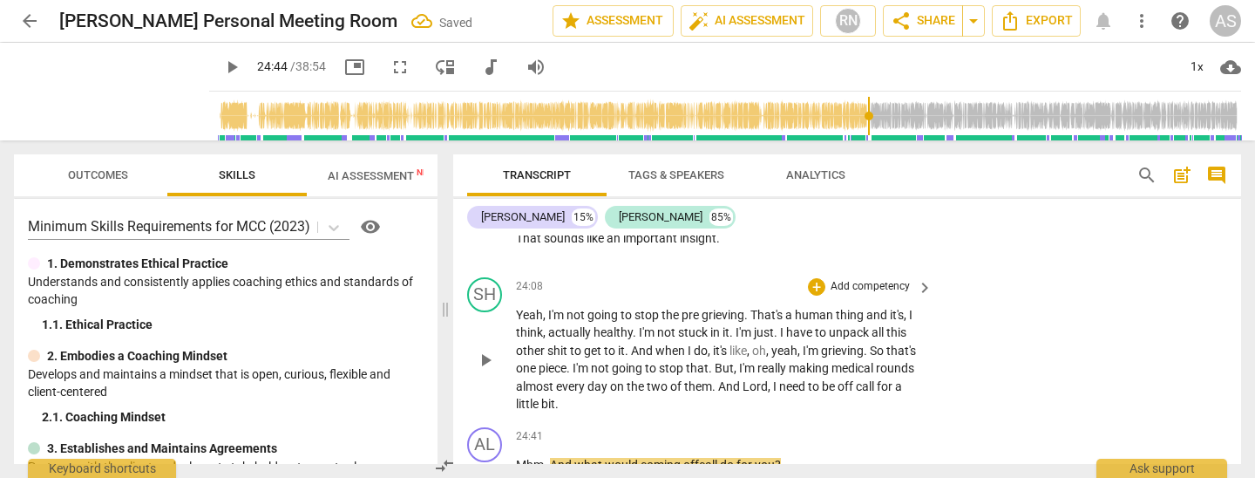
scroll to position [5465, 0]
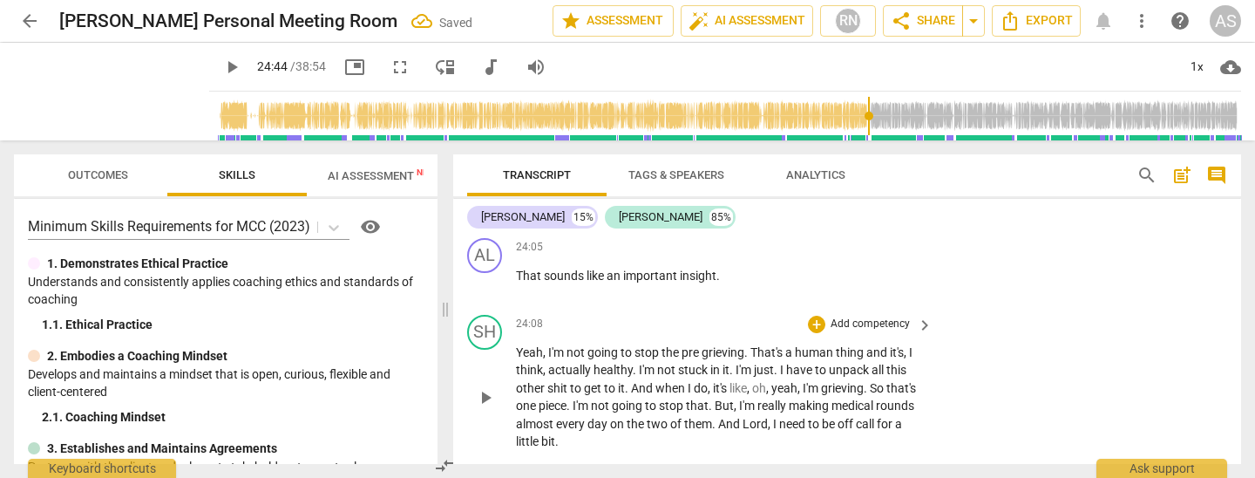
click at [485, 387] on span "play_arrow" at bounding box center [485, 397] width 21 height 21
click at [545, 345] on span "," at bounding box center [545, 352] width 5 height 14
type input "1452"
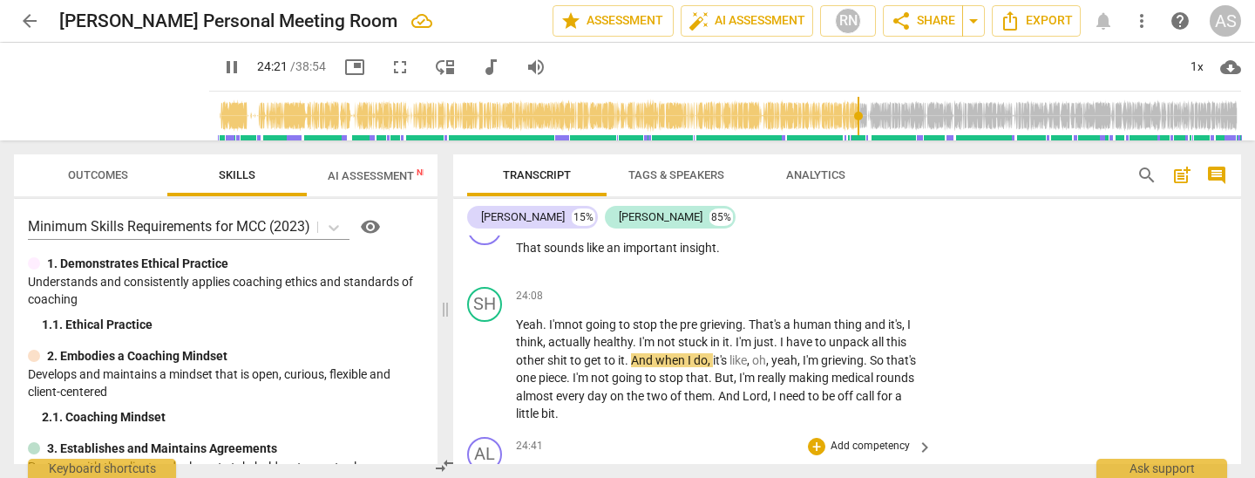
scroll to position [5497, 0]
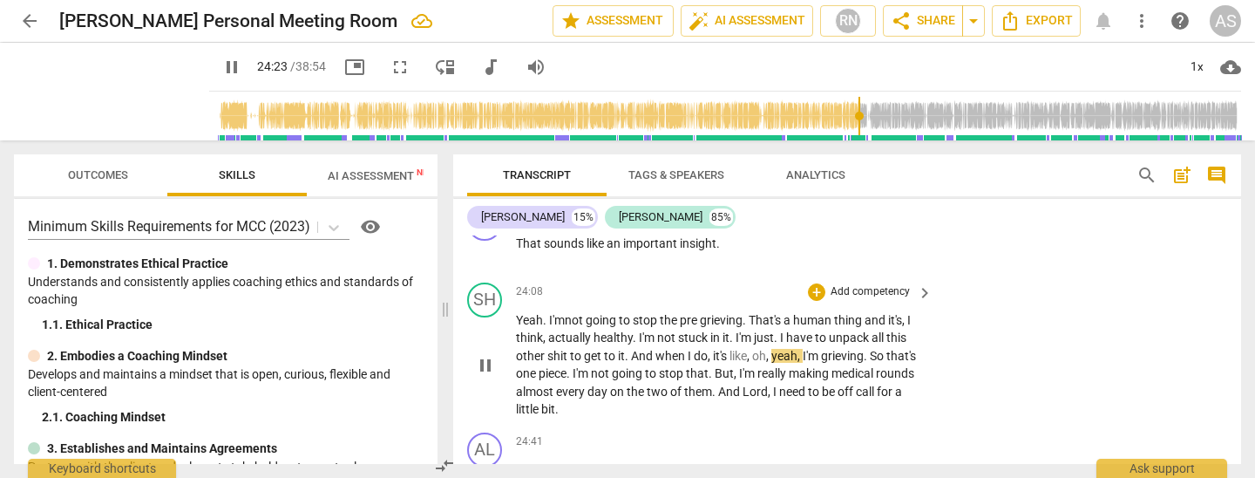
drag, startPoint x: 759, startPoint y: 259, endPoint x: 765, endPoint y: 294, distance: 35.4
click at [759, 349] on span "oh" at bounding box center [759, 356] width 14 height 14
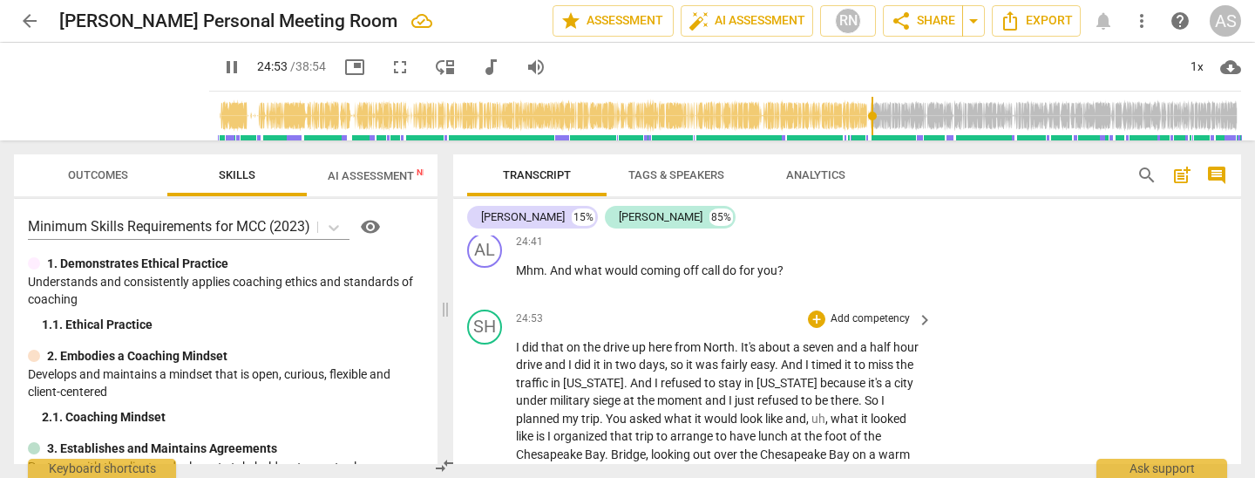
scroll to position [5698, 0]
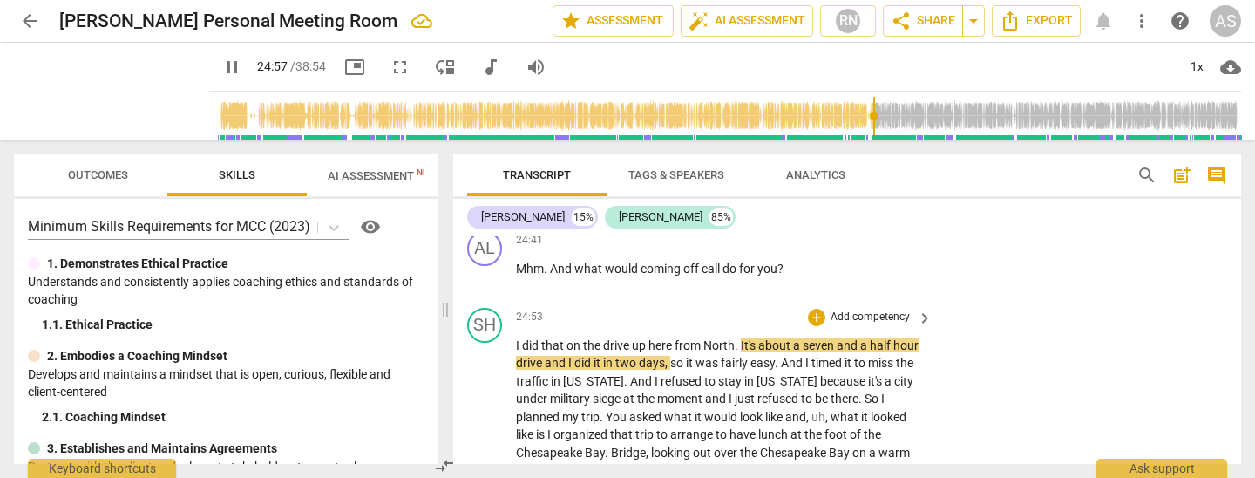
drag, startPoint x: 733, startPoint y: 251, endPoint x: 741, endPoint y: 262, distance: 13.8
click at [733, 338] on span "North" at bounding box center [718, 345] width 31 height 14
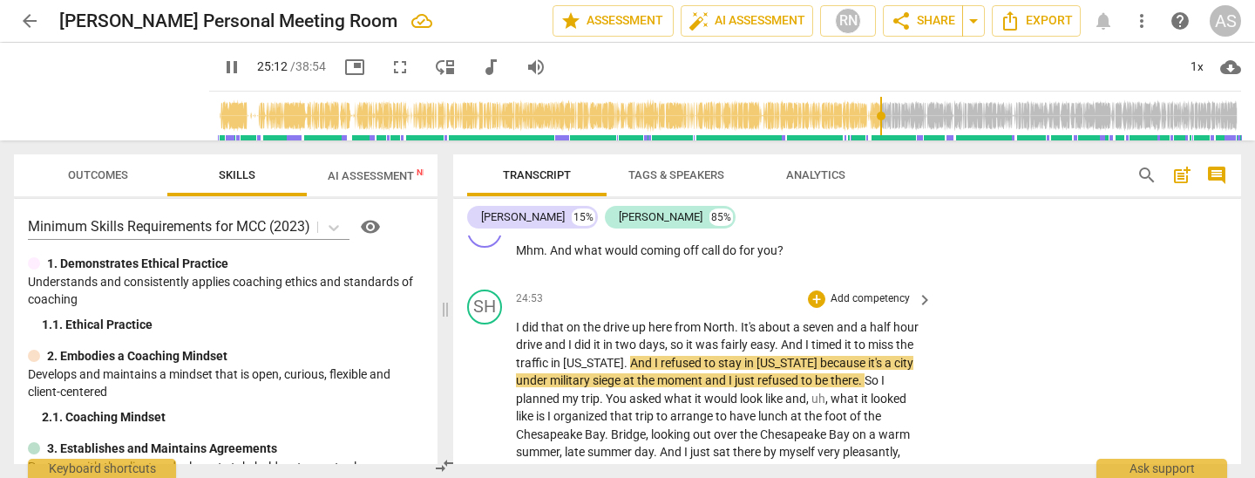
scroll to position [5742, 0]
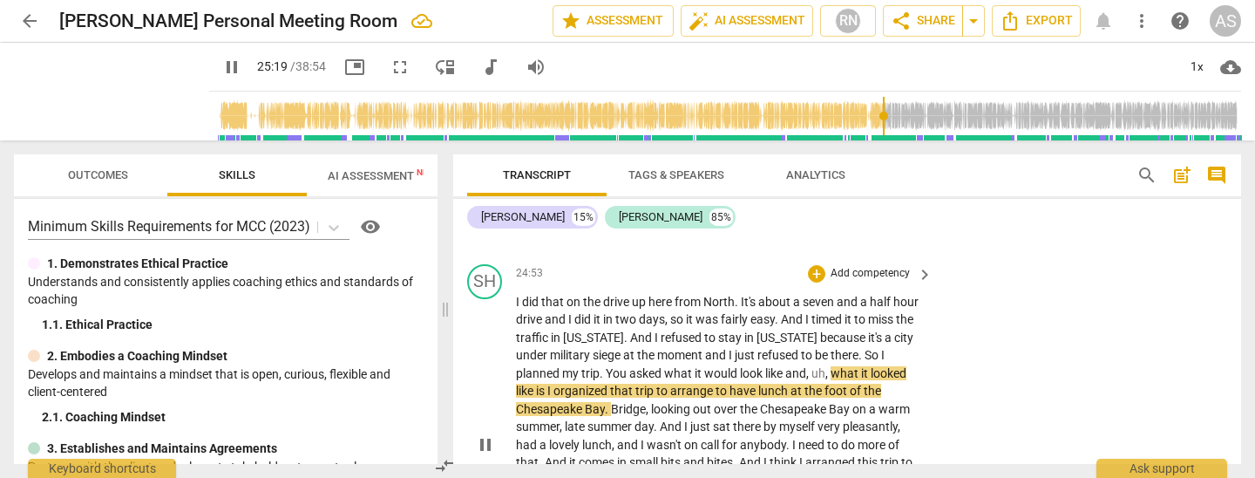
drag, startPoint x: 833, startPoint y: 275, endPoint x: 842, endPoint y: 308, distance: 34.2
click at [833, 366] on span "what" at bounding box center [846, 373] width 31 height 14
type input "1521"
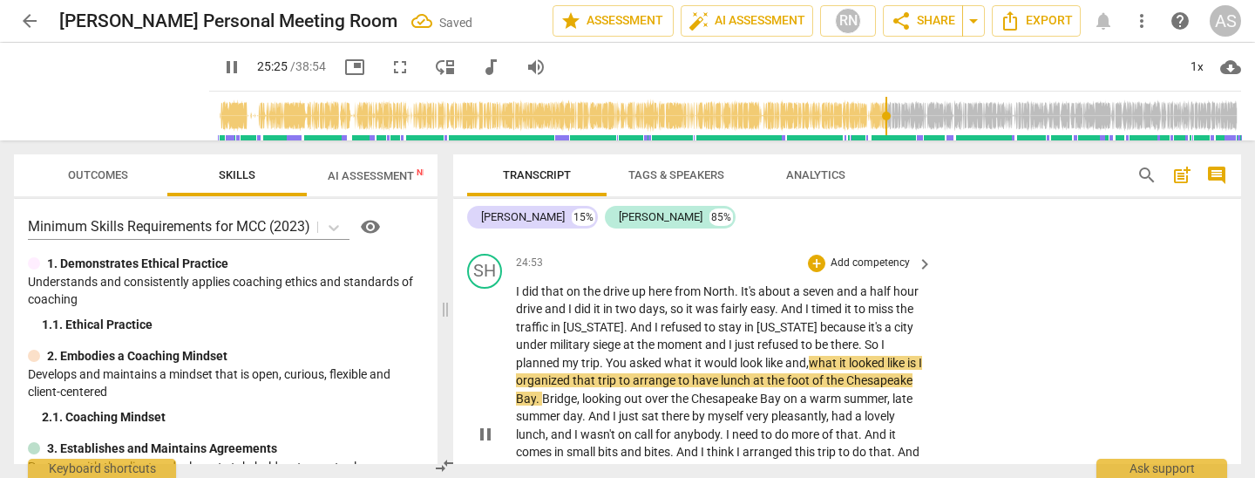
scroll to position [5758, 0]
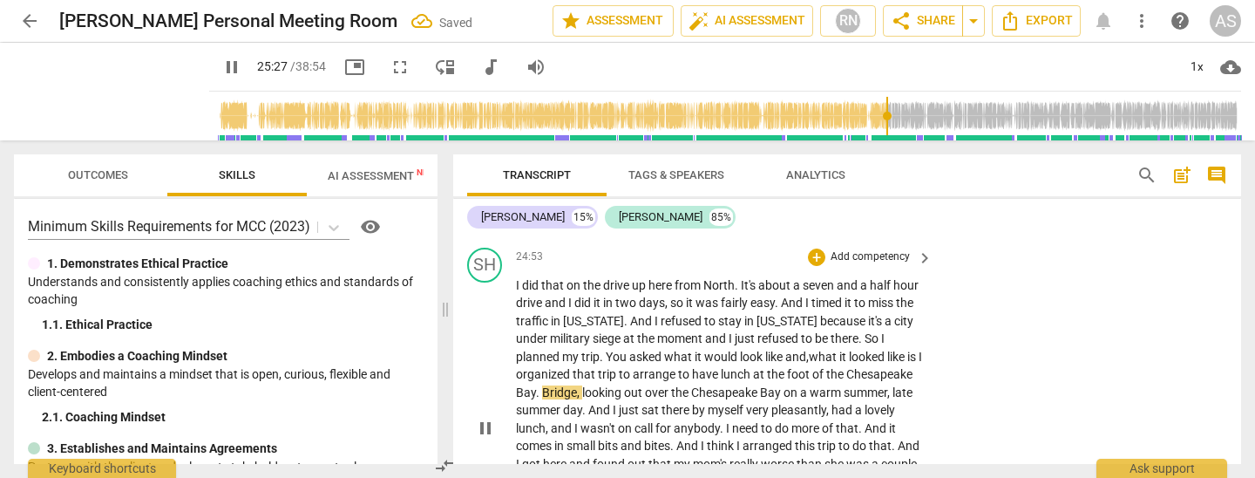
click at [608, 296] on p "I did that on the drive up here from North . It's about a seven and a half hour…" at bounding box center [720, 428] width 408 height 304
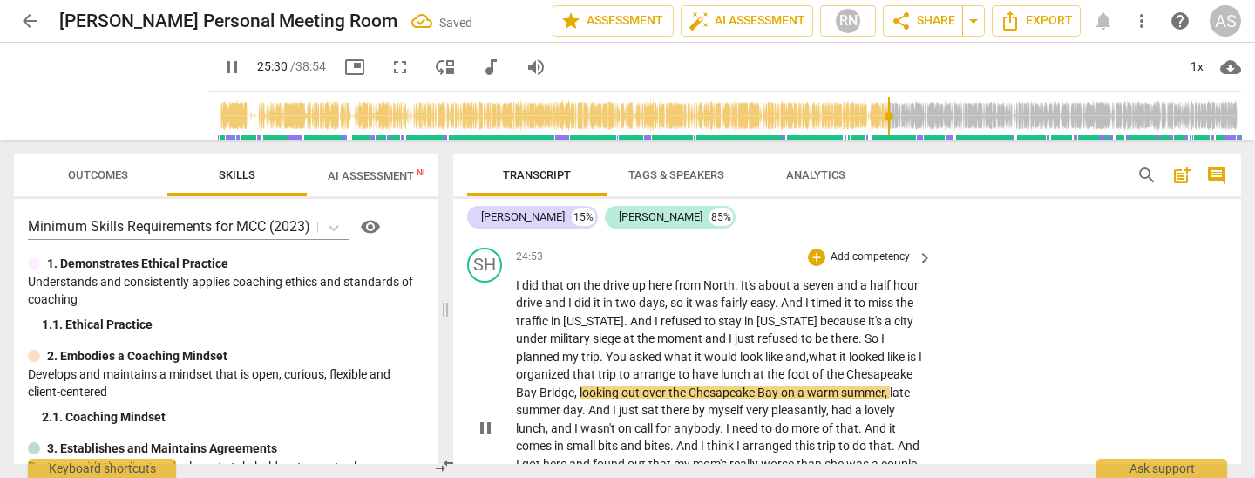
click at [621, 385] on span "looking" at bounding box center [601, 392] width 42 height 14
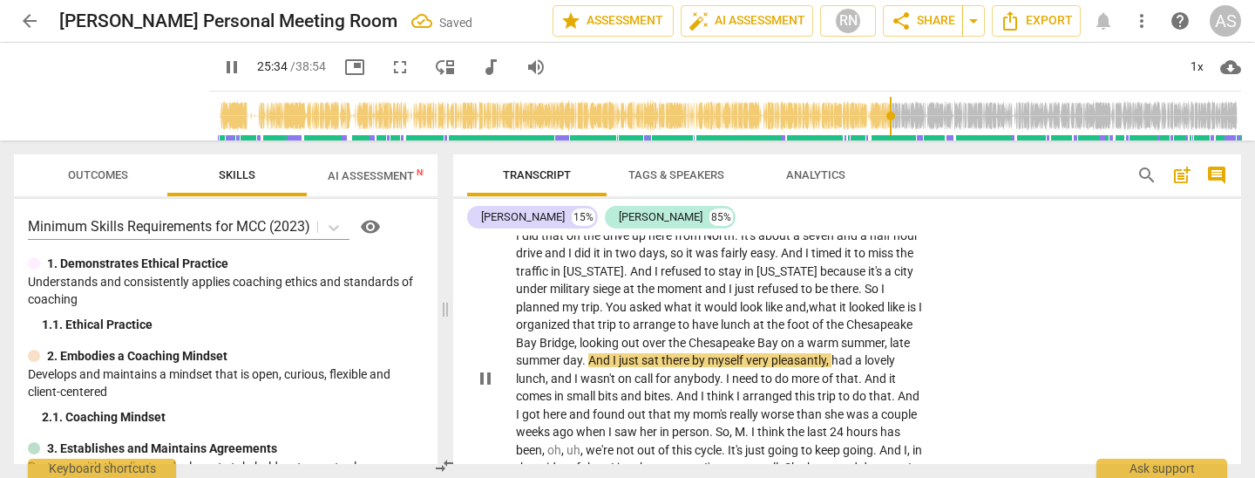
scroll to position [5807, 0]
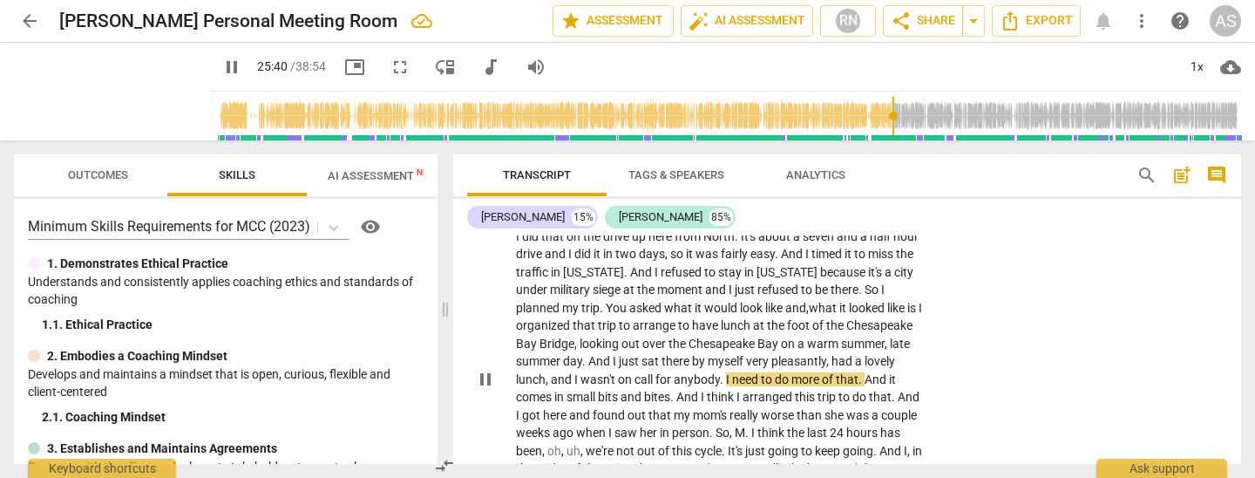
click at [574, 372] on span "and" at bounding box center [563, 379] width 24 height 14
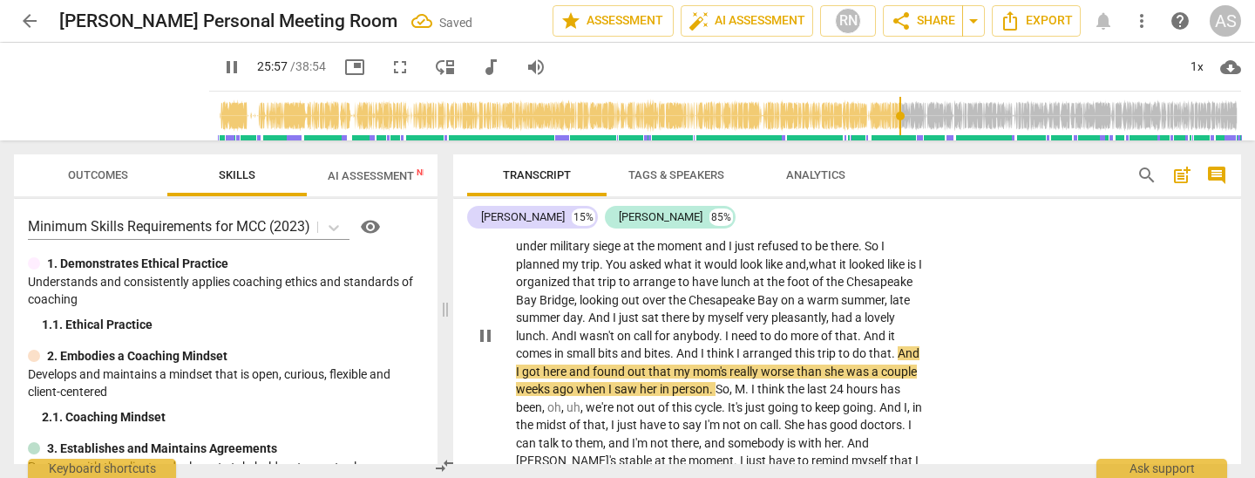
scroll to position [5859, 0]
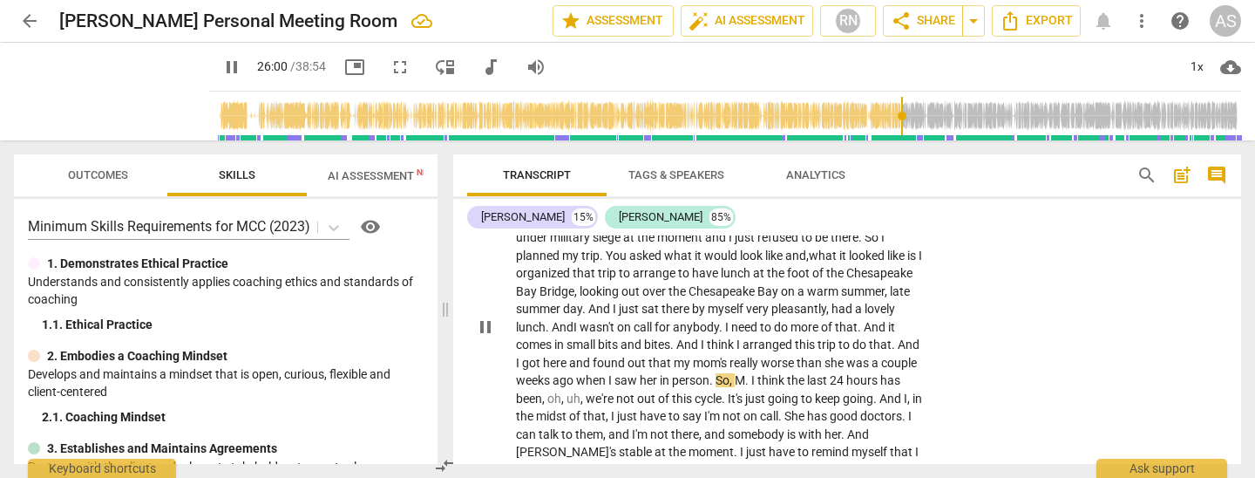
drag, startPoint x: 821, startPoint y: 282, endPoint x: 822, endPoint y: 295, distance: 12.2
click at [745, 373] on span "M" at bounding box center [740, 380] width 10 height 14
click at [561, 391] on span "oh" at bounding box center [554, 398] width 14 height 14
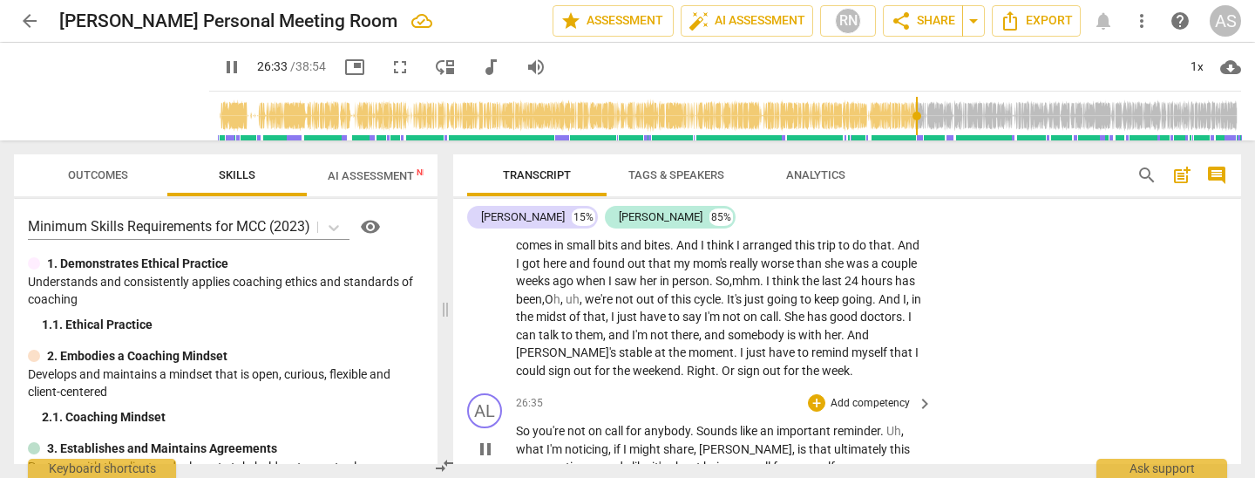
scroll to position [5998, 0]
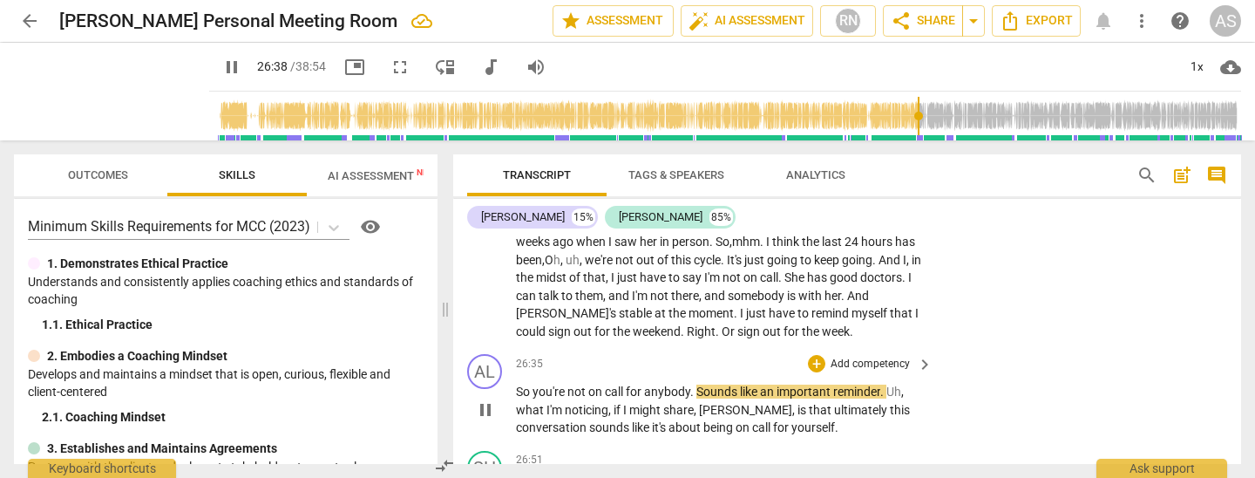
click at [484, 399] on span "pause" at bounding box center [485, 409] width 21 height 21
click at [484, 399] on span "play_arrow" at bounding box center [485, 409] width 21 height 21
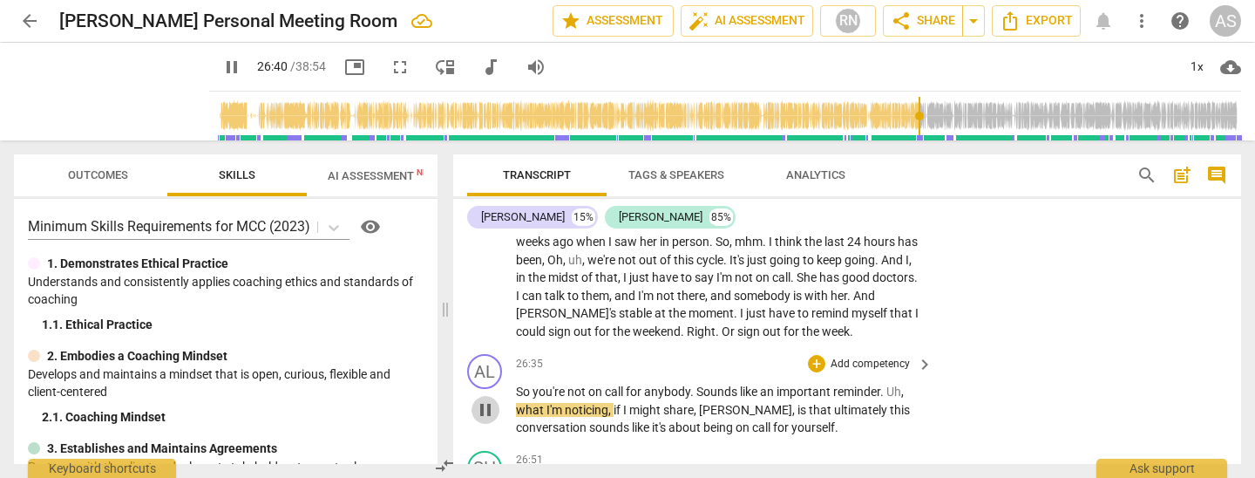
click at [484, 399] on span "pause" at bounding box center [485, 409] width 21 height 21
type input "1601"
drag, startPoint x: 893, startPoint y: 289, endPoint x: 908, endPoint y: 289, distance: 14.8
click at [908, 383] on p "So you're not on call for anybody . Sounds like an important reminder . Uh , wh…" at bounding box center [720, 410] width 408 height 54
click at [484, 399] on span "play_arrow" at bounding box center [485, 409] width 21 height 21
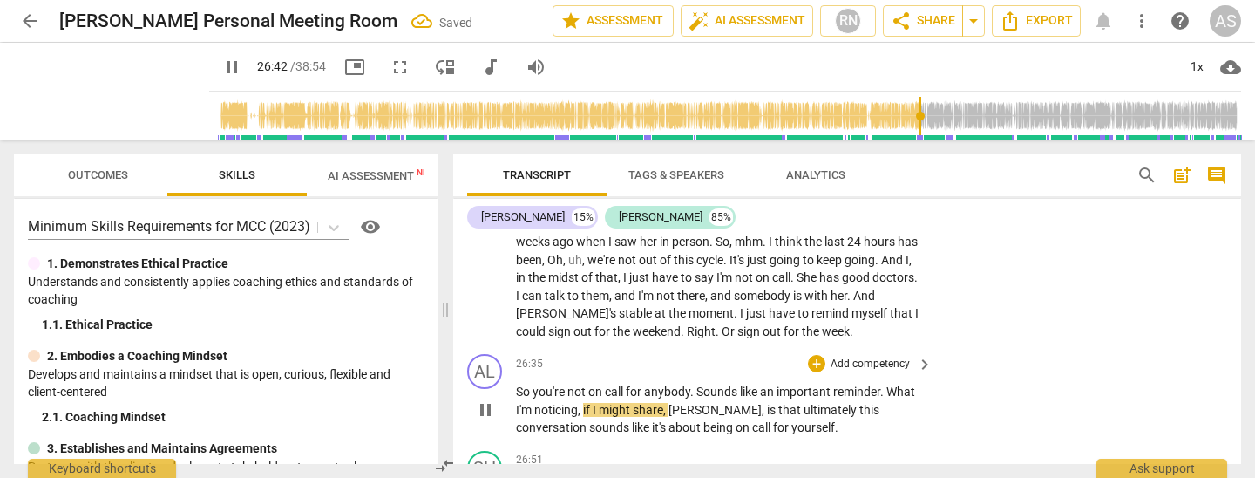
click at [489, 399] on span "pause" at bounding box center [485, 409] width 21 height 21
type input "1602"
drag, startPoint x: 711, startPoint y: 302, endPoint x: 716, endPoint y: 310, distance: 9.0
click at [762, 403] on span "," at bounding box center [764, 410] width 5 height 14
click at [784, 383] on p "So you're not on call for anybody . Sounds like an important reminder . What I'…" at bounding box center [720, 410] width 408 height 54
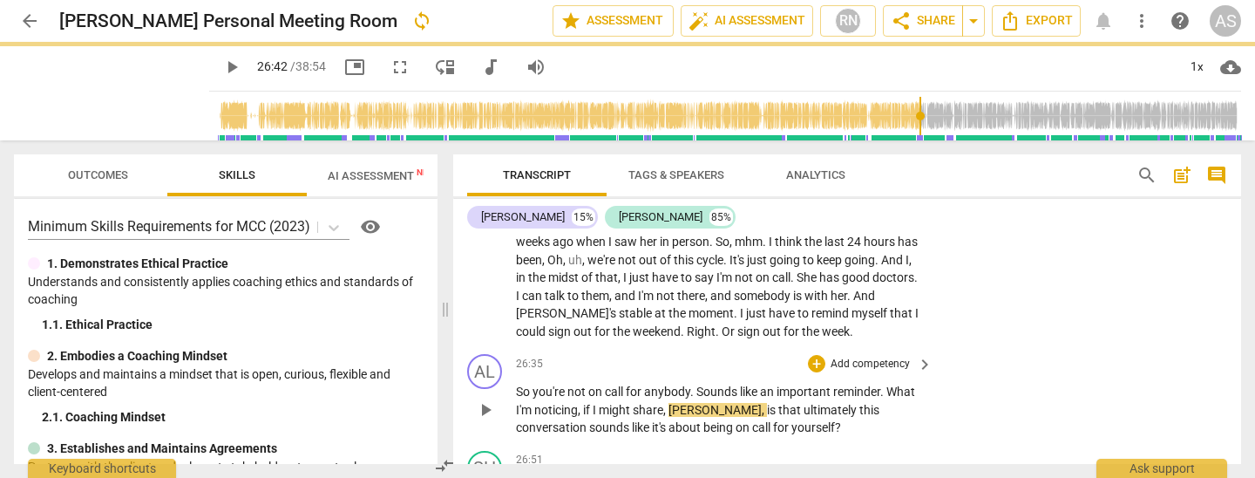
click at [483, 399] on span "play_arrow" at bounding box center [485, 409] width 21 height 21
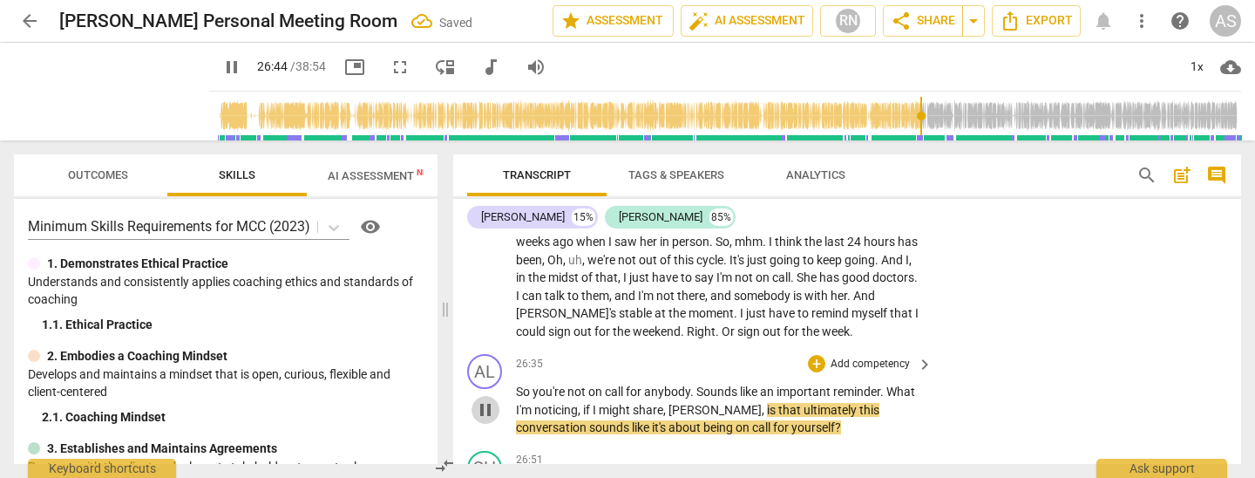
click at [483, 399] on span "pause" at bounding box center [485, 409] width 21 height 21
type input "1604"
click at [762, 403] on span "," at bounding box center [764, 410] width 5 height 14
click at [784, 383] on p "So you're not on call for anybody . Sounds like an important reminder . What I'…" at bounding box center [720, 410] width 408 height 54
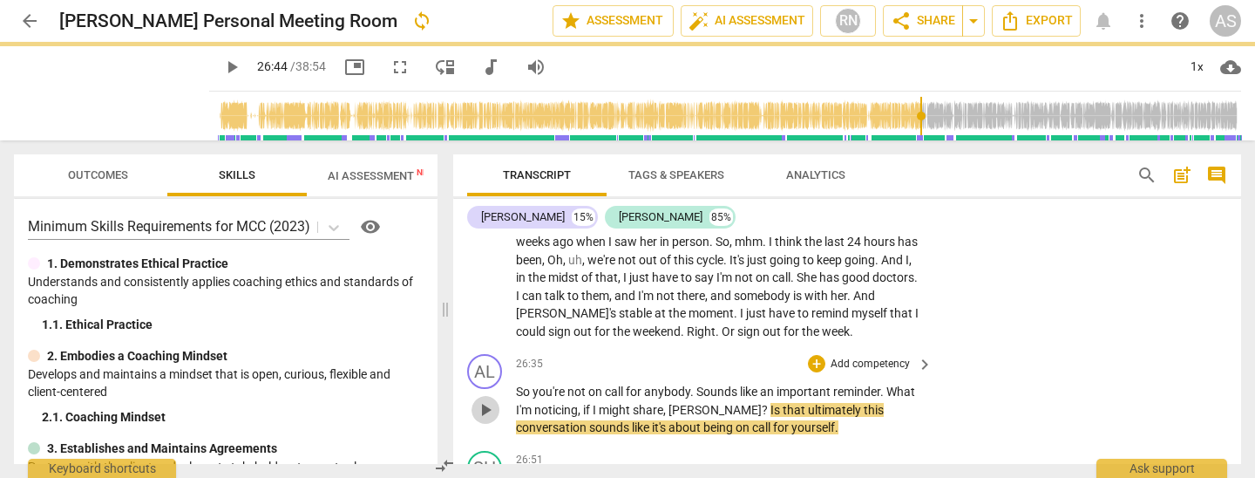
click at [485, 399] on span "play_arrow" at bounding box center [485, 409] width 21 height 21
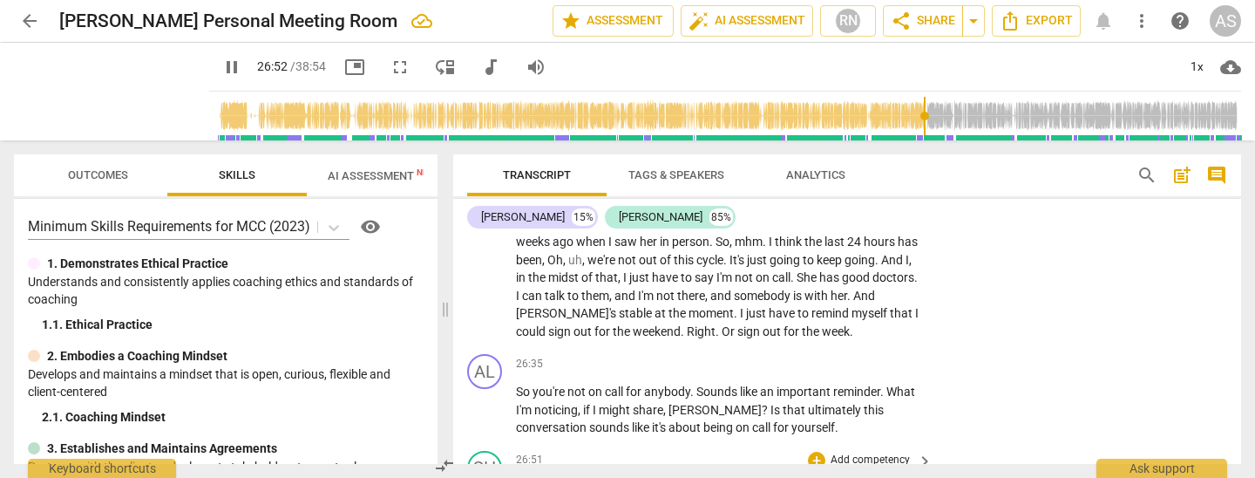
drag, startPoint x: 483, startPoint y: 449, endPoint x: 499, endPoint y: 439, distance: 19.1
type input "1613"
drag, startPoint x: 526, startPoint y: 383, endPoint x: 527, endPoint y: 415, distance: 31.4
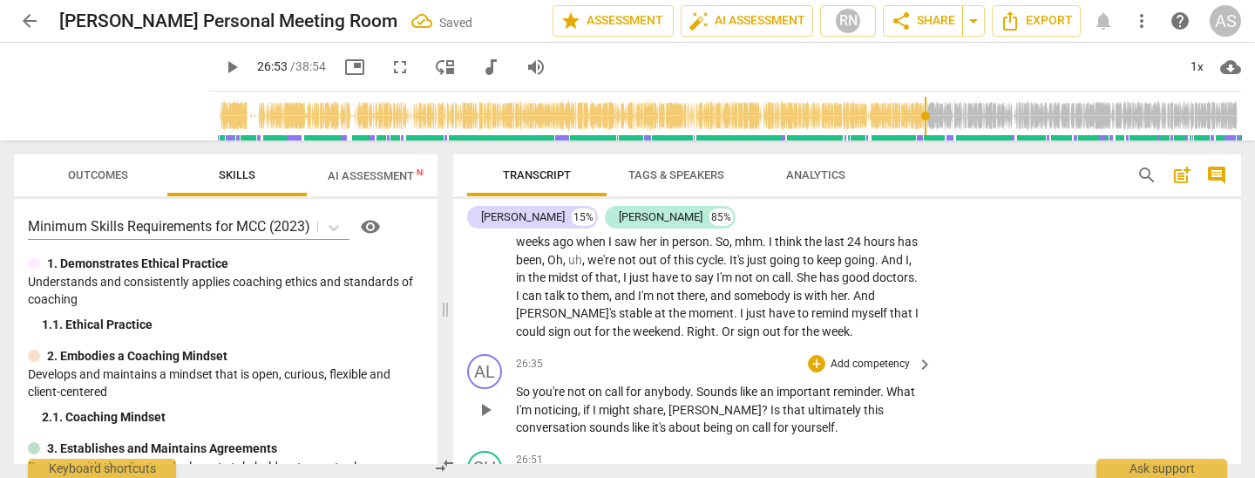
click at [480, 399] on span "play_arrow" at bounding box center [485, 409] width 21 height 21
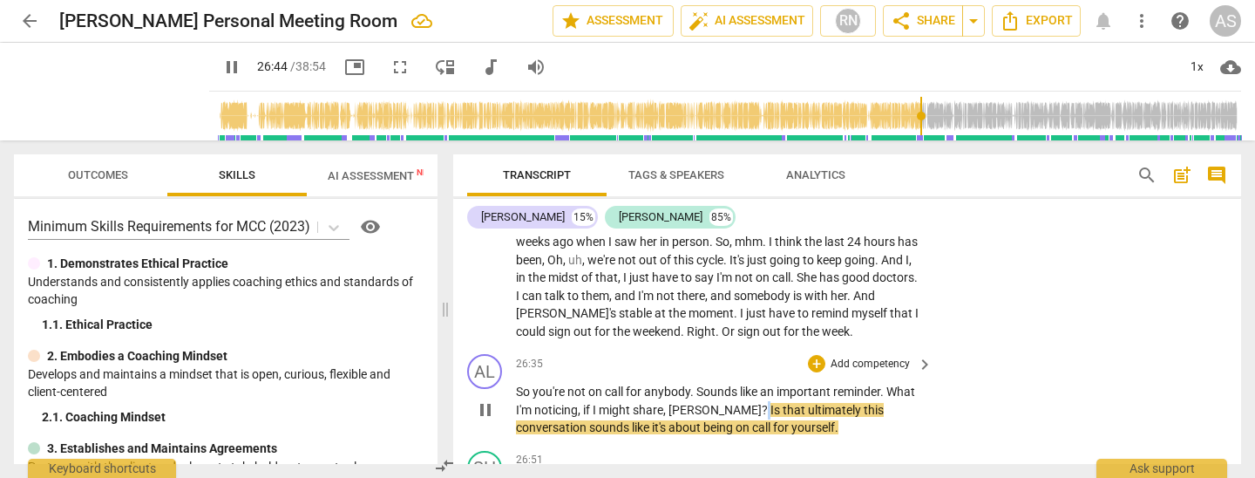
click at [762, 403] on span "?" at bounding box center [766, 410] width 9 height 14
type input "1609"
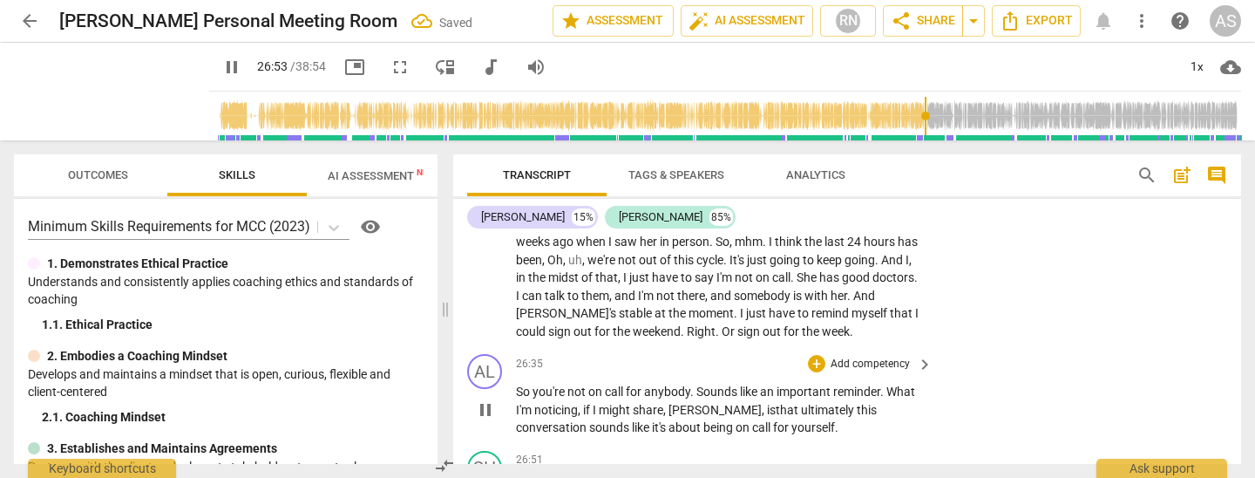
click at [788, 383] on p "So you're not on call for anybody . Sounds like an important reminder . What I'…" at bounding box center [720, 410] width 408 height 54
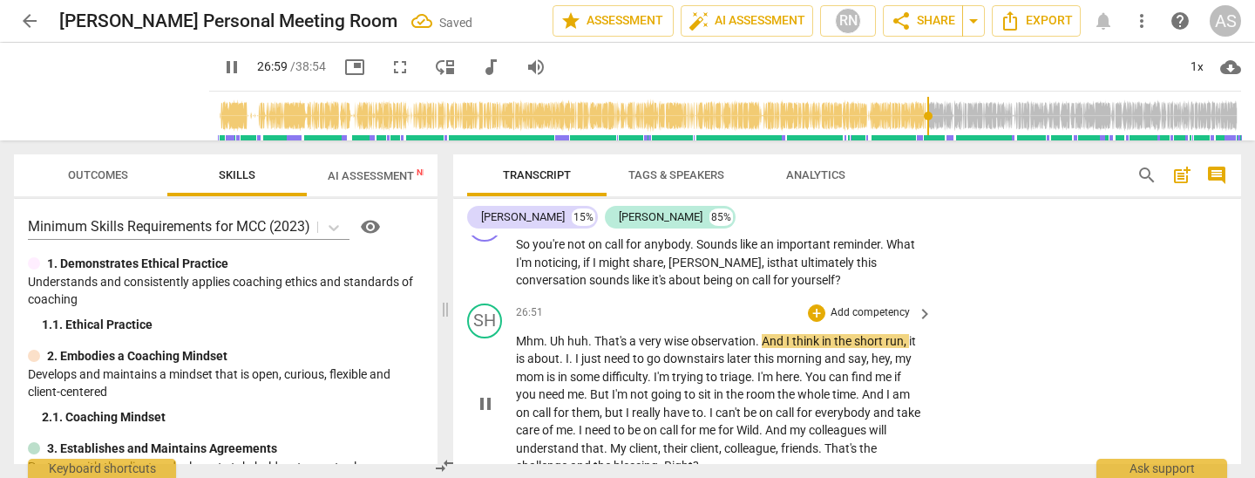
scroll to position [6116, 0]
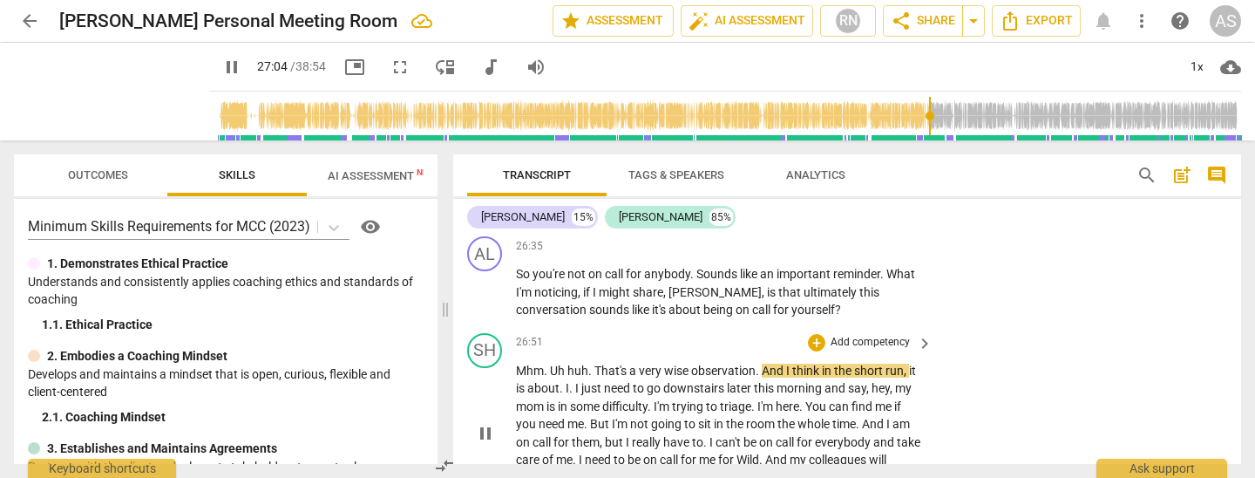
drag, startPoint x: 784, startPoint y: 268, endPoint x: 784, endPoint y: 294, distance: 25.3
click at [784, 363] on span "And" at bounding box center [774, 370] width 24 height 14
type input "1626"
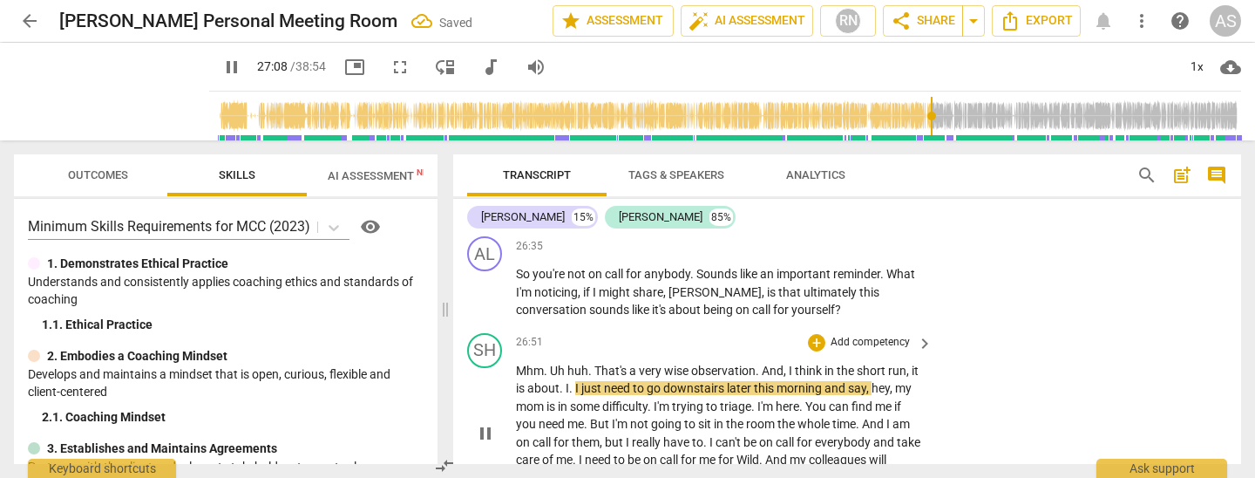
click at [575, 381] on span "." at bounding box center [572, 388] width 6 height 14
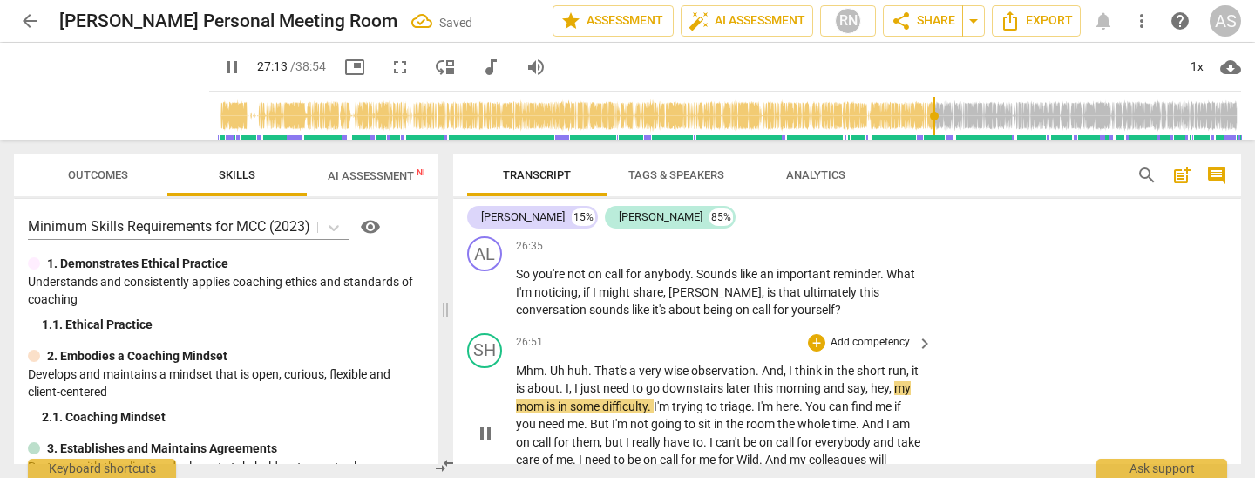
click at [889, 381] on span "hey" at bounding box center [880, 388] width 18 height 14
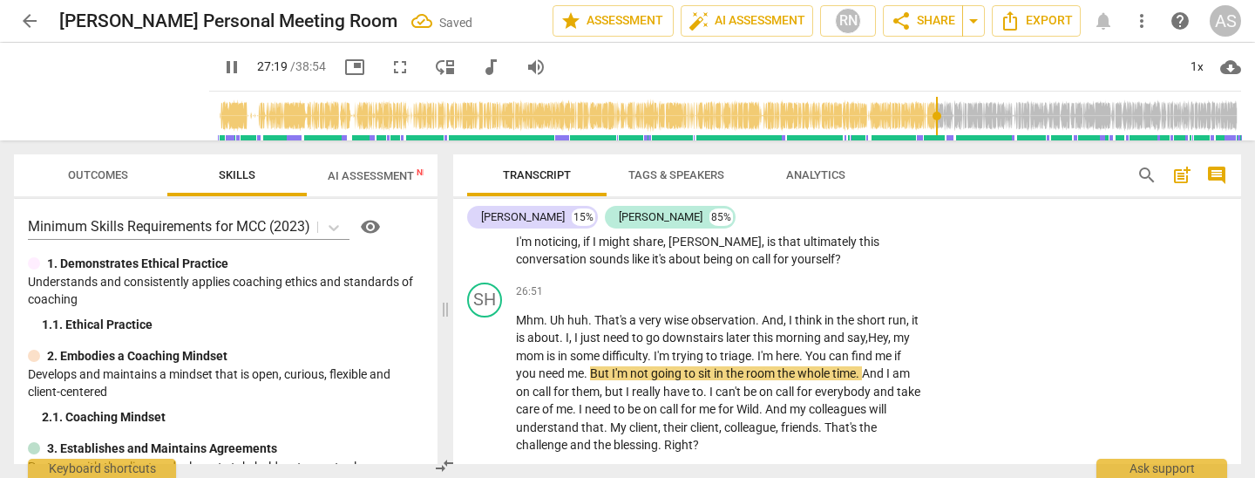
scroll to position [6172, 0]
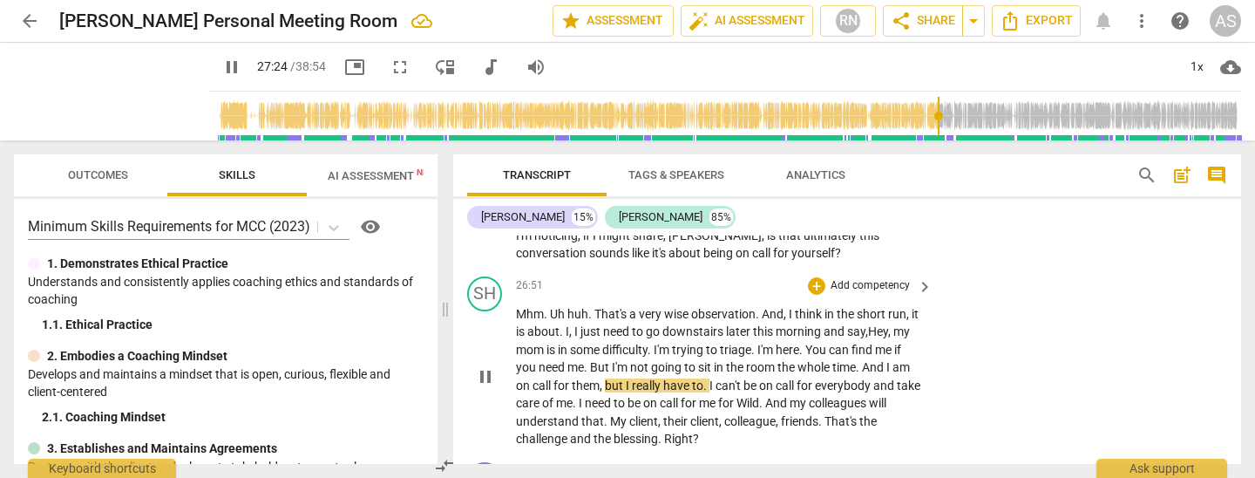
drag, startPoint x: 729, startPoint y: 277, endPoint x: 734, endPoint y: 295, distance: 18.2
click at [709, 378] on span "." at bounding box center [706, 385] width 6 height 14
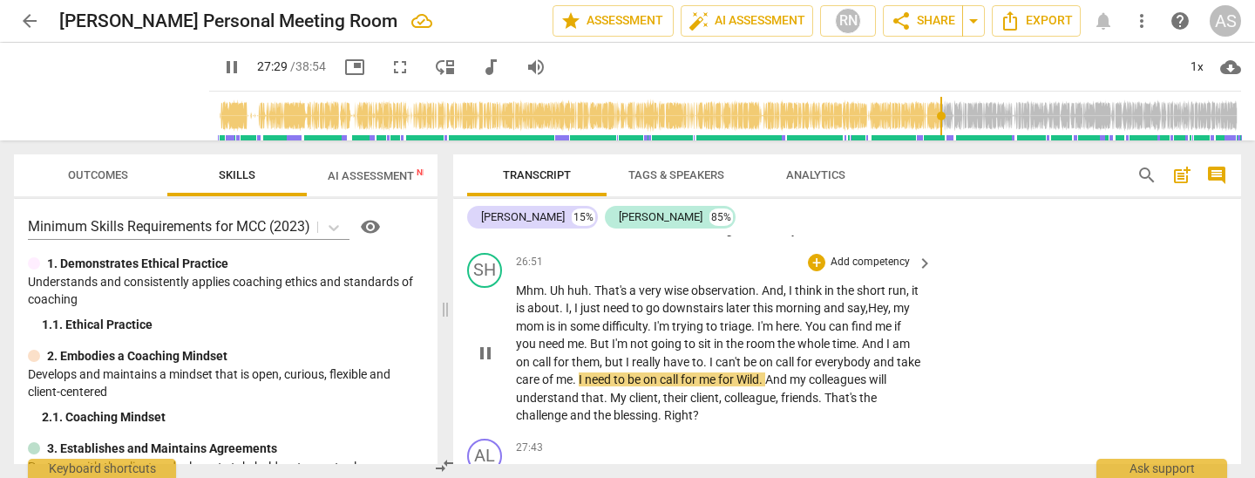
scroll to position [6198, 0]
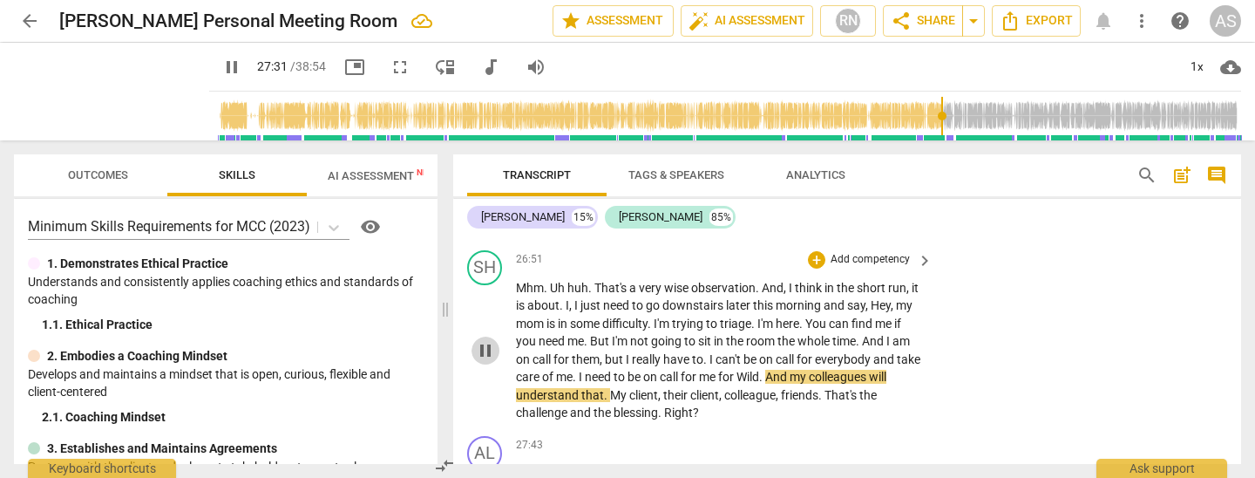
click at [482, 340] on span "pause" at bounding box center [485, 350] width 21 height 21
click at [759, 370] on span "Wild" at bounding box center [747, 377] width 23 height 14
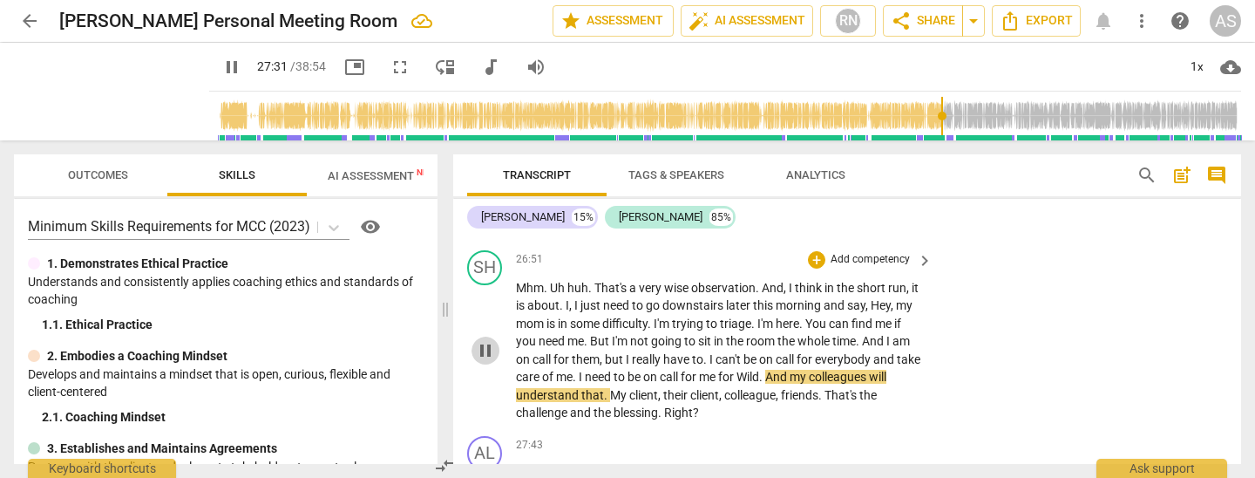
click at [481, 340] on span "pause" at bounding box center [485, 350] width 21 height 21
type input "1652"
click at [788, 279] on p "Mhm . Uh huh . That's a very wise observation . And , I think in the short run …" at bounding box center [720, 350] width 408 height 143
click at [483, 340] on span "play_arrow" at bounding box center [485, 350] width 21 height 21
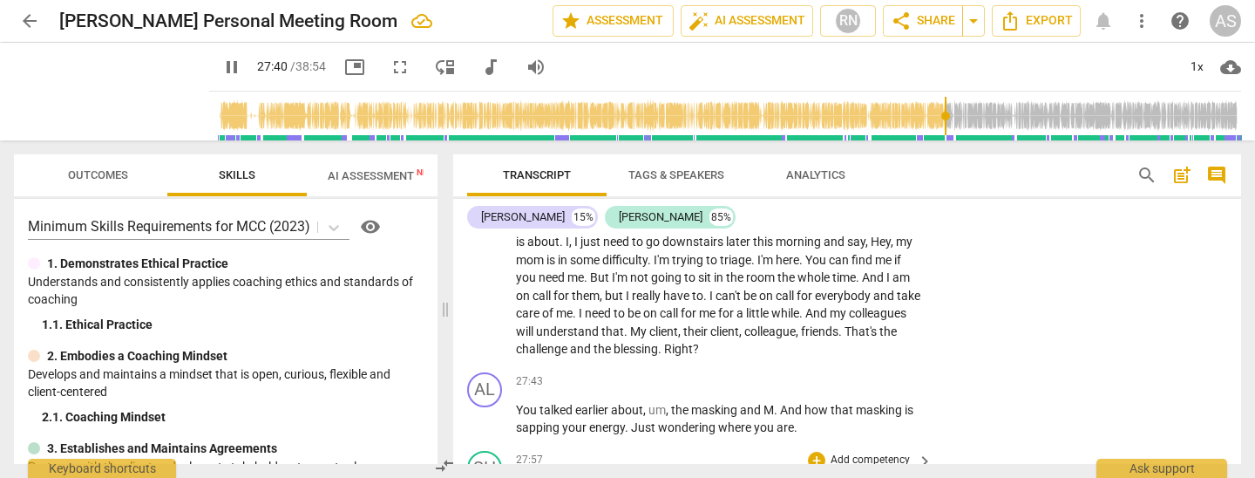
scroll to position [6268, 0]
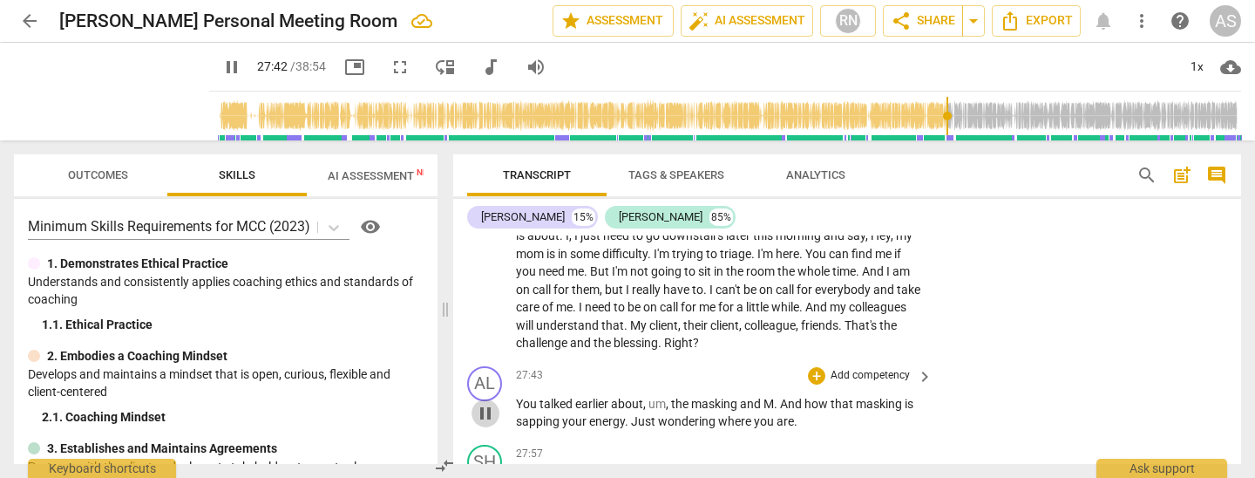
click at [479, 403] on span "pause" at bounding box center [485, 413] width 21 height 21
type input "1663"
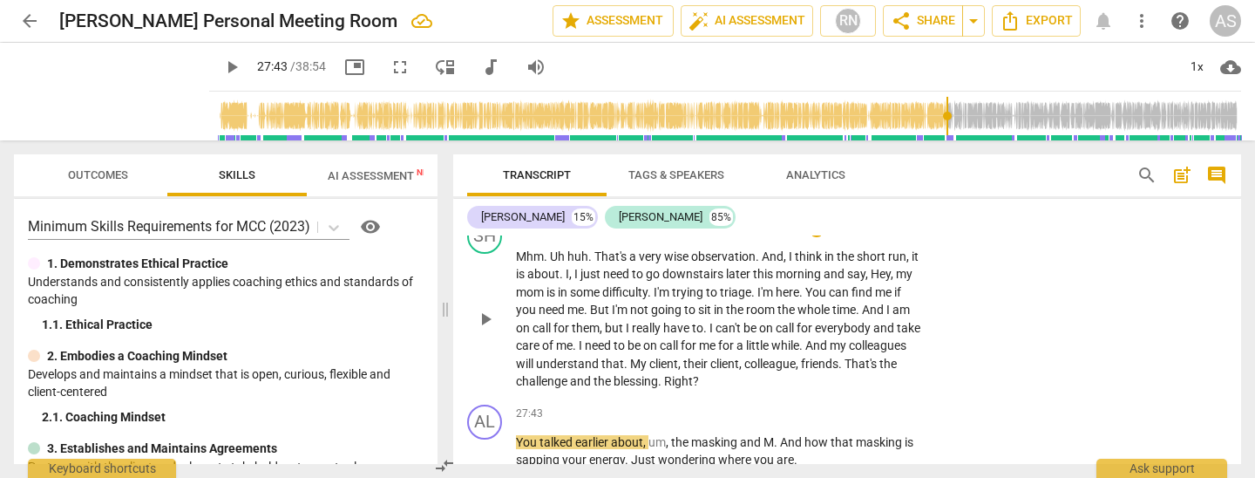
click at [764, 272] on p "Mhm . Uh huh . That's a very wise observation . And , I think in the short run …" at bounding box center [720, 319] width 408 height 143
click at [485, 441] on span "play_arrow" at bounding box center [485, 451] width 21 height 21
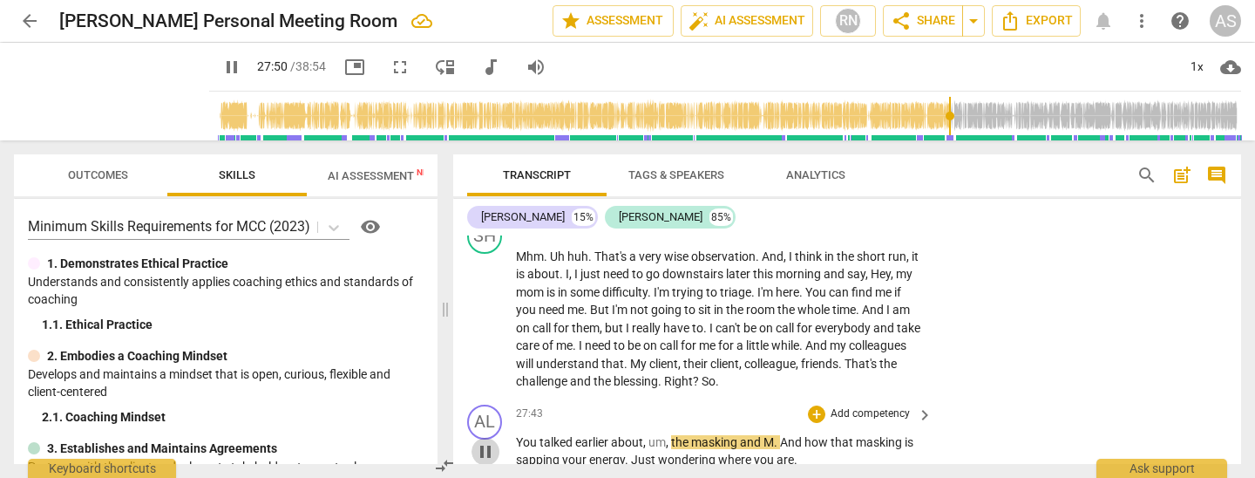
click at [480, 441] on span "pause" at bounding box center [485, 451] width 21 height 21
type input "1671"
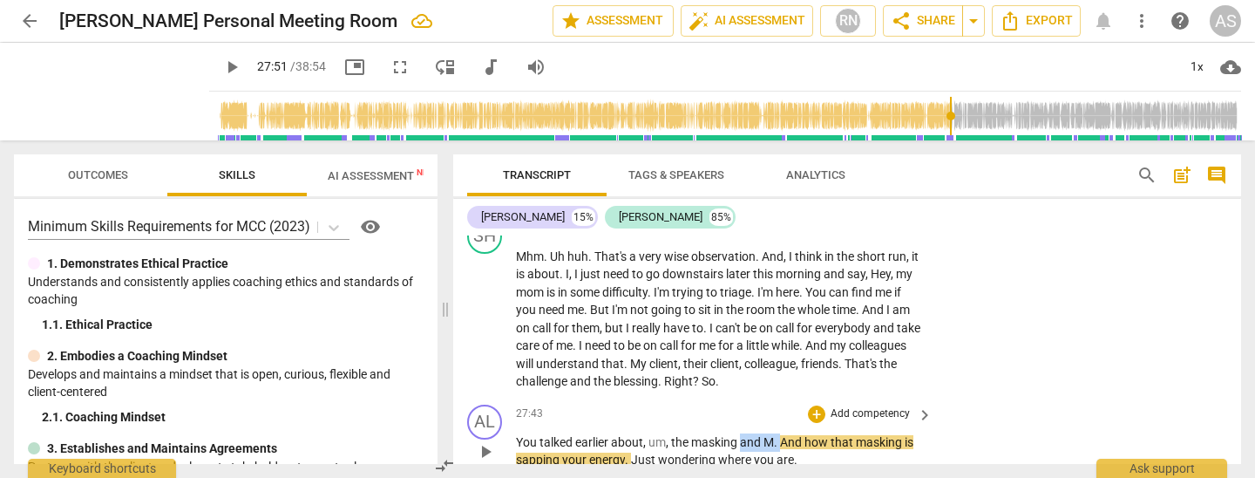
drag, startPoint x: 751, startPoint y: 332, endPoint x: 780, endPoint y: 332, distance: 28.8
click at [780, 433] on p "You talked earlier about , um , the masking and M . And how that masking is sap…" at bounding box center [720, 451] width 408 height 36
drag, startPoint x: 811, startPoint y: 336, endPoint x: 819, endPoint y: 352, distance: 18.3
click at [811, 435] on span "And" at bounding box center [800, 442] width 22 height 14
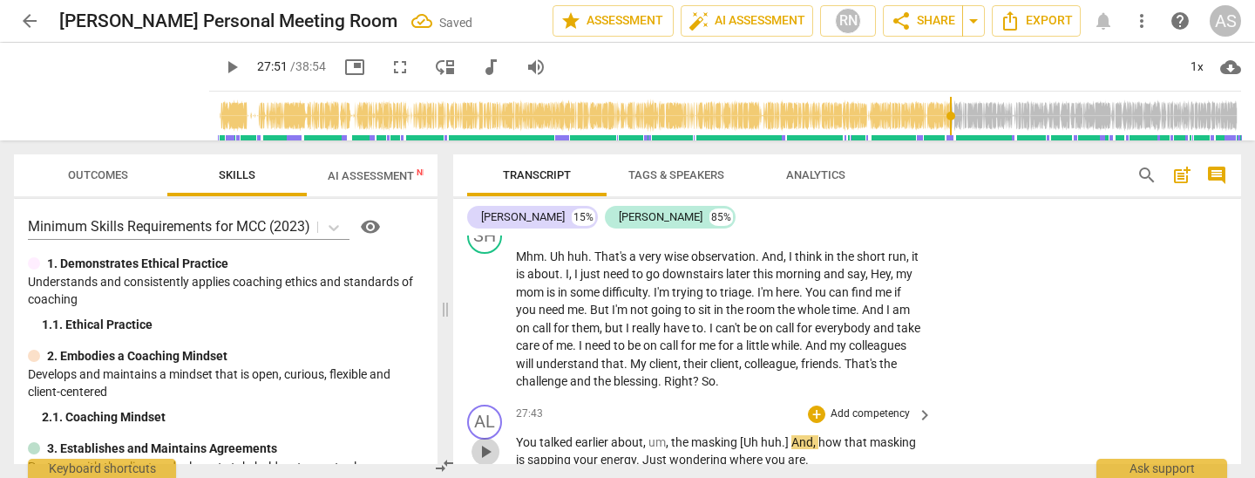
click at [480, 441] on span "play_arrow" at bounding box center [485, 451] width 21 height 21
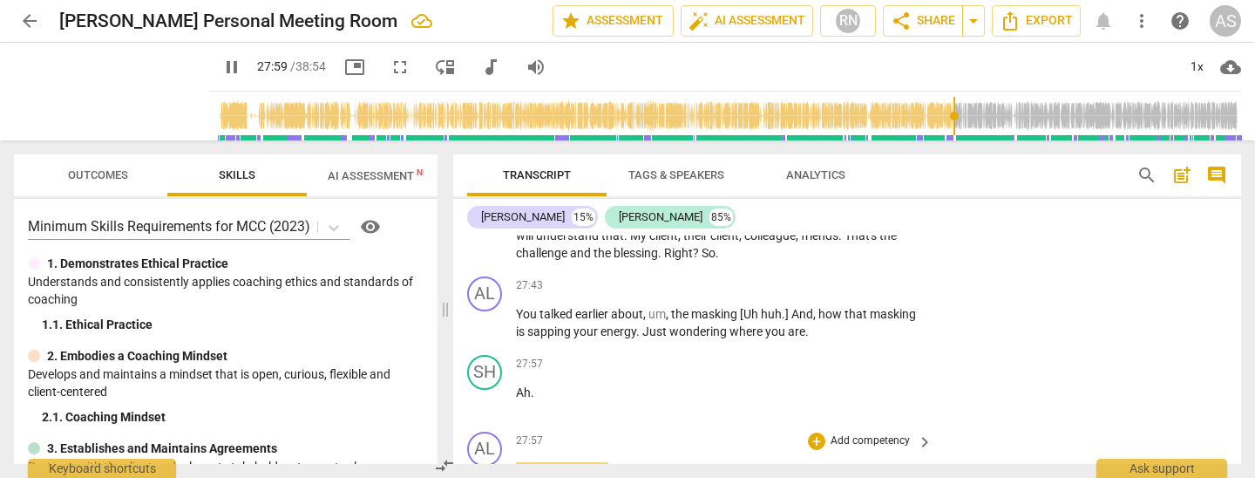
scroll to position [6338, 0]
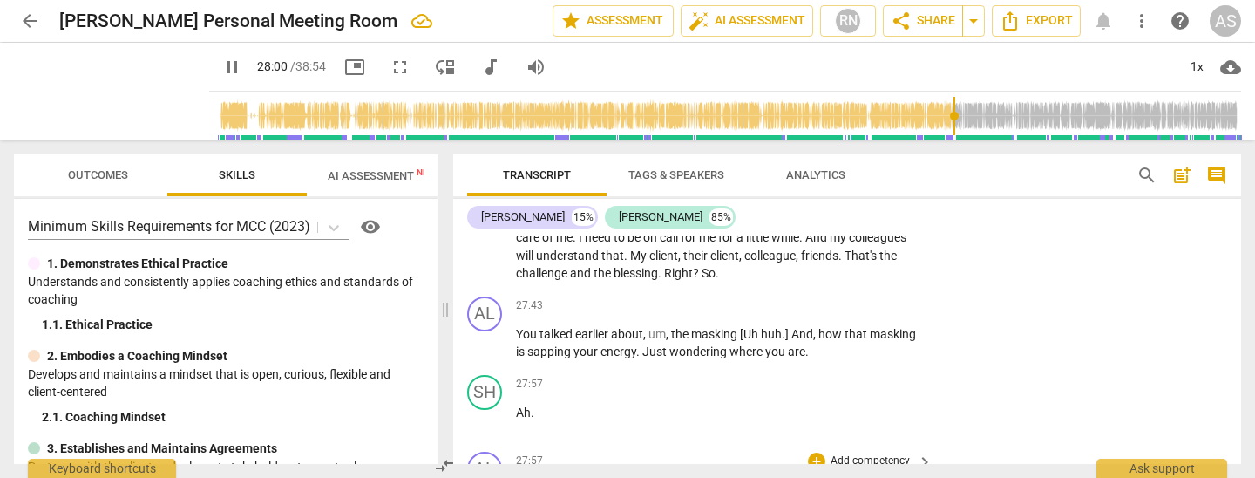
type input "1681"
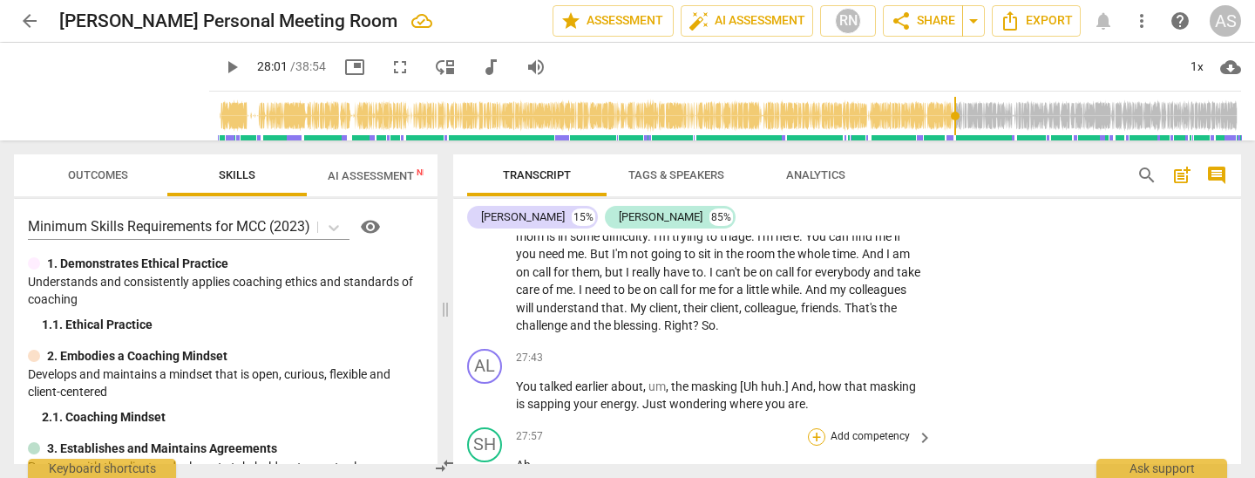
scroll to position [6280, 0]
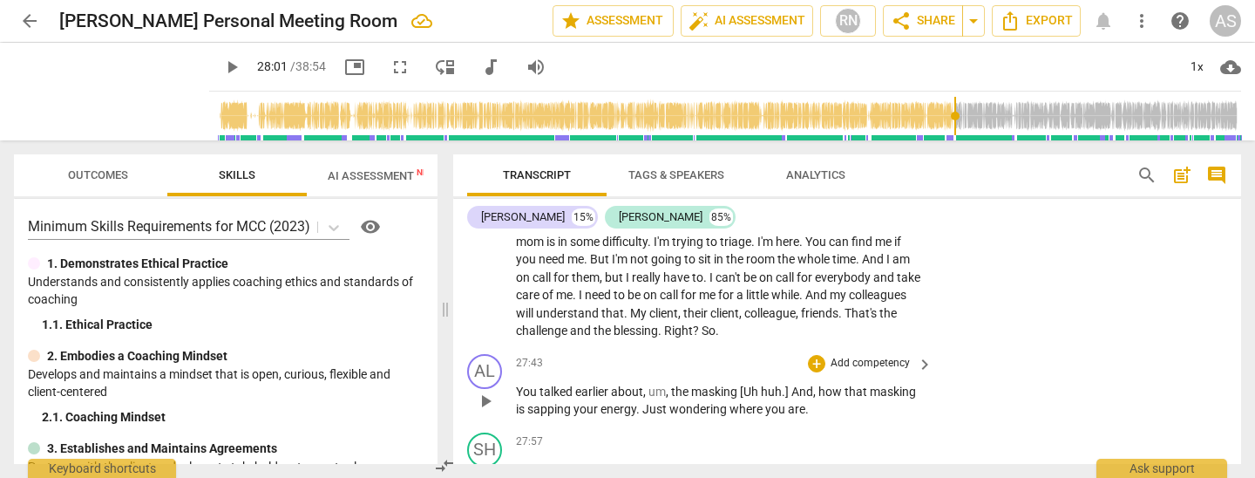
drag, startPoint x: 643, startPoint y: 302, endPoint x: 646, endPoint y: 312, distance: 10.8
click at [645, 402] on span "Just" at bounding box center [655, 409] width 27 height 14
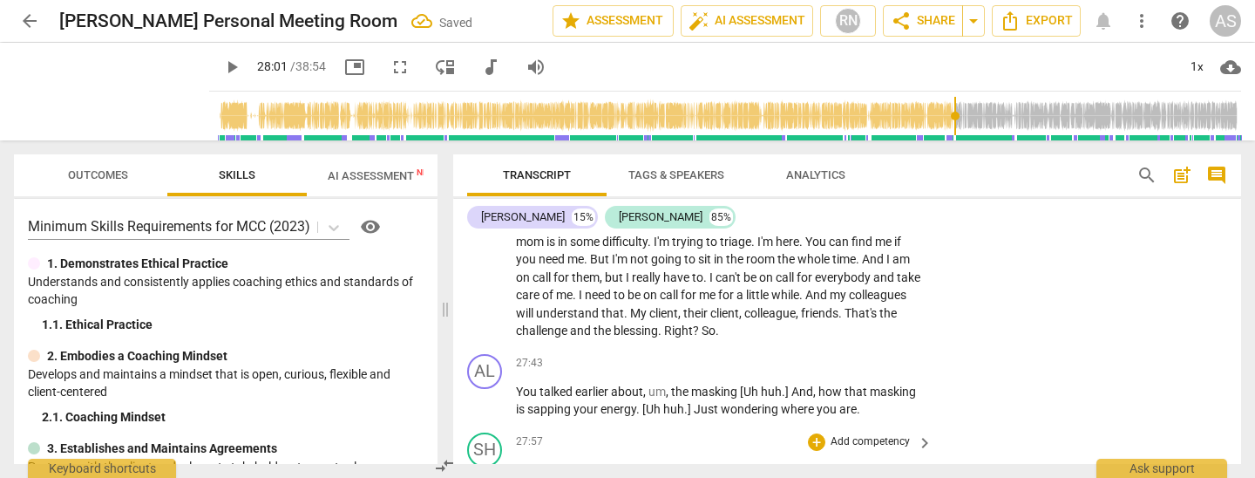
click at [539, 463] on span "With" at bounding box center [550, 470] width 27 height 14
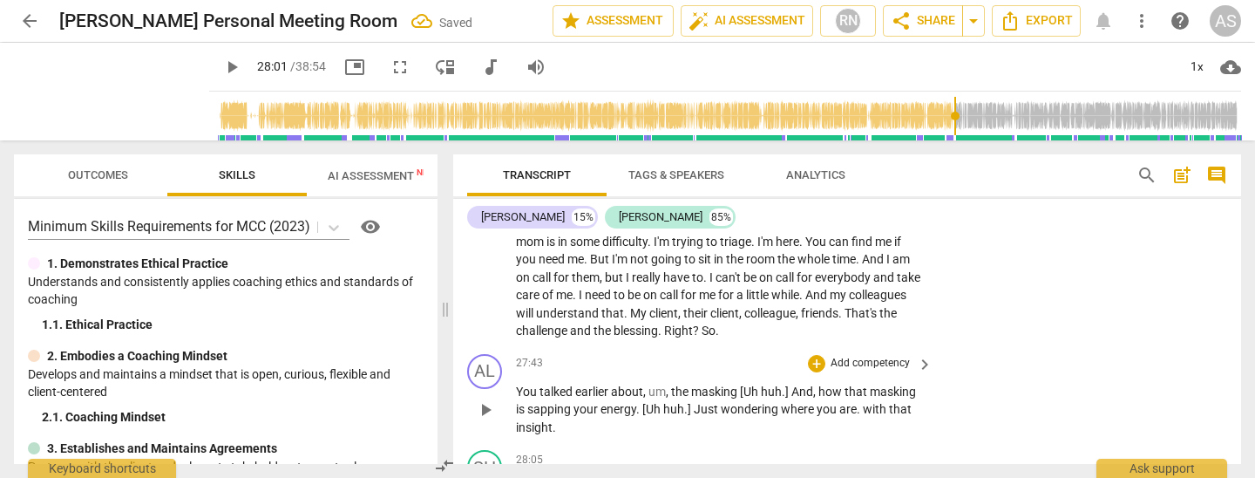
click at [867, 402] on span "with" at bounding box center [876, 409] width 26 height 14
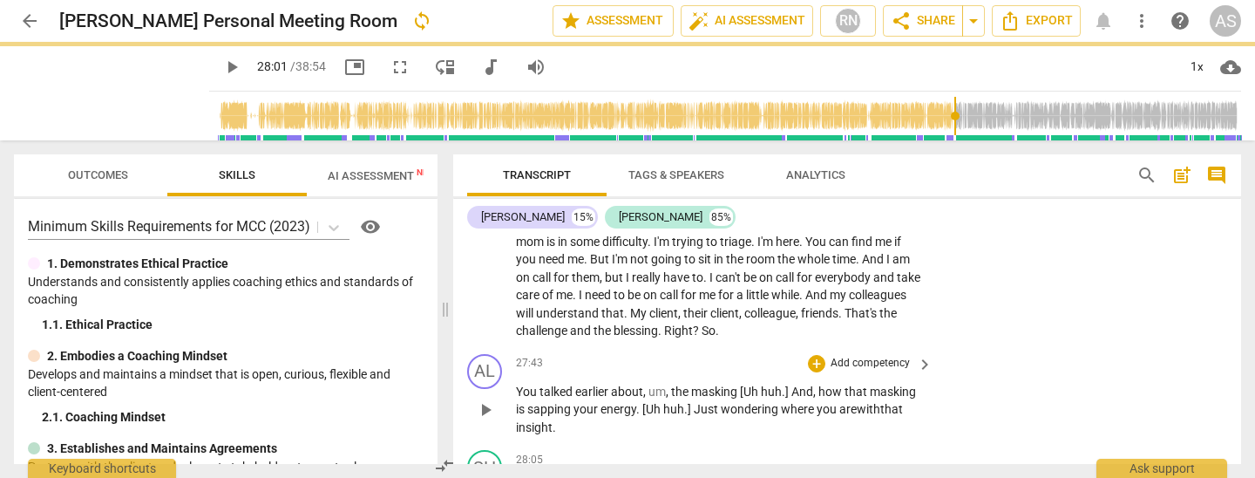
click at [566, 383] on p "You talked earlier about , um , the masking [Uh huh . ] And , how that masking …" at bounding box center [720, 410] width 408 height 54
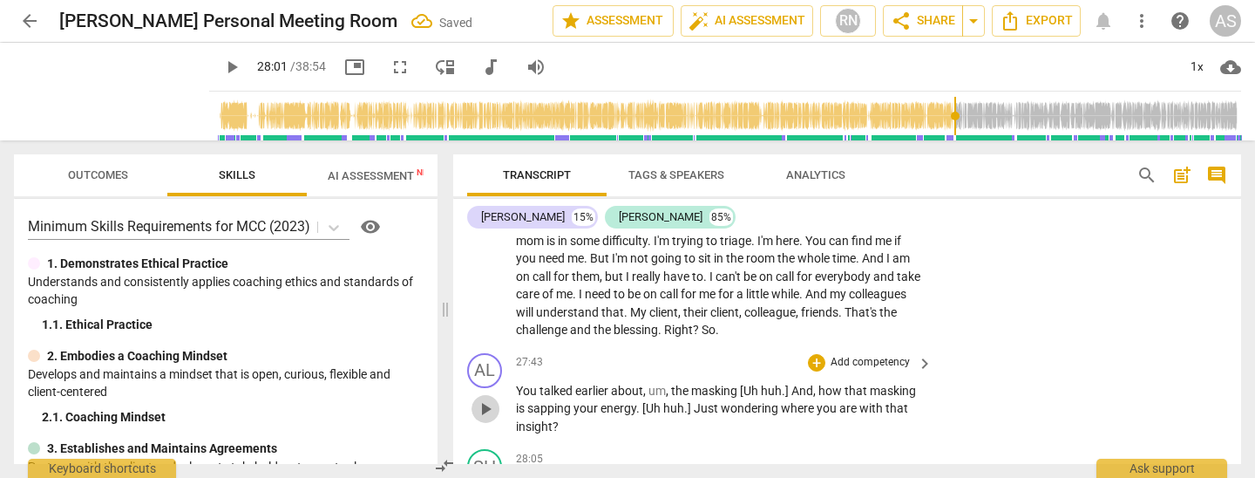
click at [486, 398] on span "play_arrow" at bounding box center [485, 408] width 21 height 21
click at [738, 383] on span "masking" at bounding box center [715, 390] width 49 height 14
type input "1669"
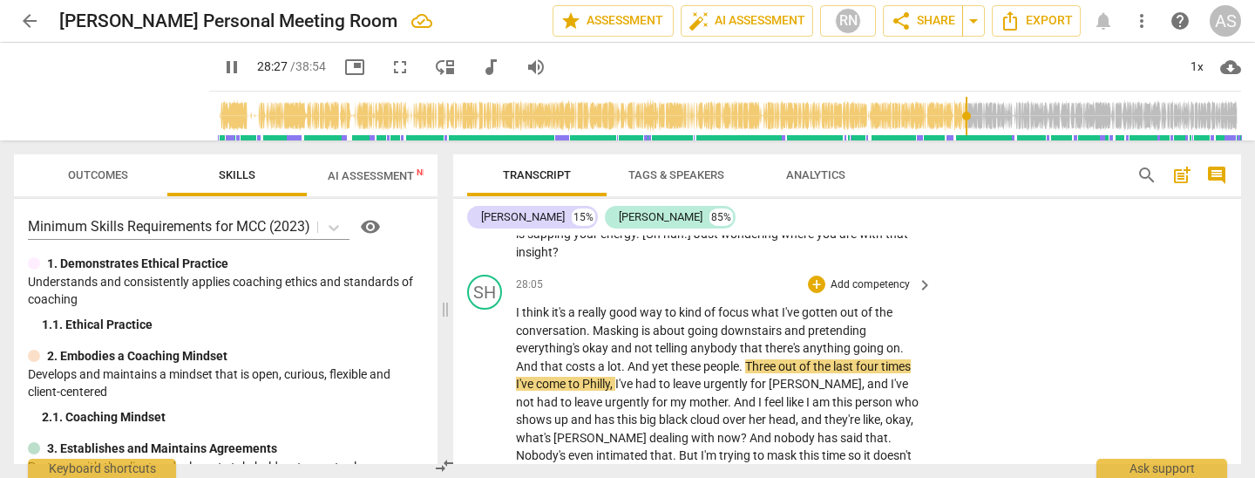
scroll to position [6462, 0]
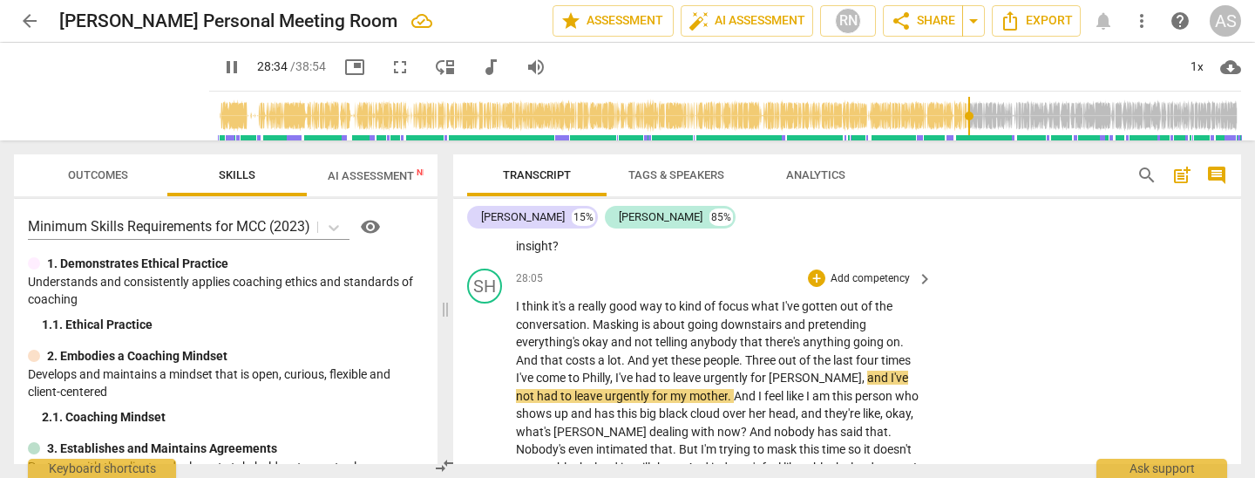
drag, startPoint x: 808, startPoint y: 267, endPoint x: 810, endPoint y: 305, distance: 38.4
click at [867, 370] on span "and" at bounding box center [879, 377] width 24 height 14
type input "1715"
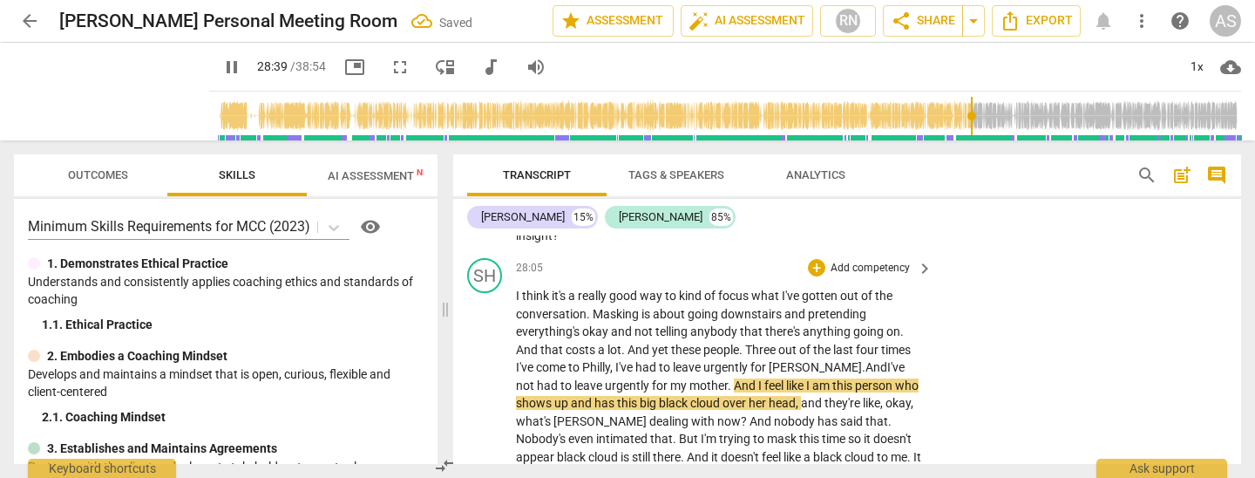
scroll to position [6474, 0]
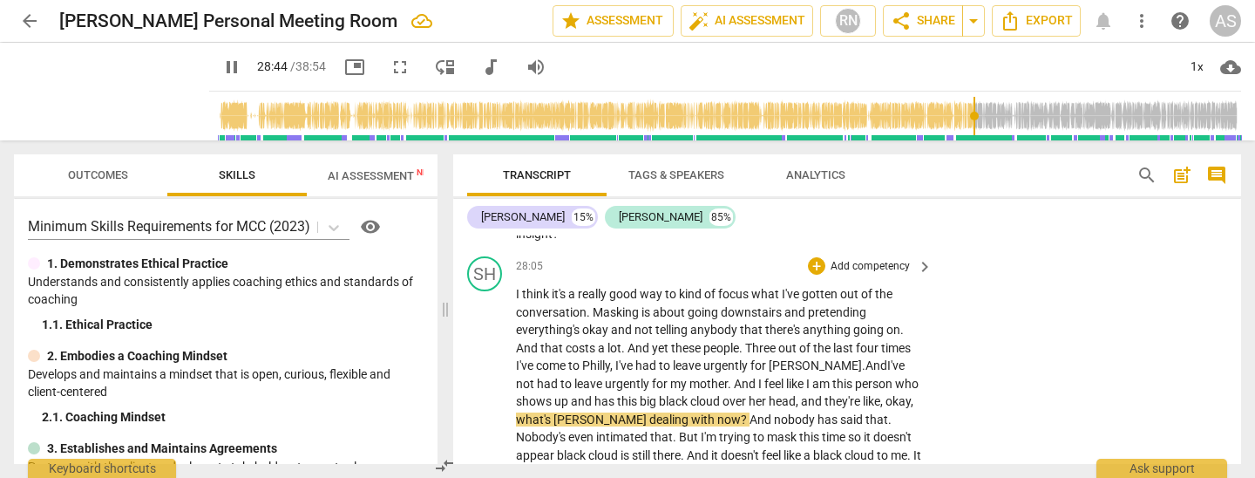
drag, startPoint x: 854, startPoint y: 289, endPoint x: 851, endPoint y: 301, distance: 11.6
click at [885, 394] on span "okay" at bounding box center [897, 401] width 25 height 14
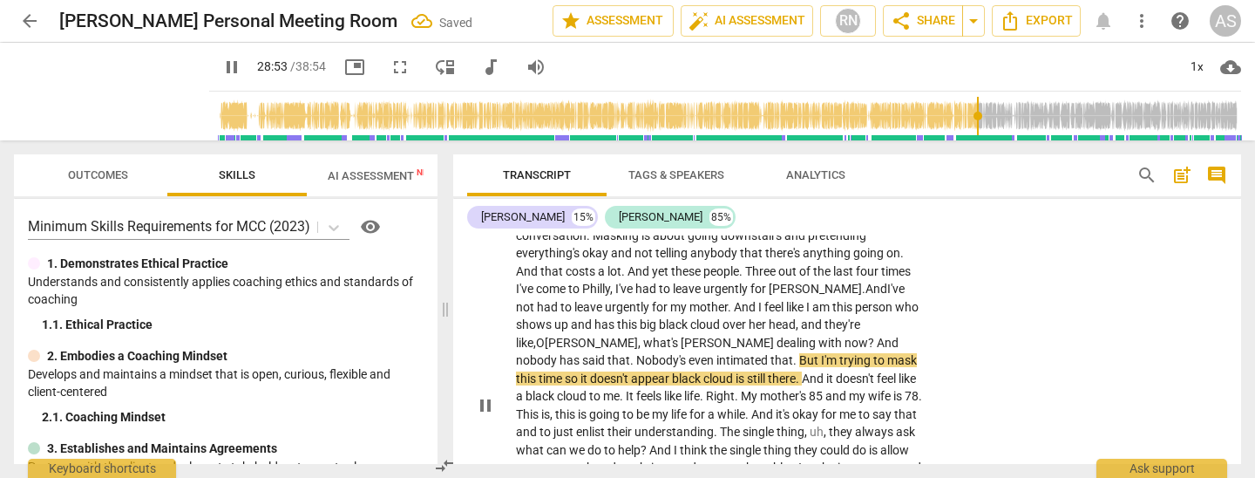
scroll to position [6550, 0]
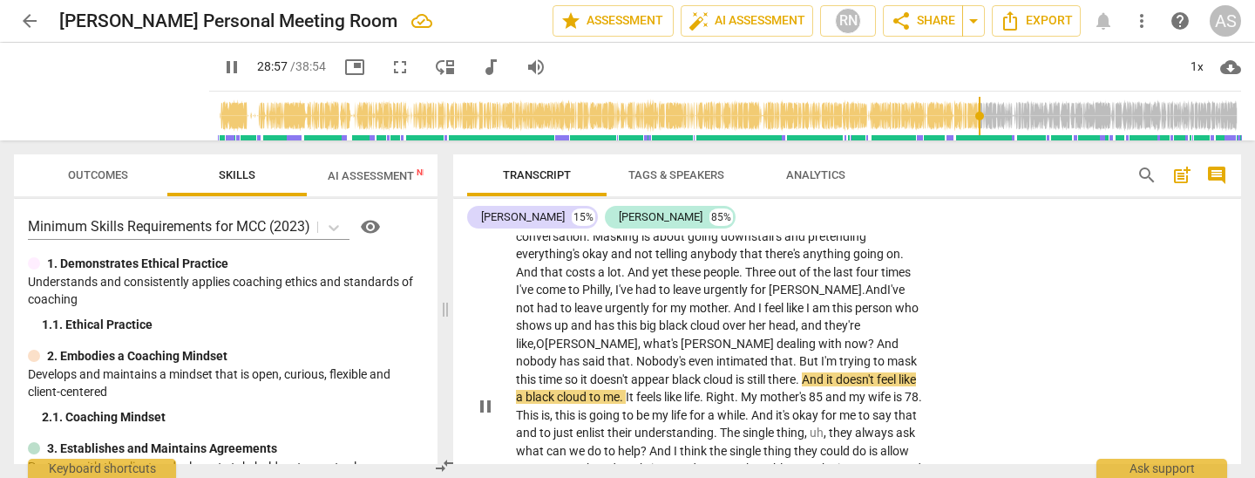
click at [703, 372] on span "black" at bounding box center [687, 379] width 31 height 14
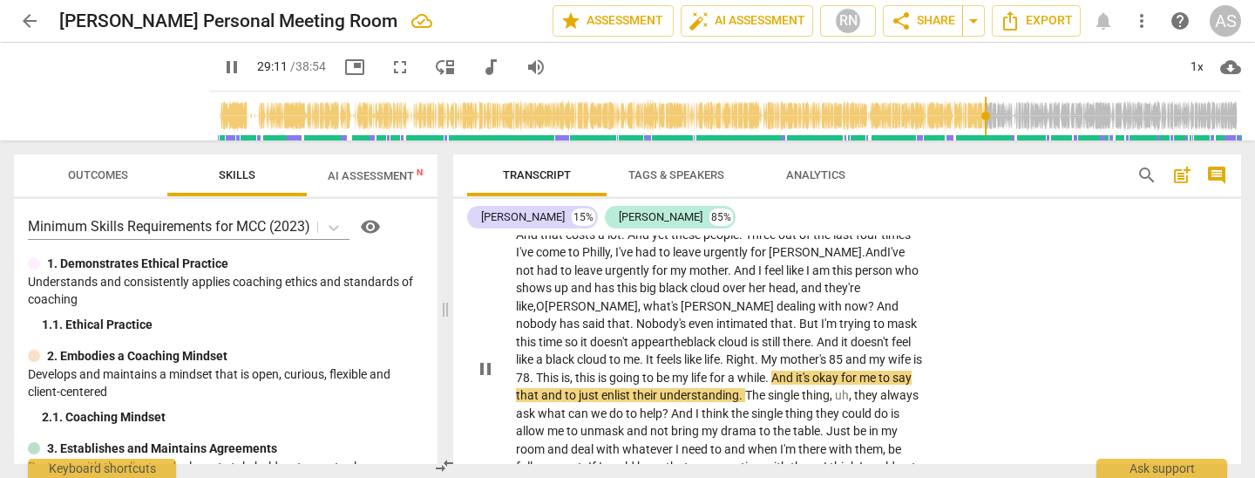
scroll to position [6595, 0]
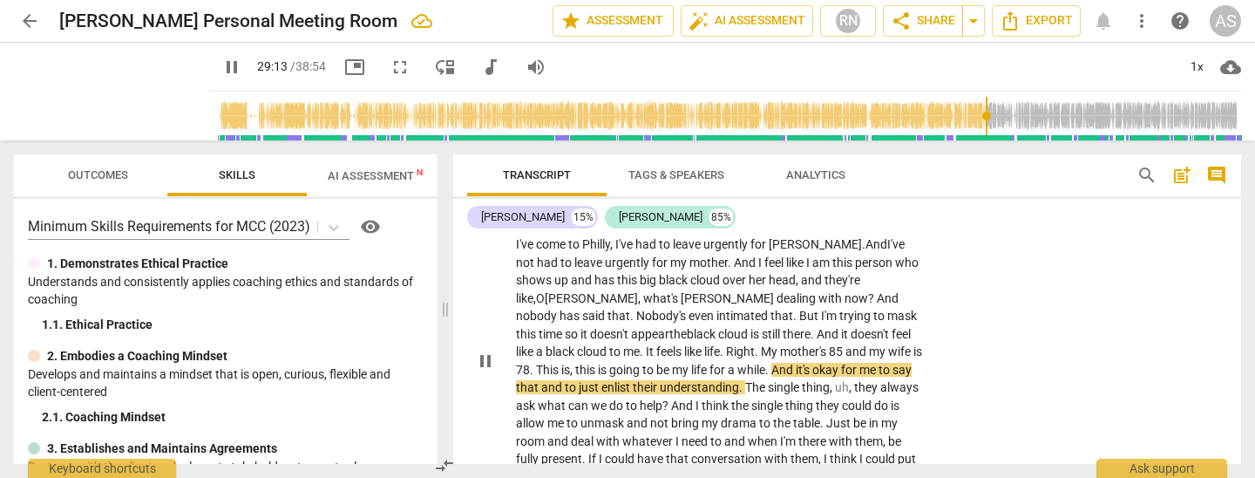
click at [541, 380] on span "that" at bounding box center [528, 387] width 25 height 14
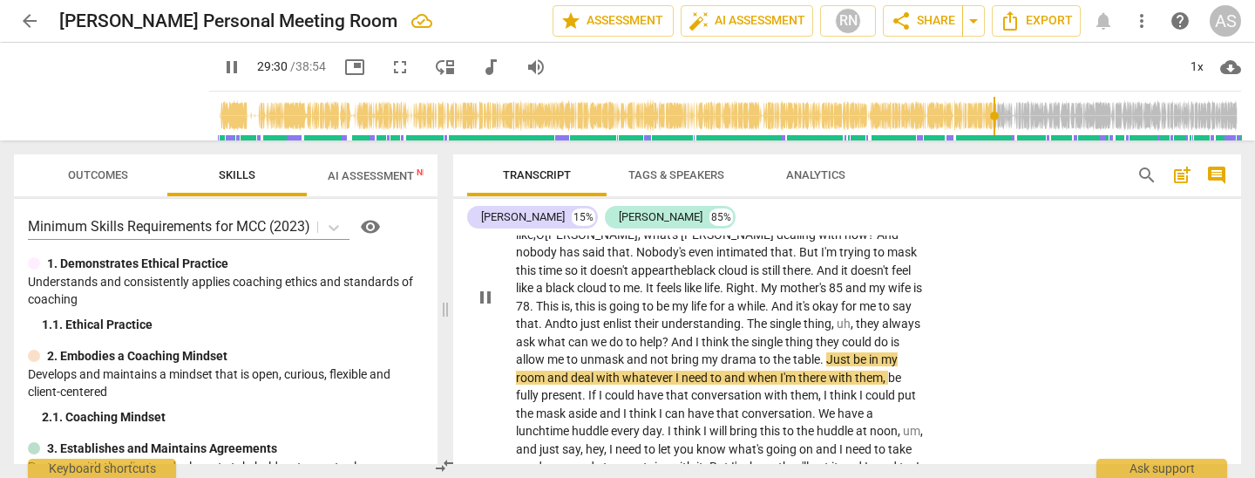
scroll to position [6657, 0]
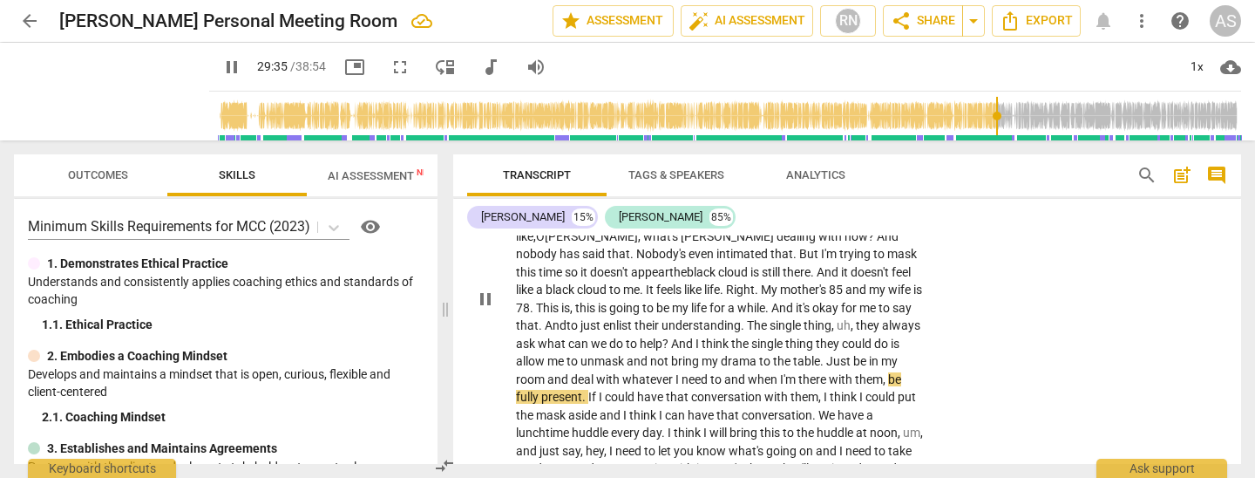
drag, startPoint x: 615, startPoint y: 266, endPoint x: 616, endPoint y: 294, distance: 27.9
click at [710, 372] on span "to" at bounding box center [717, 379] width 14 height 14
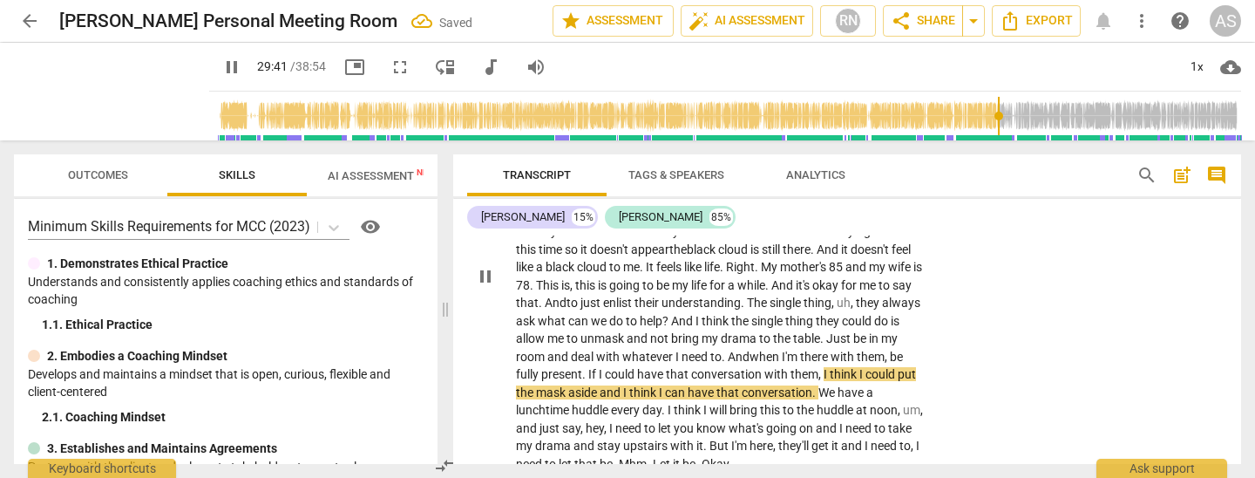
scroll to position [6690, 0]
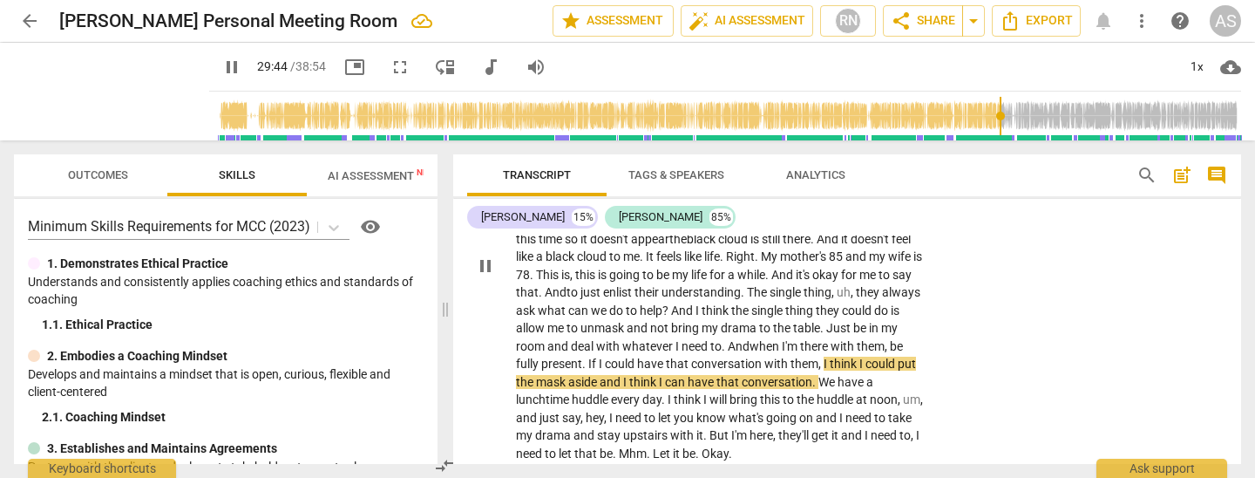
drag, startPoint x: 914, startPoint y: 245, endPoint x: 917, endPoint y: 261, distance: 16.8
click at [600, 375] on span "aside" at bounding box center [583, 382] width 31 height 14
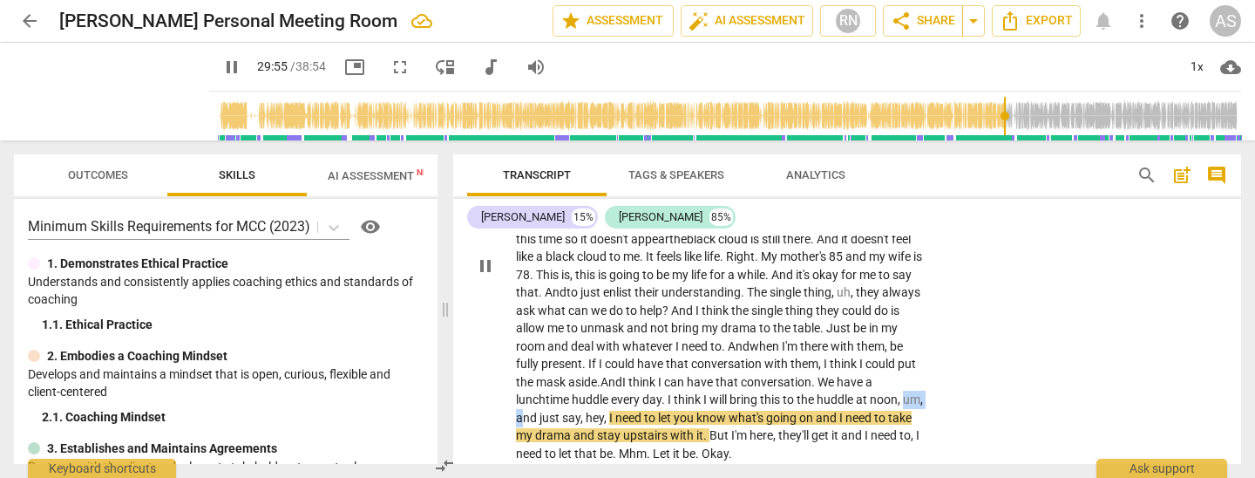
drag, startPoint x: 811, startPoint y: 282, endPoint x: 838, endPoint y: 283, distance: 26.2
click at [838, 283] on p "I think it's a really good way to kind of focus what I've gotten out of the con…" at bounding box center [720, 265] width 408 height 393
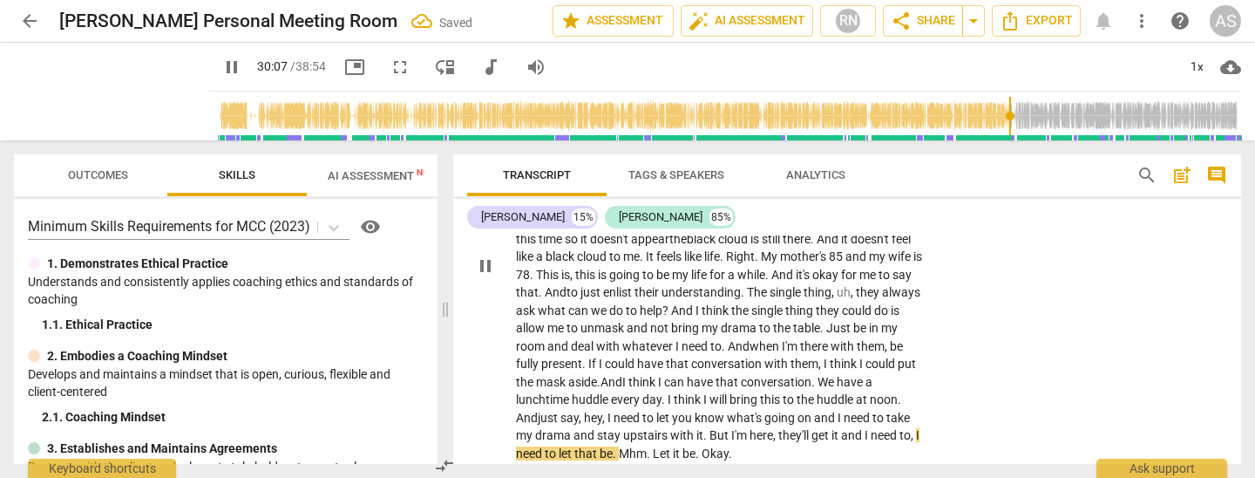
click at [602, 410] on span "hey" at bounding box center [593, 417] width 18 height 14
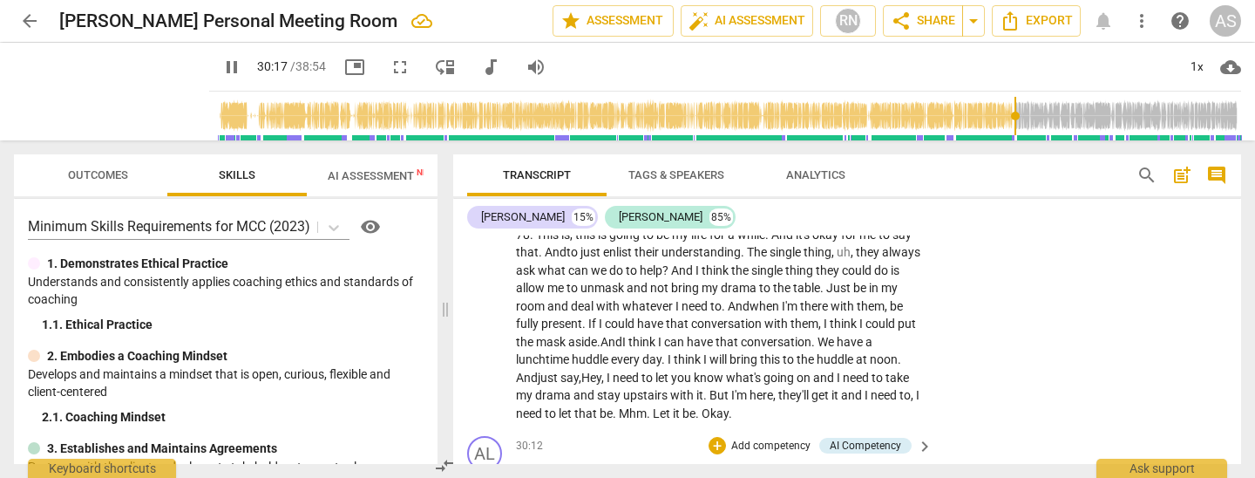
click at [483, 472] on span "pause" at bounding box center [485, 482] width 21 height 21
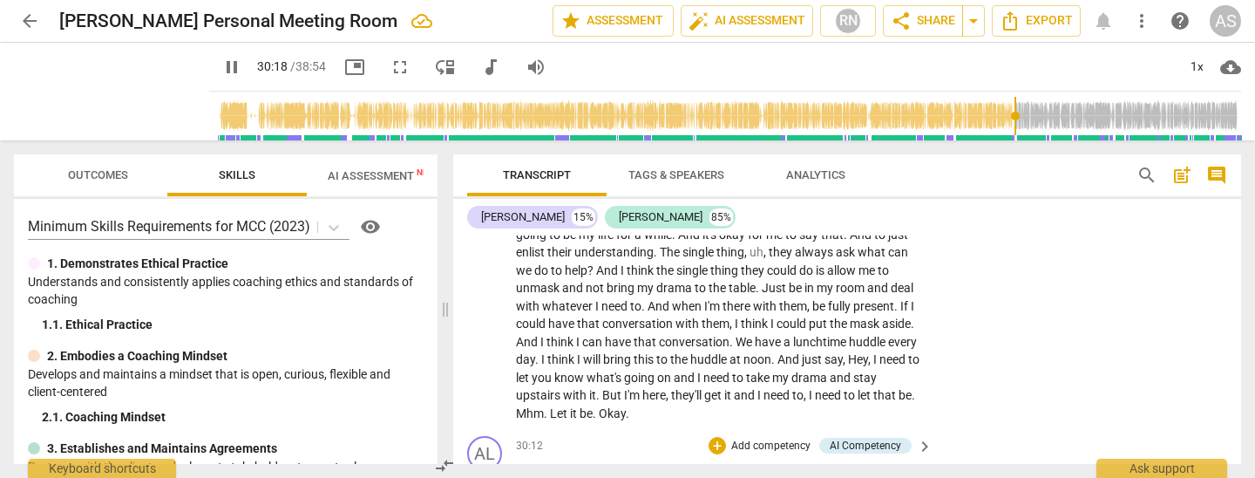
type input "1819"
click at [712, 466] on span "how" at bounding box center [724, 473] width 26 height 14
click at [706, 466] on span "," at bounding box center [708, 473] width 5 height 14
click at [709, 466] on span "," at bounding box center [708, 473] width 5 height 14
type textarea "."
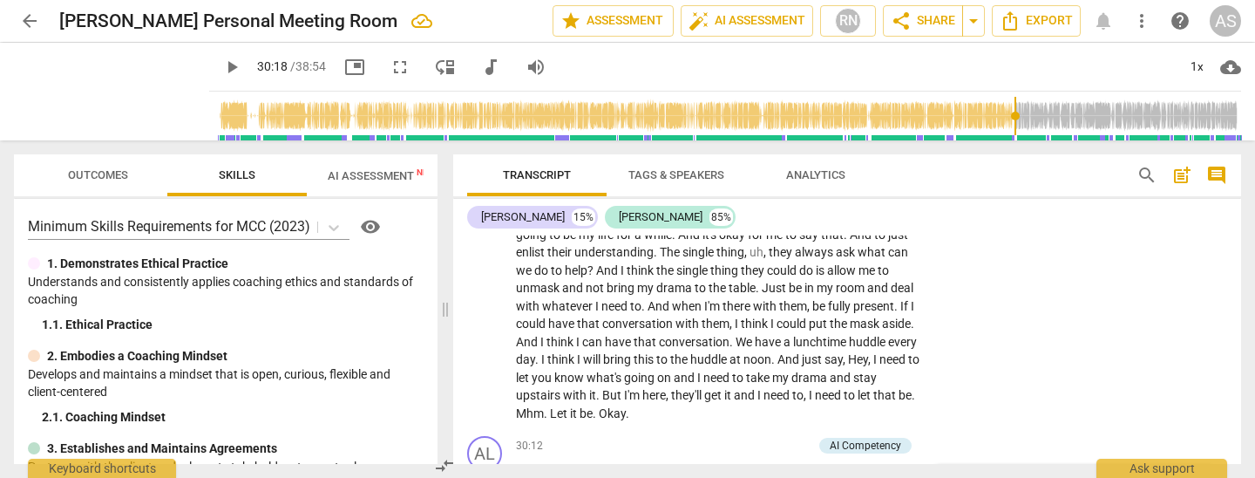
type textarea "."
drag, startPoint x: 709, startPoint y: 355, endPoint x: 881, endPoint y: 369, distance: 172.3
click at [711, 466] on span "how" at bounding box center [724, 473] width 26 height 14
click at [480, 472] on span "play_arrow" at bounding box center [485, 482] width 21 height 21
click at [482, 472] on span "play_arrow" at bounding box center [485, 482] width 21 height 21
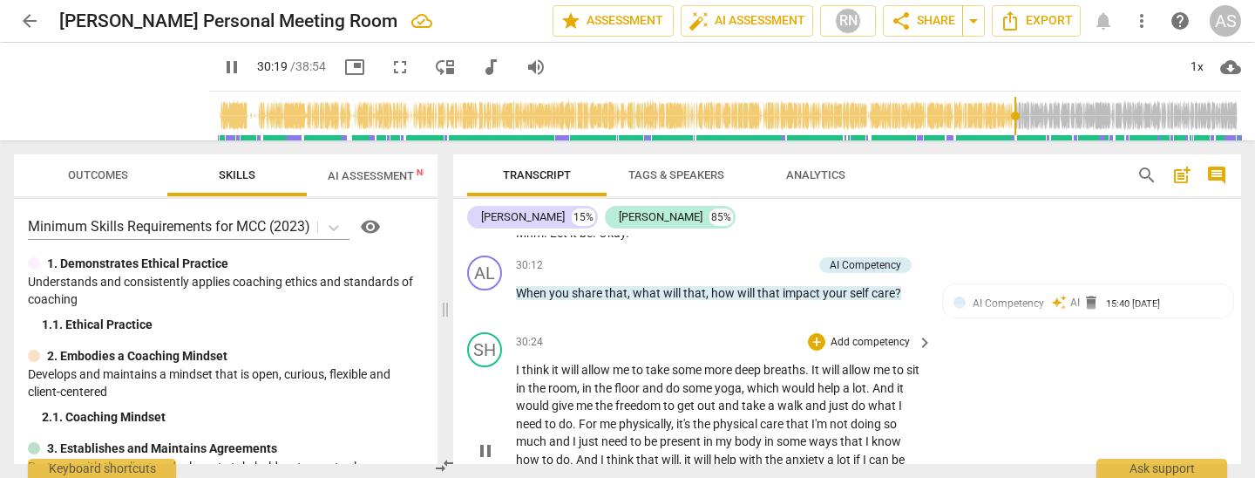
scroll to position [6922, 0]
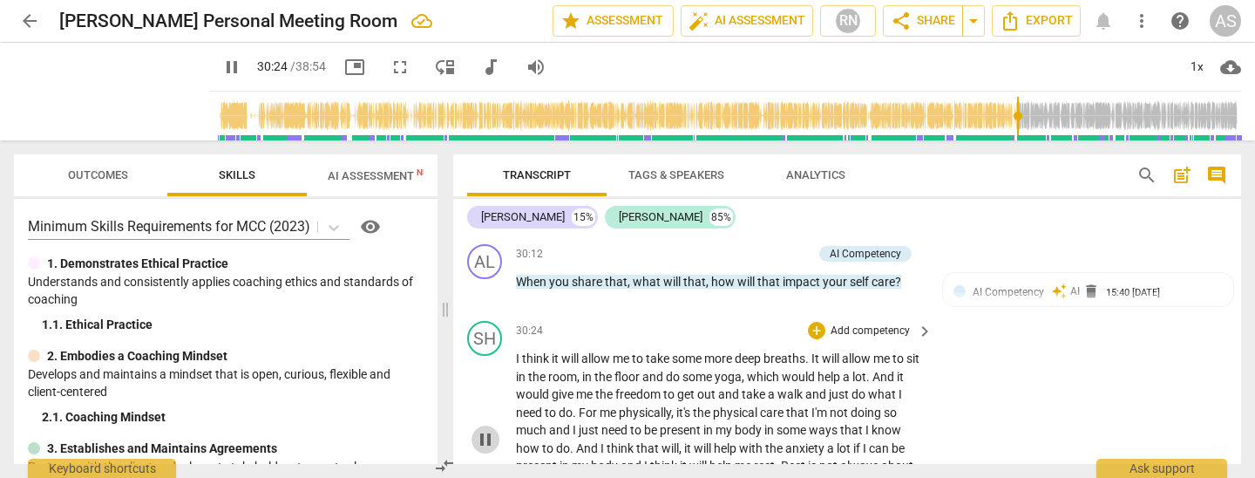
click at [492, 429] on span "pause" at bounding box center [485, 439] width 21 height 21
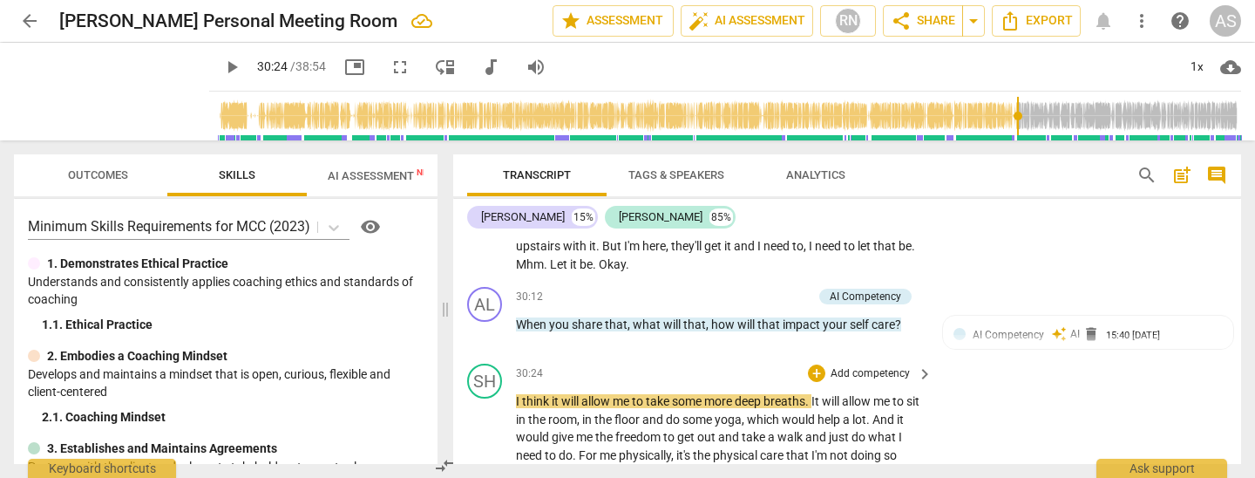
scroll to position [6876, 0]
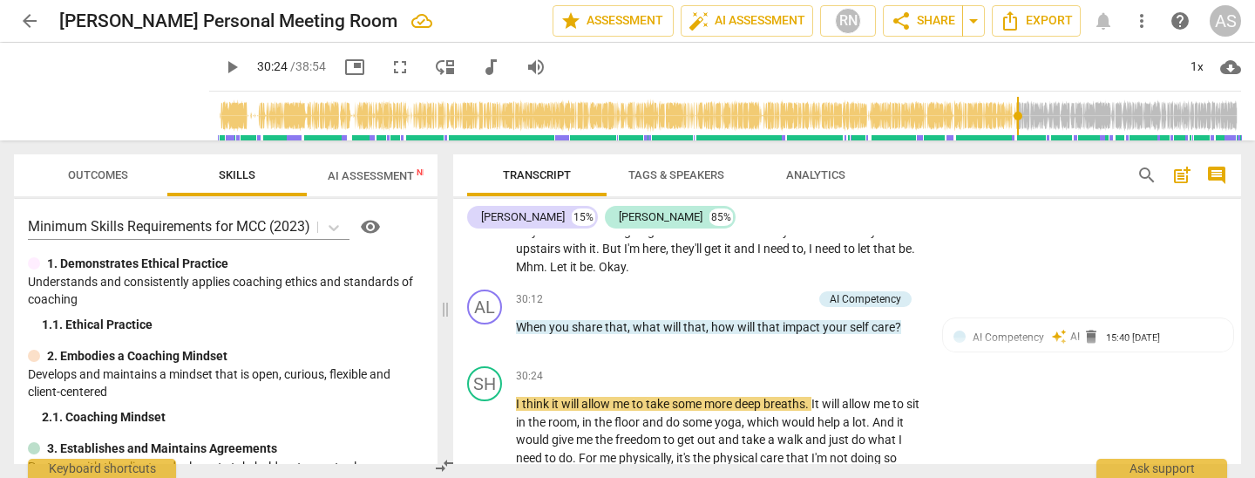
type input "1825"
